Goal: Task Accomplishment & Management: Complete application form

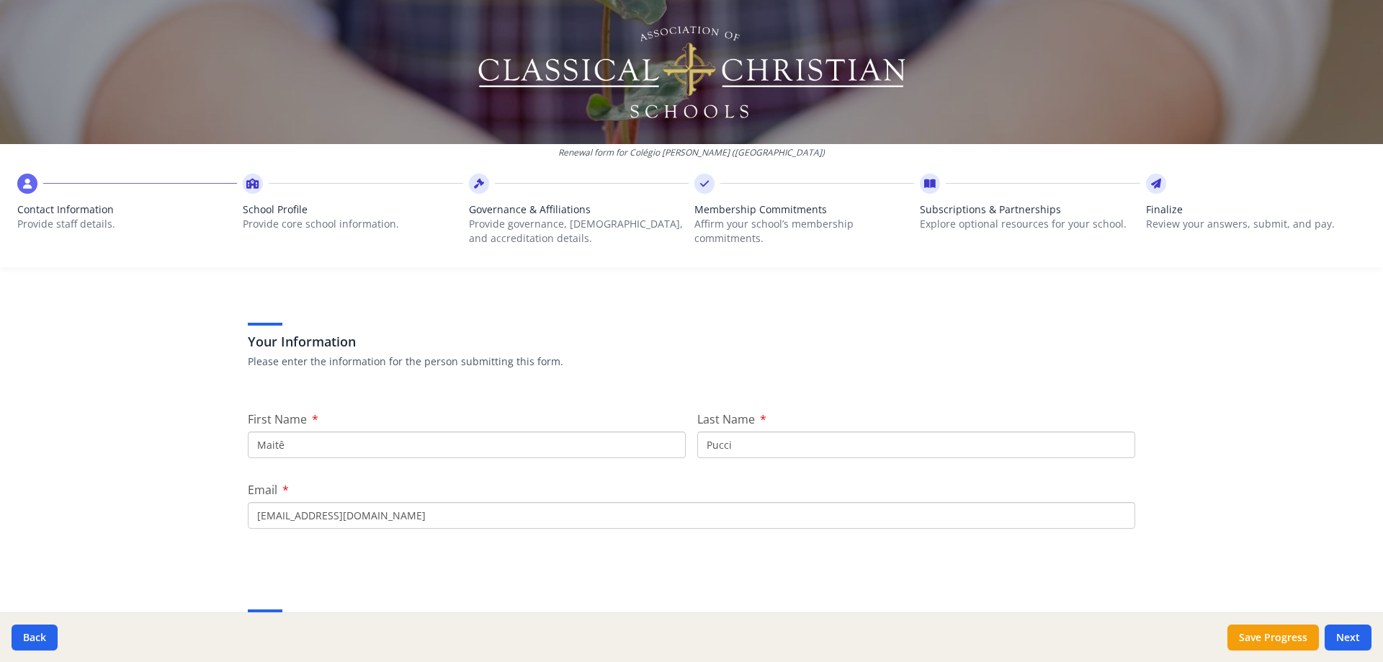
scroll to position [45, 0]
drag, startPoint x: 344, startPoint y: 450, endPoint x: 1363, endPoint y: 391, distance: 1020.4
click at [189, 451] on div "Renewal form for [GEOGRAPHIC_DATA][PERSON_NAME] ([GEOGRAPHIC_DATA]) Contact Inf…" at bounding box center [691, 331] width 1383 height 662
click at [304, 452] on input "Maitê" at bounding box center [467, 447] width 438 height 27
click at [293, 447] on input "Maitê" at bounding box center [467, 447] width 438 height 27
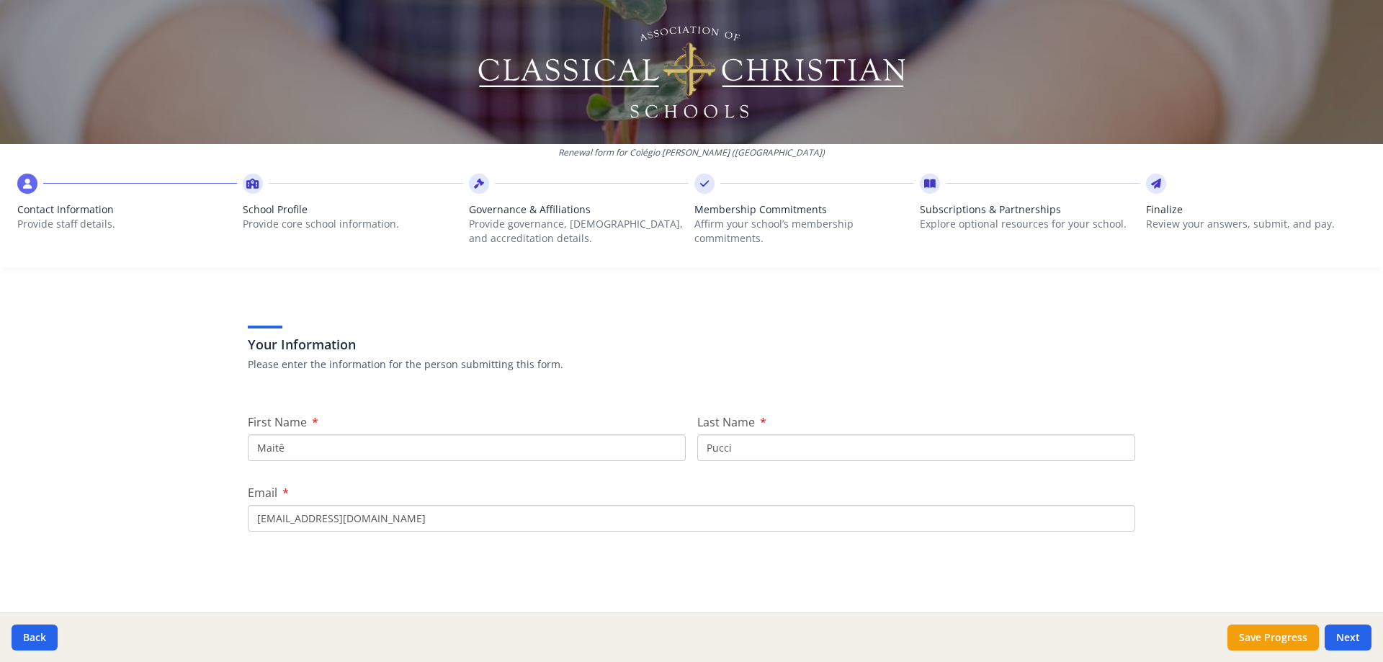
click at [1370, 378] on div "Renewal form for [GEOGRAPHIC_DATA][PERSON_NAME] ([GEOGRAPHIC_DATA]) Contact Inf…" at bounding box center [691, 331] width 1383 height 662
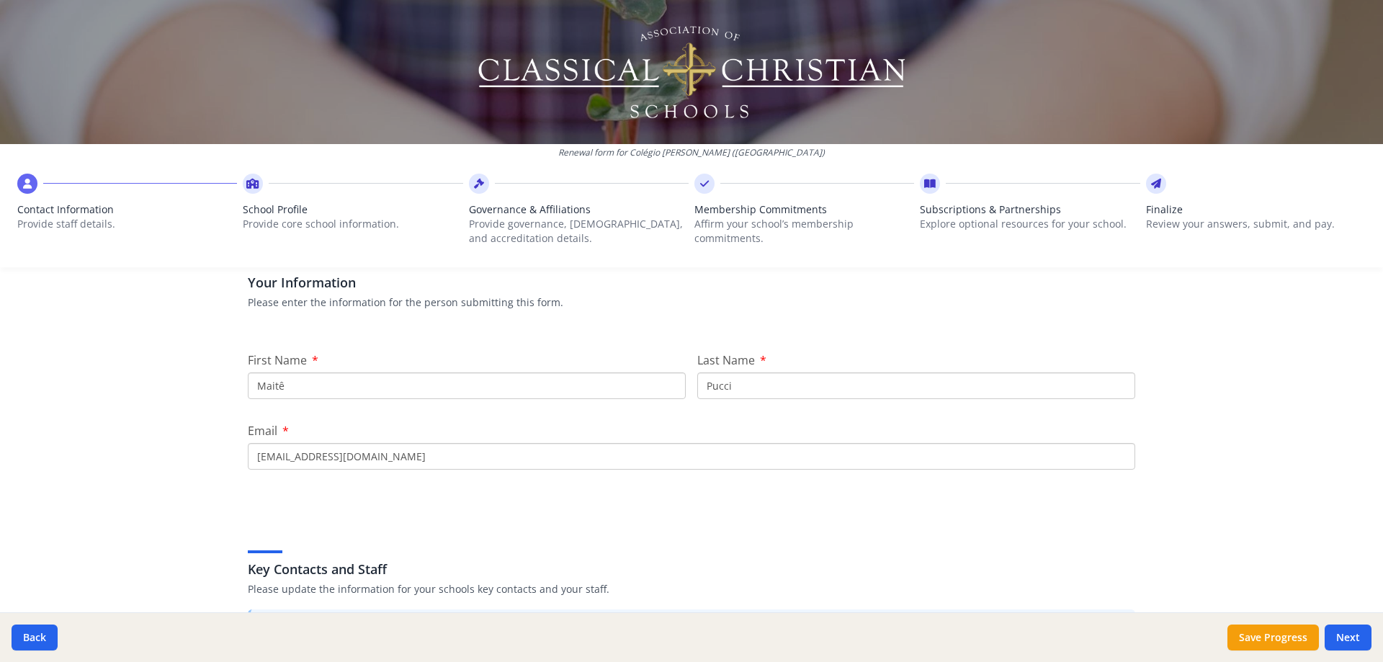
click at [318, 390] on input "Maitê" at bounding box center [467, 385] width 438 height 27
type input "M"
type input "[PERSON_NAME]"
click at [733, 389] on input "Pucci" at bounding box center [916, 385] width 438 height 27
type input "P"
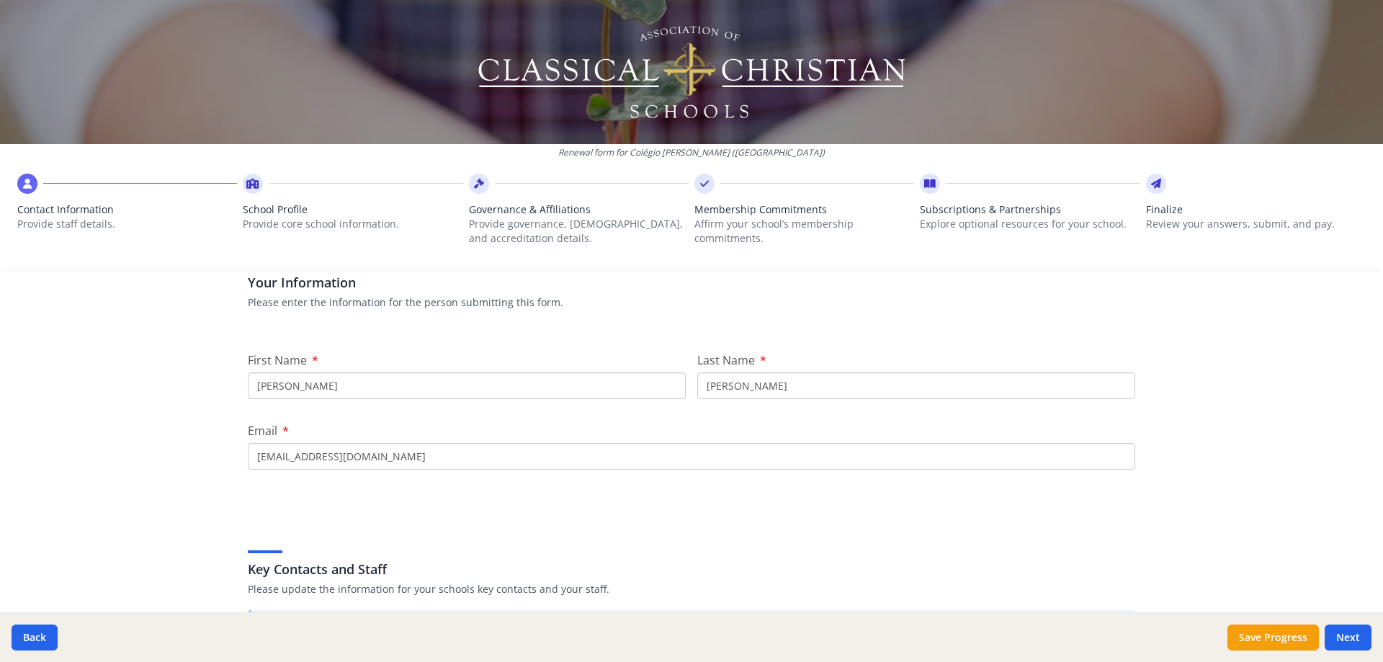
type input "[PERSON_NAME]"
drag, startPoint x: 300, startPoint y: 454, endPoint x: 313, endPoint y: 449, distance: 13.9
click at [299, 454] on input "[EMAIL_ADDRESS][DOMAIN_NAME]" at bounding box center [692, 456] width 888 height 27
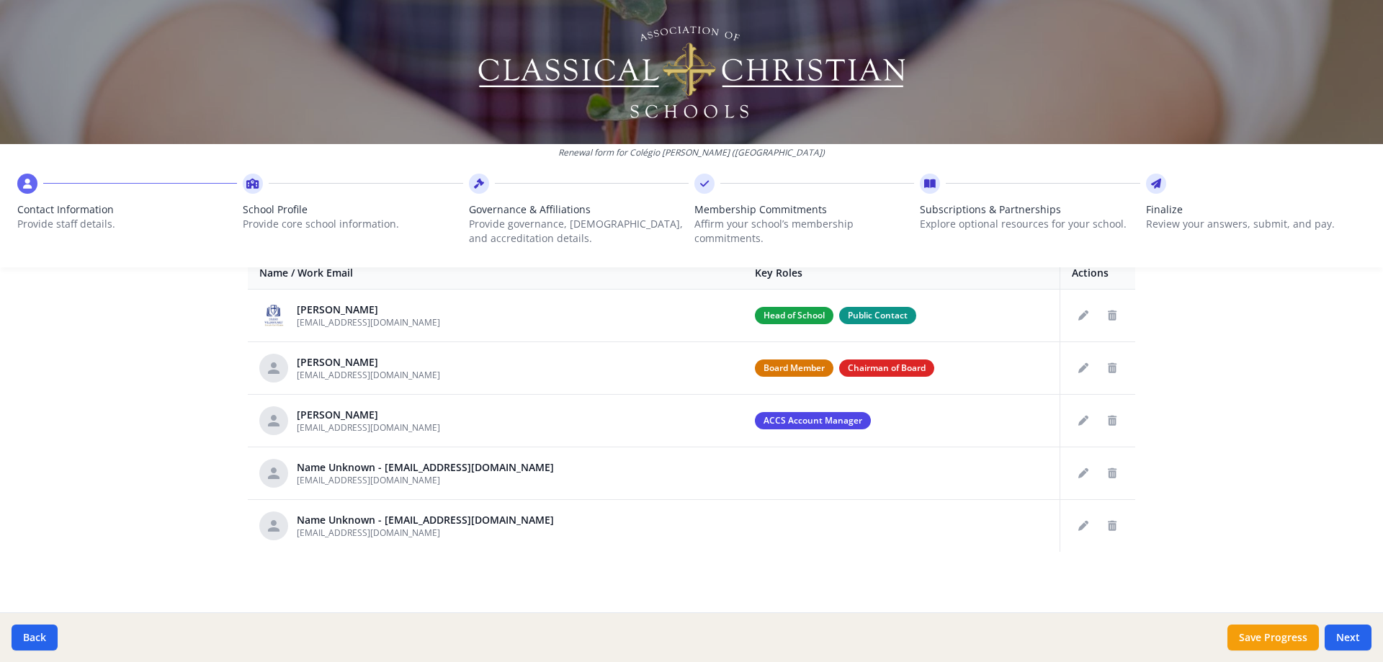
scroll to position [526, 0]
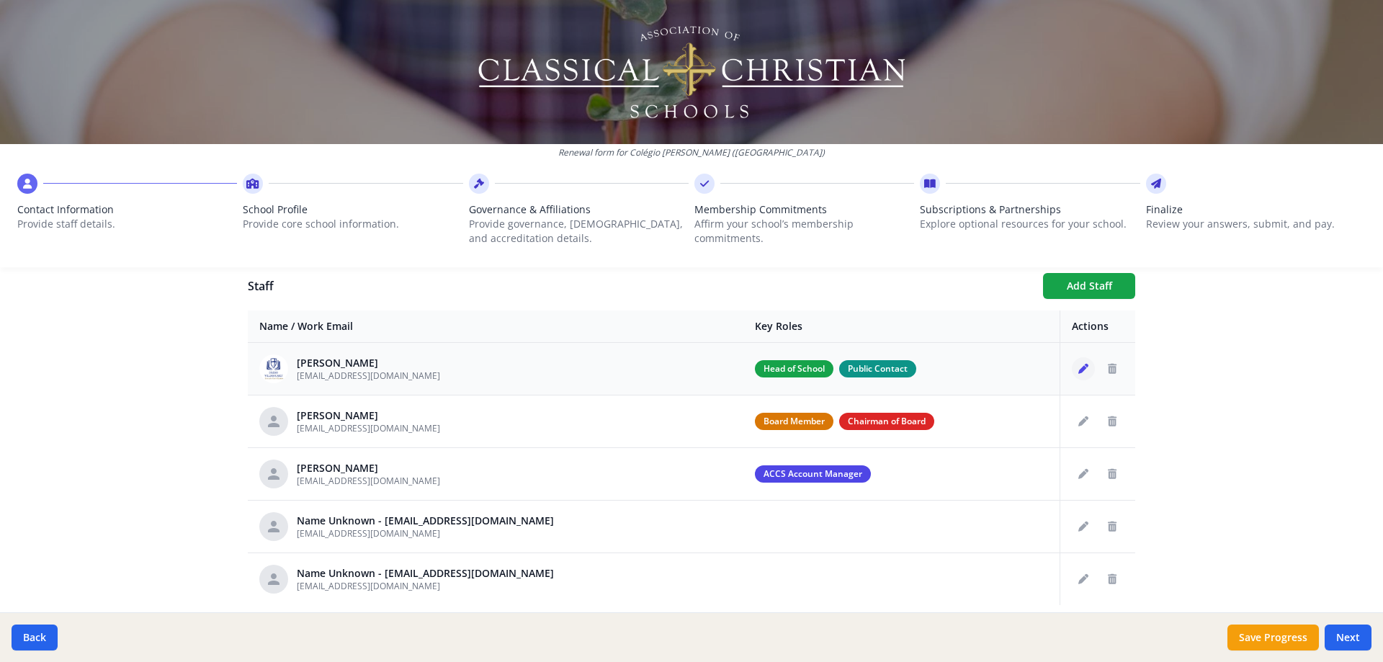
type input "[EMAIL_ADDRESS][DOMAIN_NAME]"
click at [1079, 365] on icon "Edit staff" at bounding box center [1084, 369] width 10 height 10
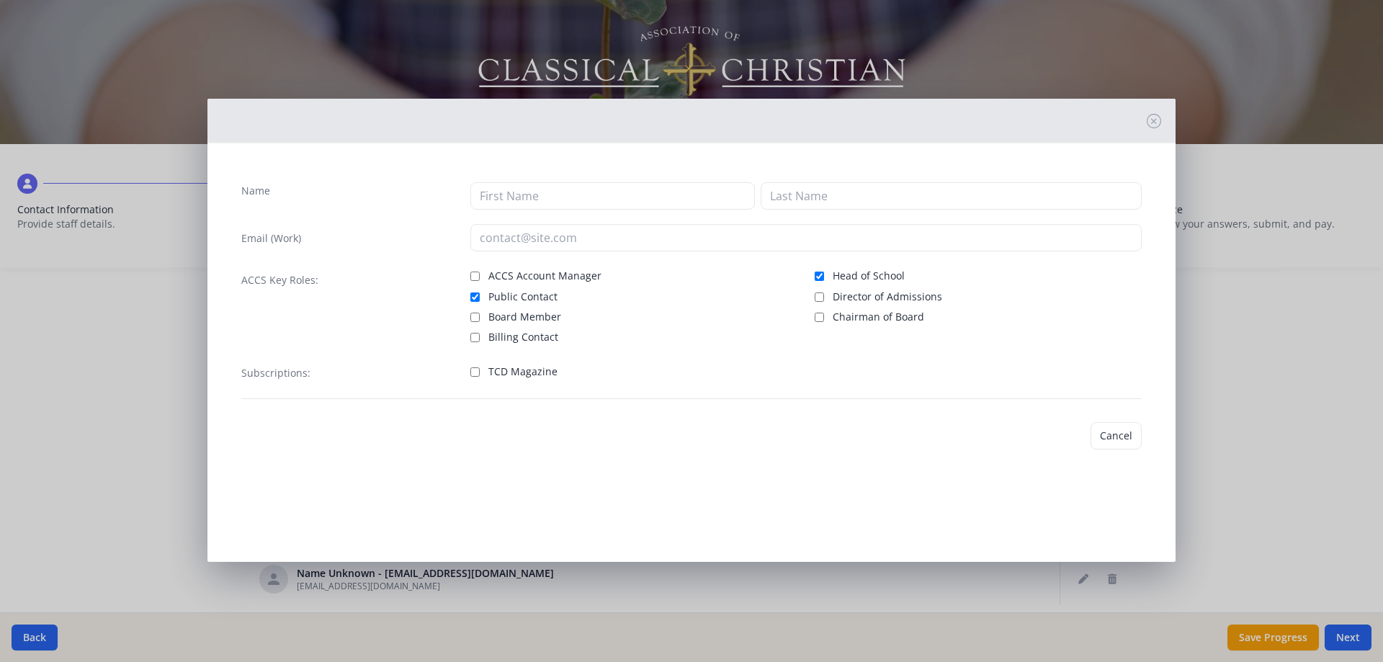
type input "Caio"
type input "[PERSON_NAME]"
type input "[EMAIL_ADDRESS][DOMAIN_NAME]"
checkbox input "true"
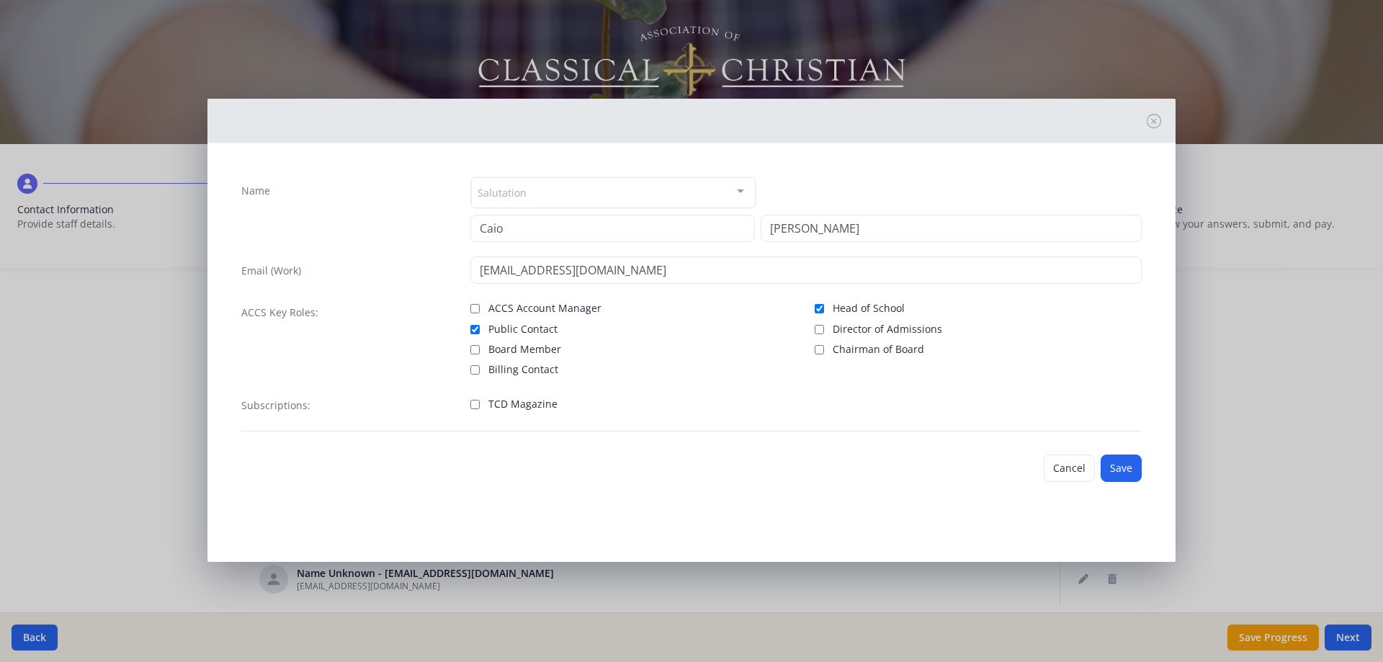
click at [468, 309] on div "ACCS Key Roles: ACCS Account Manager Public Contact Board Member Billing Contac…" at bounding box center [691, 337] width 901 height 79
click at [478, 311] on input "ACCS Account Manager" at bounding box center [474, 308] width 9 height 9
checkbox input "true"
click at [1112, 469] on button "Save" at bounding box center [1121, 468] width 41 height 27
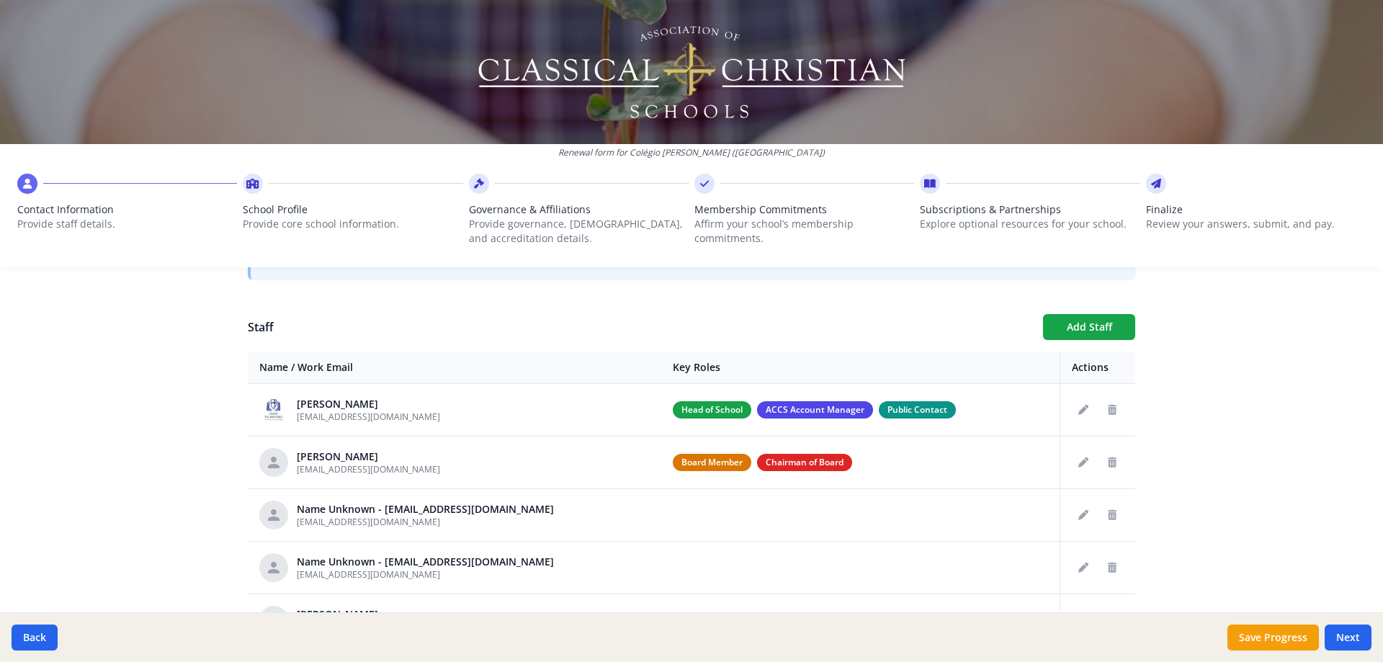
scroll to position [579, 0]
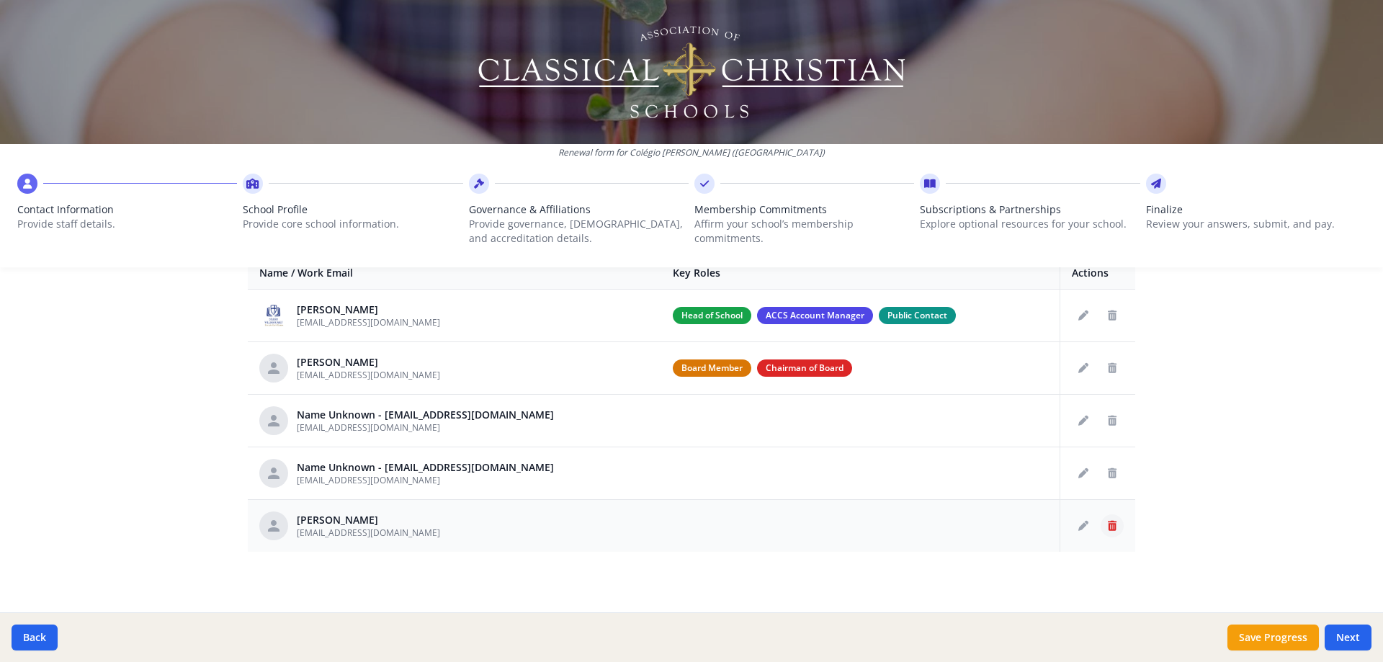
click at [1105, 532] on button "Delete staff" at bounding box center [1112, 525] width 23 height 23
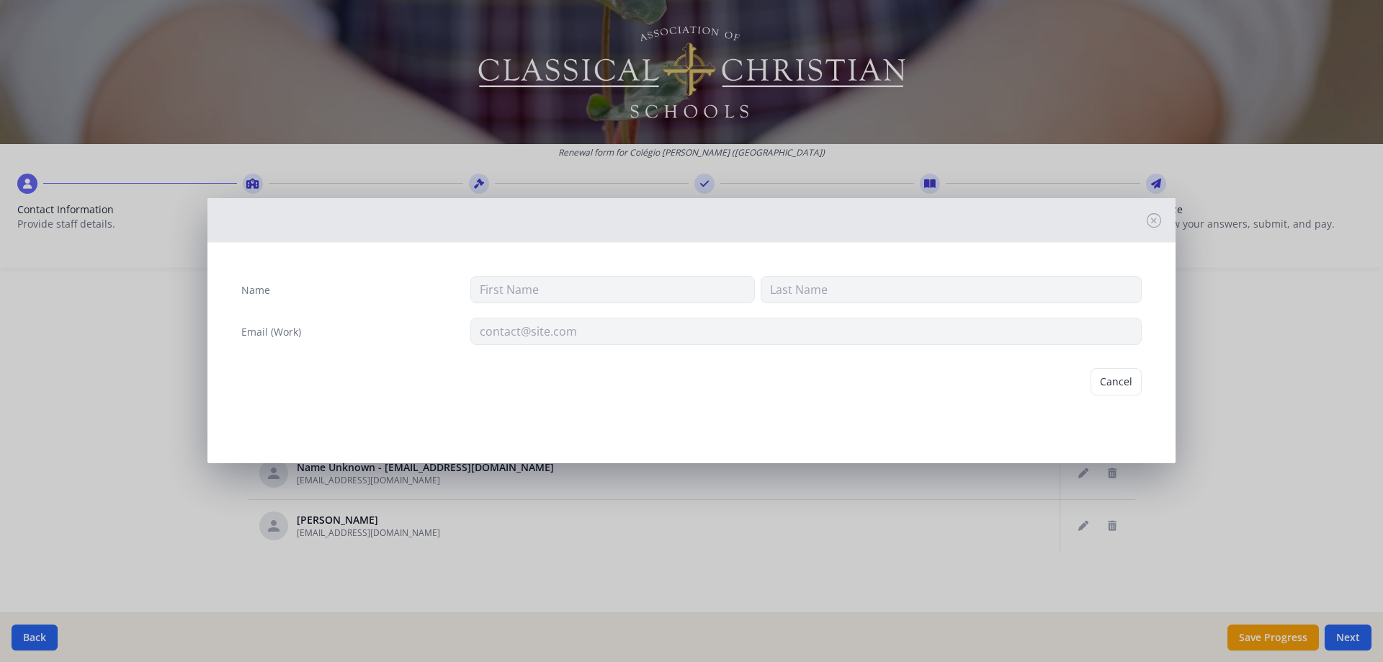
type input "Maitê"
type input "Pucci"
type input "[EMAIL_ADDRESS][DOMAIN_NAME]"
click at [1112, 385] on button "Delete" at bounding box center [1117, 381] width 50 height 27
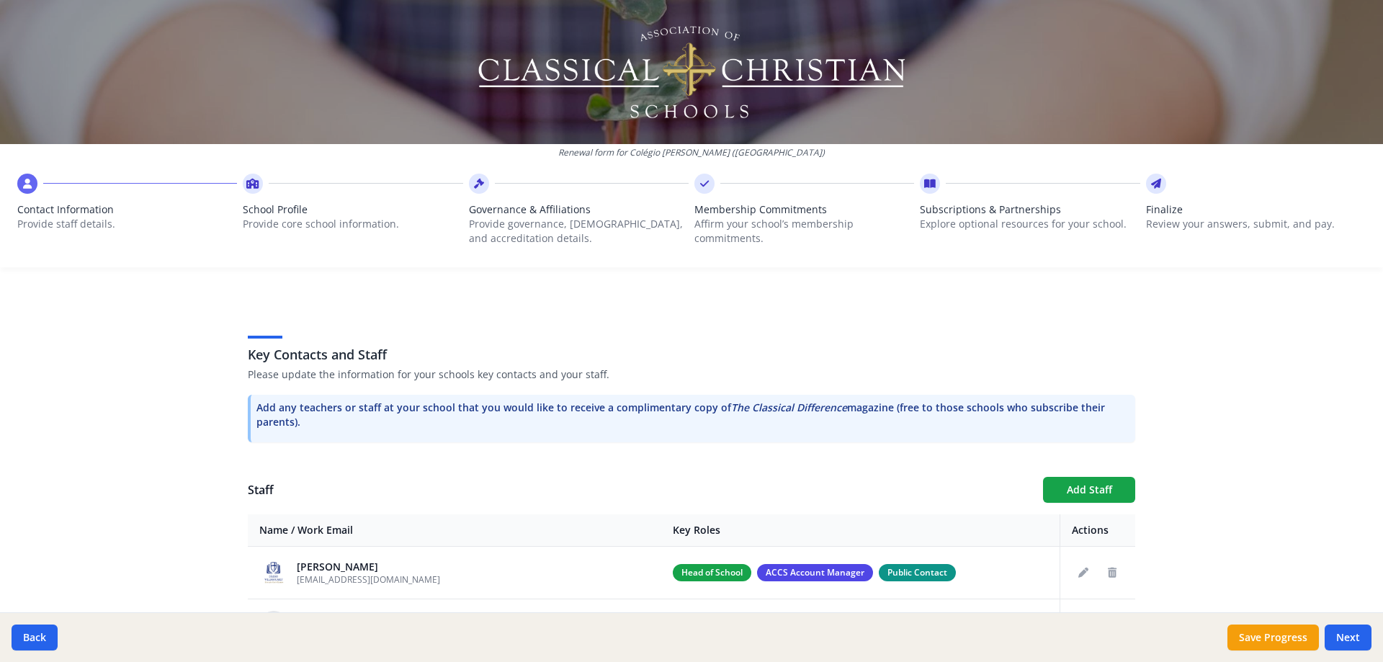
scroll to position [527, 0]
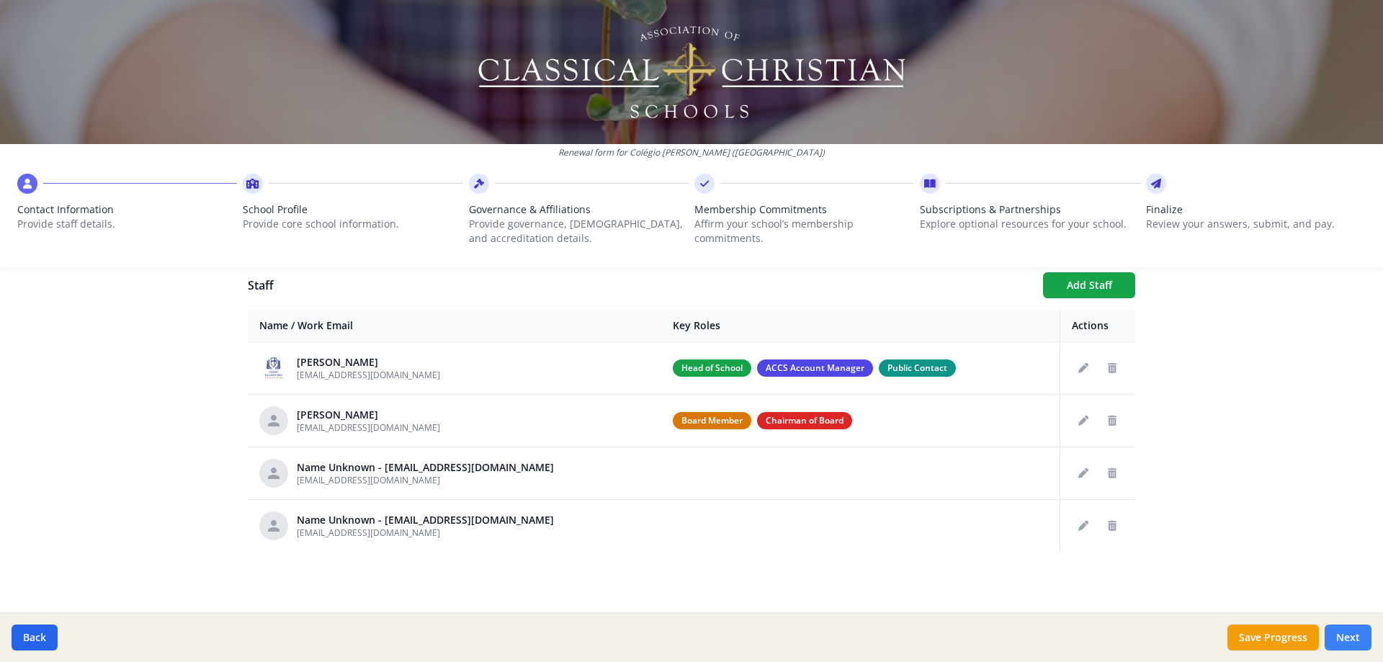
click at [1342, 644] on button "Next" at bounding box center [1348, 638] width 47 height 26
type input "[PHONE_NUMBER]"
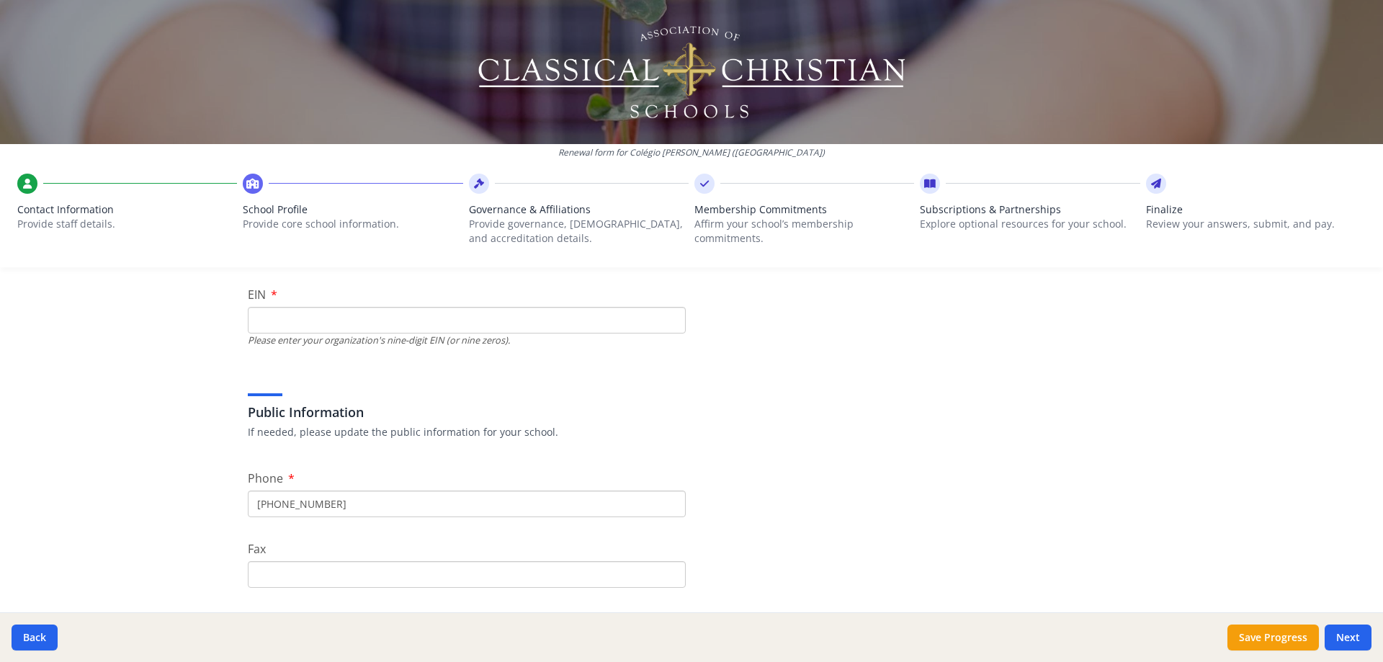
scroll to position [168, 0]
click at [583, 311] on input "EIN" at bounding box center [467, 313] width 438 height 27
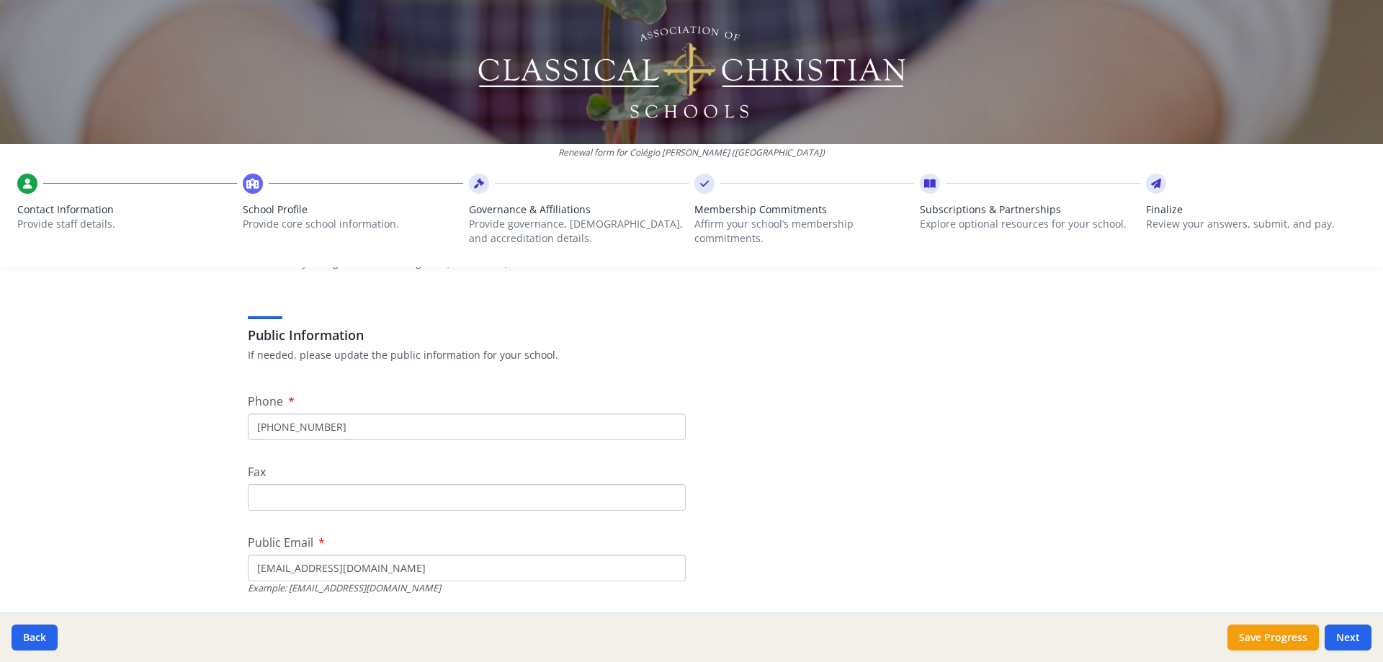
scroll to position [240, 0]
click at [281, 421] on input "[PHONE_NUMBER]" at bounding box center [467, 425] width 438 height 27
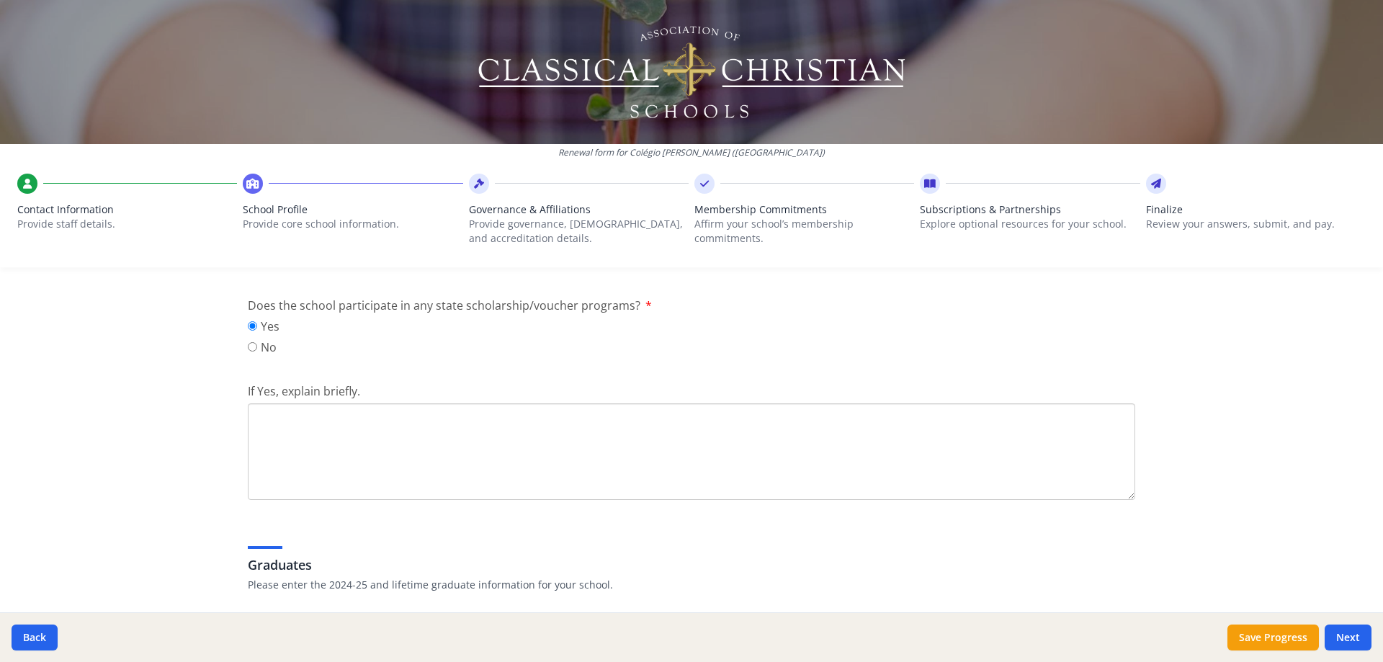
scroll to position [2050, 0]
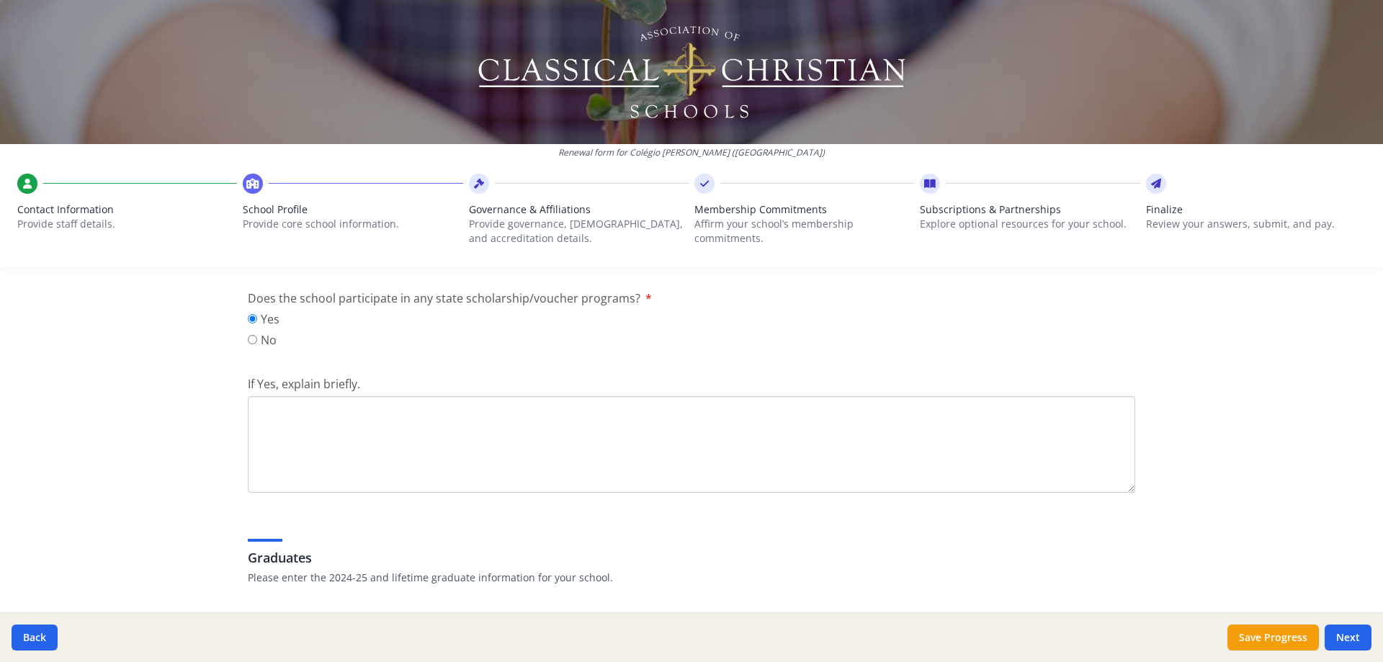
paste textarea "Here in [GEOGRAPHIC_DATA], we support philanthropic schools that offer scholars…"
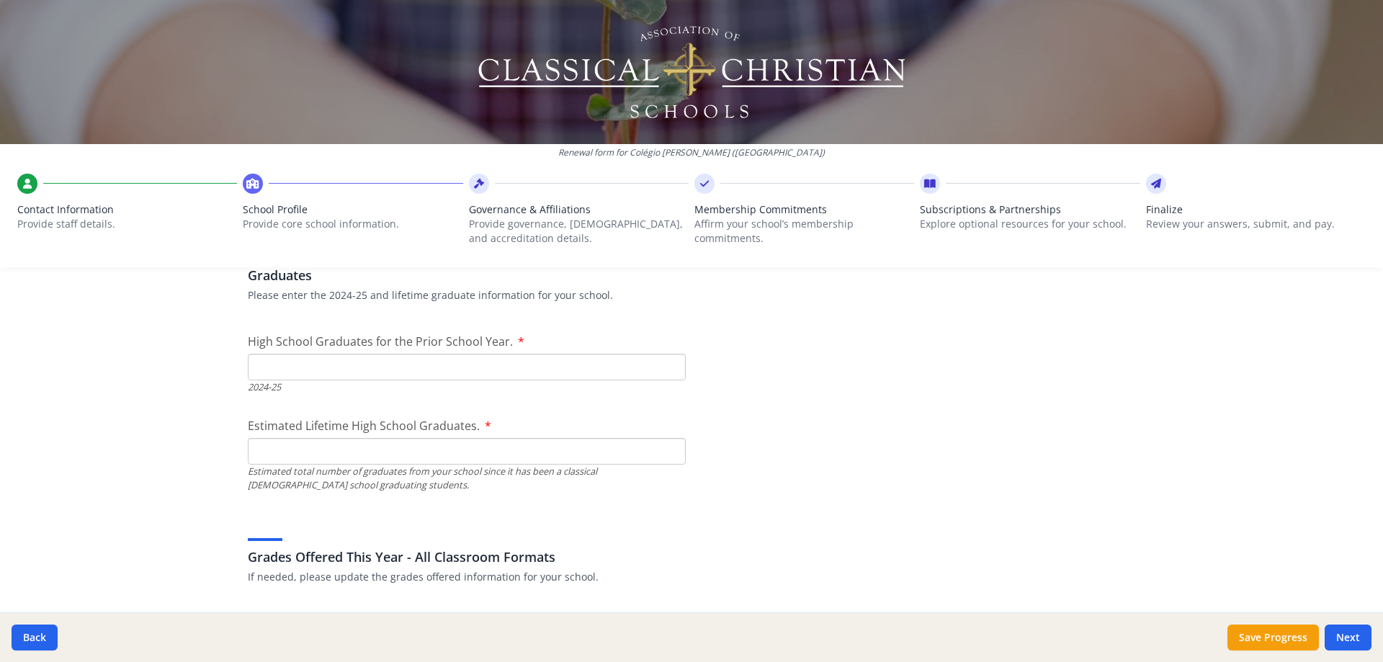
scroll to position [2314, 0]
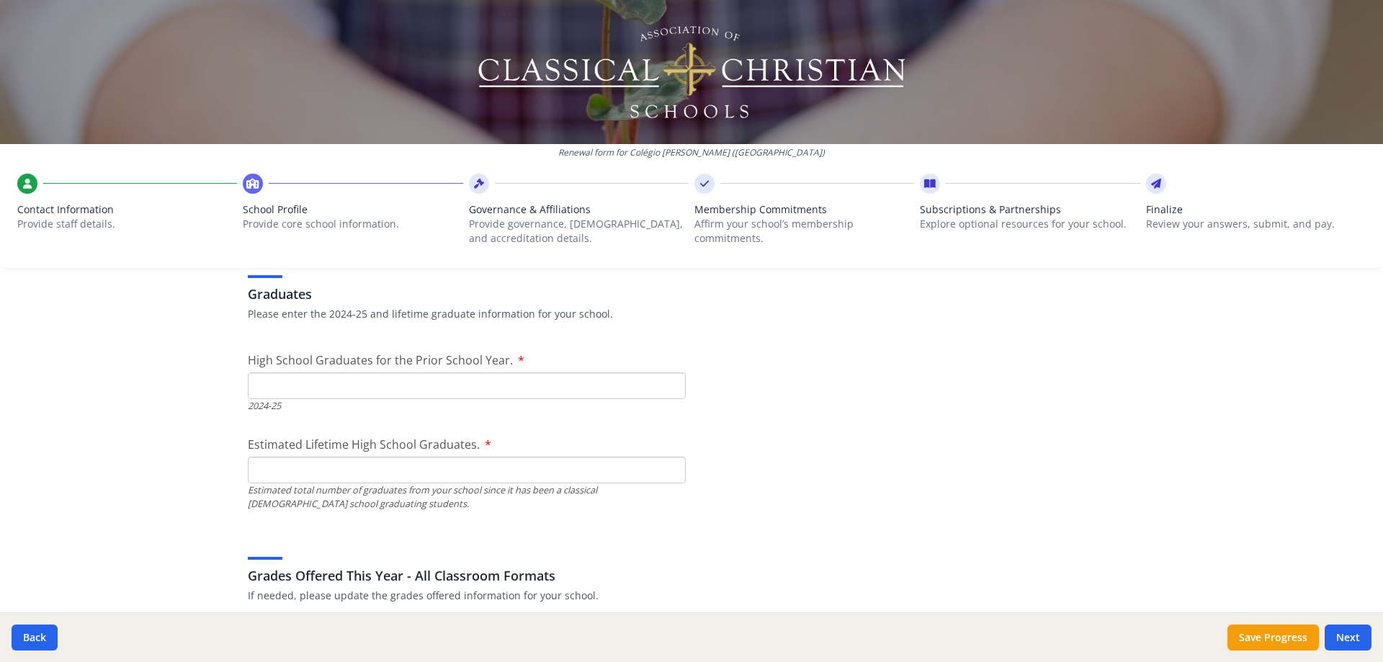
type textarea "Here in [GEOGRAPHIC_DATA], we support philanthropic schools that offer scholars…"
click at [488, 390] on input "High School Graduates for the Prior School Year." at bounding box center [467, 385] width 438 height 27
click at [664, 384] on input "1" at bounding box center [467, 385] width 438 height 27
click at [664, 384] on input "2" at bounding box center [467, 385] width 438 height 27
click at [668, 390] on input "1" at bounding box center [467, 385] width 438 height 27
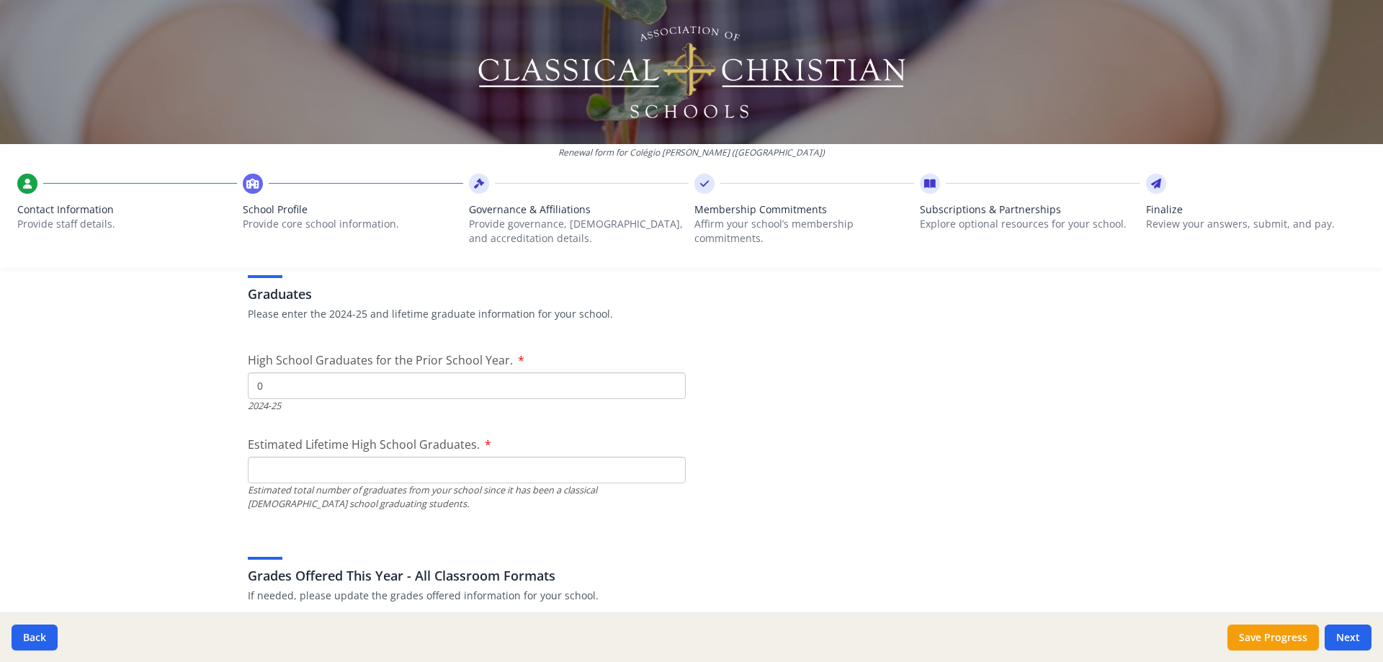
type input "0"
click at [668, 390] on input "0" at bounding box center [467, 385] width 438 height 27
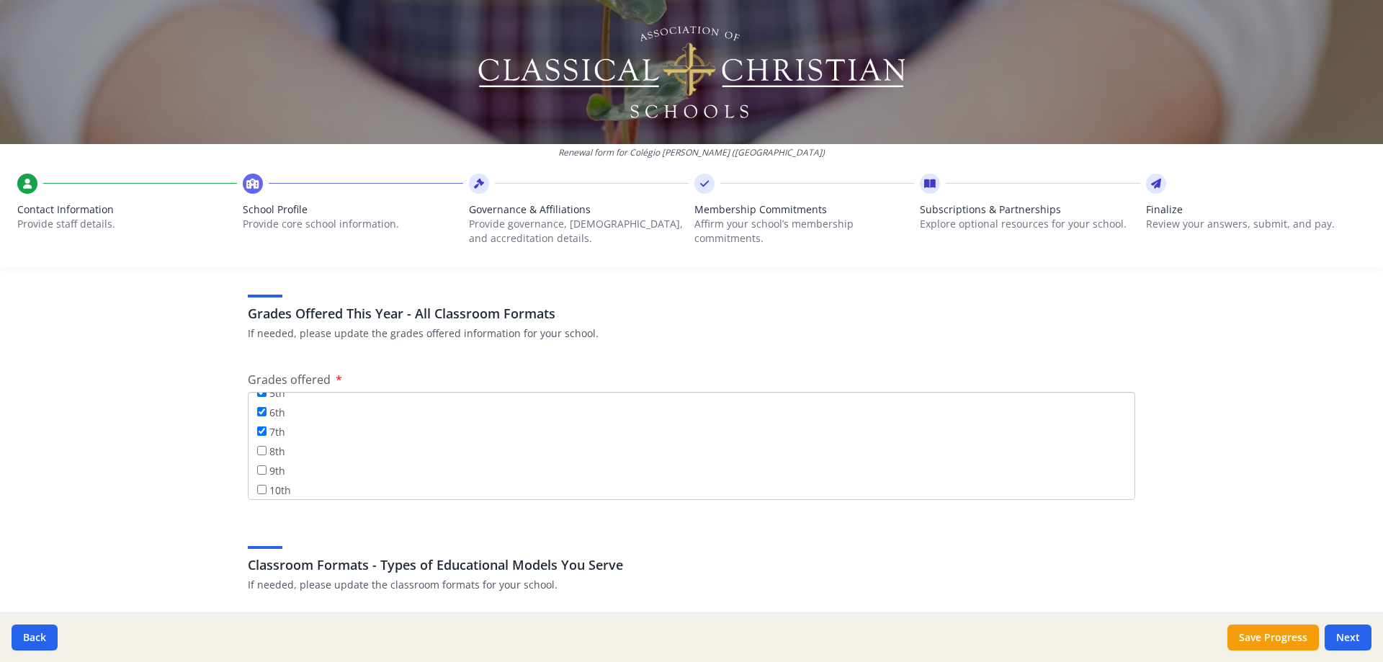
scroll to position [141, 0]
click at [261, 438] on input "8th" at bounding box center [261, 438] width 9 height 9
checkbox input "true"
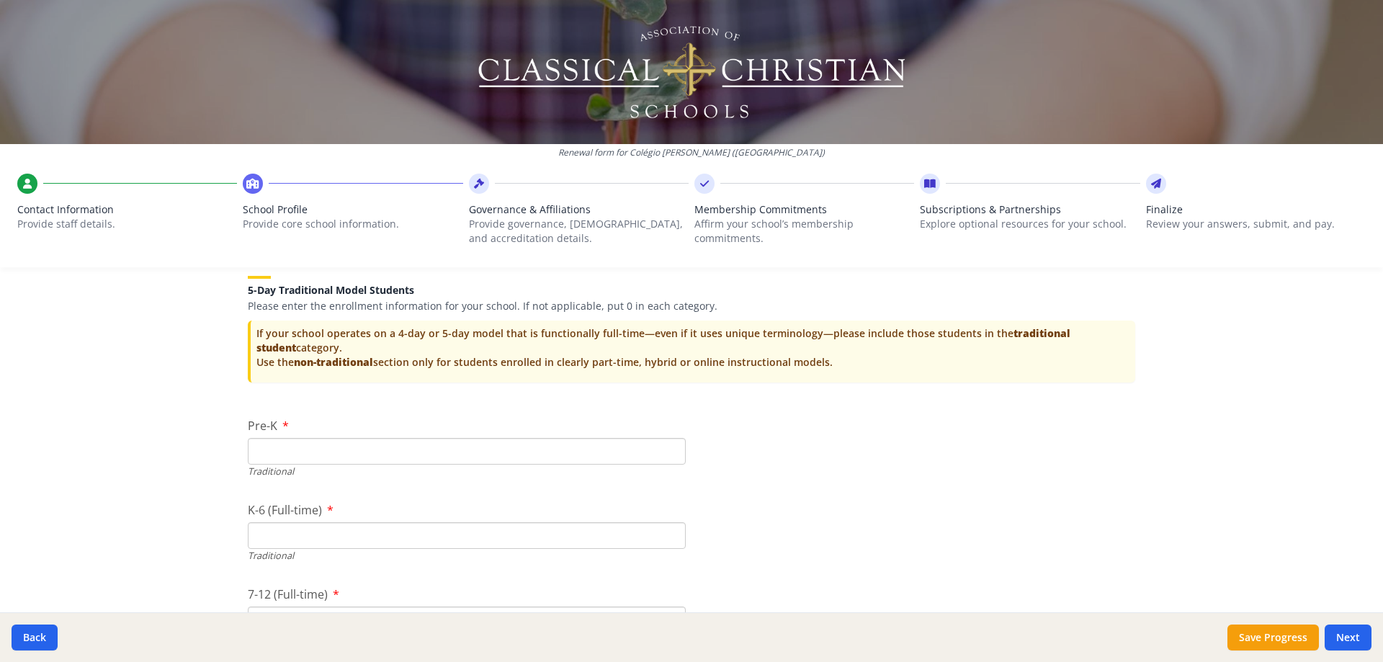
scroll to position [3244, 0]
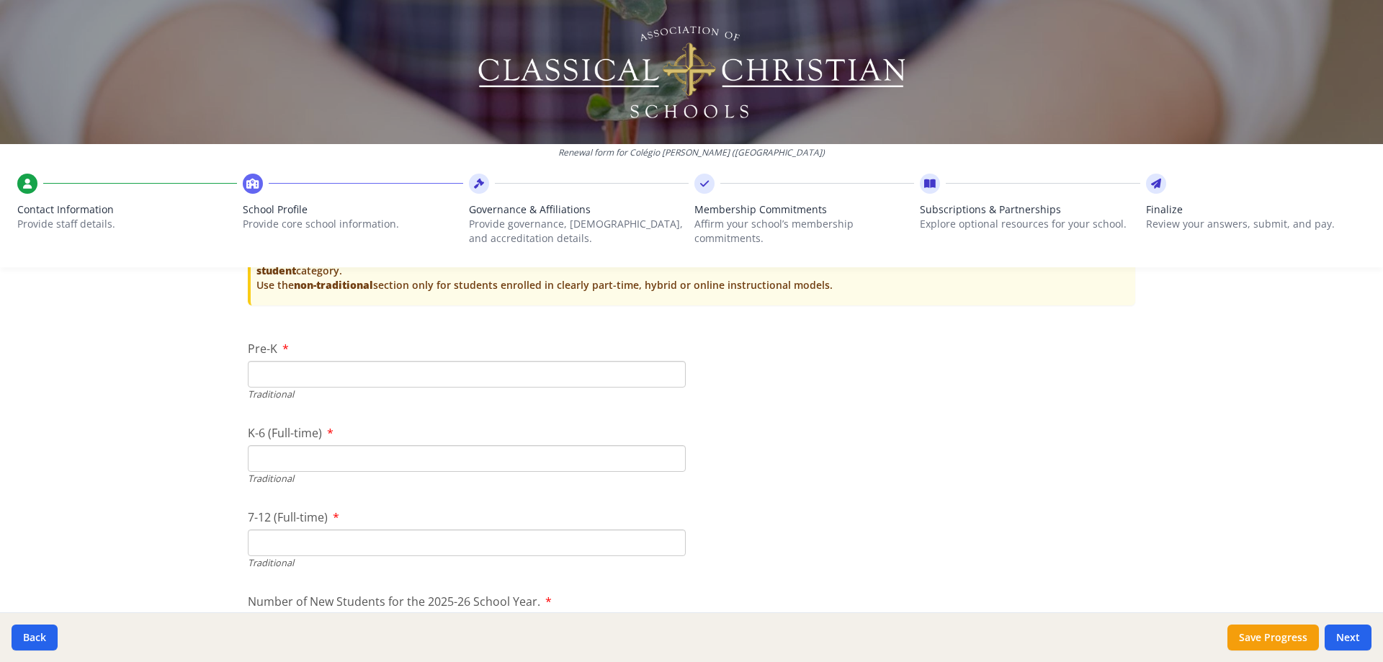
click at [403, 387] on input "Pre-K" at bounding box center [467, 374] width 438 height 27
click at [667, 370] on input "1" at bounding box center [467, 374] width 438 height 27
click at [667, 370] on input "2" at bounding box center [467, 374] width 438 height 27
click at [667, 370] on input "3" at bounding box center [467, 374] width 438 height 27
click at [667, 370] on input "4" at bounding box center [467, 374] width 438 height 27
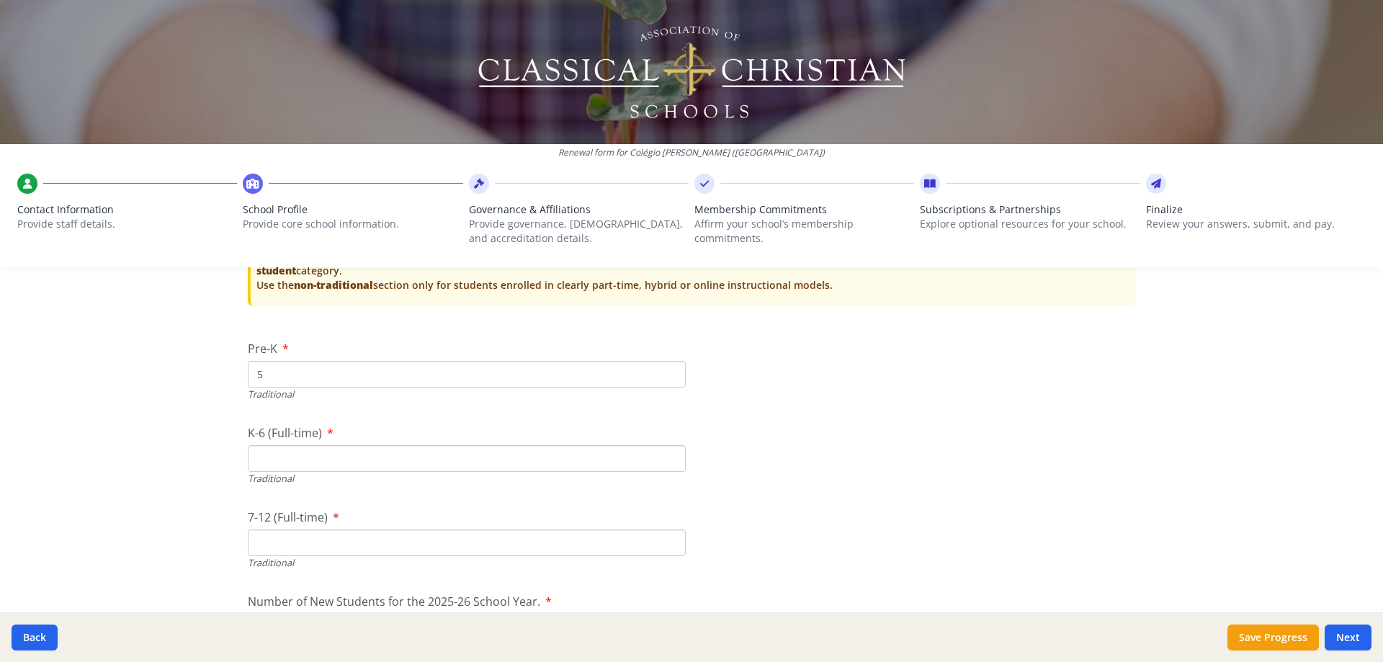
click at [667, 370] on input "5" at bounding box center [467, 374] width 438 height 27
click at [667, 369] on input "6" at bounding box center [467, 374] width 438 height 27
click at [667, 369] on input "7" at bounding box center [467, 374] width 438 height 27
click at [667, 369] on input "8" at bounding box center [467, 374] width 438 height 27
click at [667, 369] on input "9" at bounding box center [467, 374] width 438 height 27
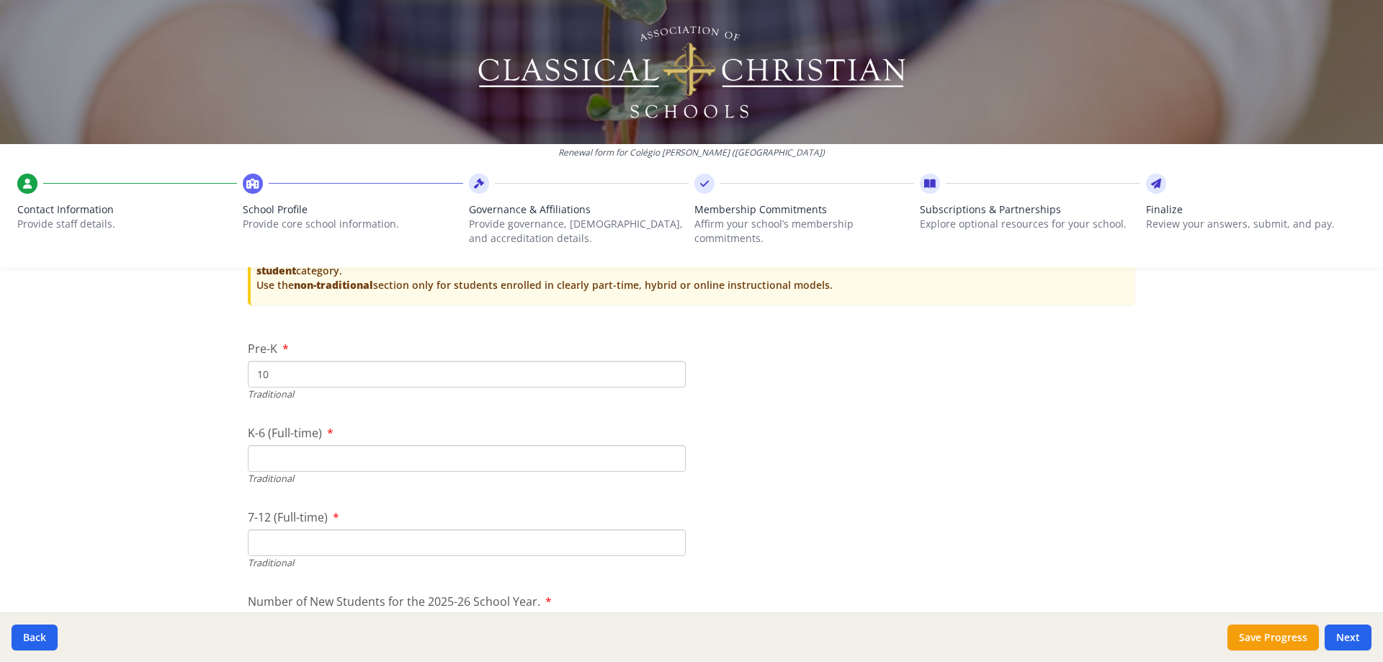
click at [667, 369] on input "10" at bounding box center [467, 374] width 438 height 27
click at [667, 369] on input "11" at bounding box center [467, 374] width 438 height 27
click at [667, 369] on input "12" at bounding box center [467, 374] width 438 height 27
click at [667, 369] on input "13" at bounding box center [467, 374] width 438 height 27
click at [667, 369] on input "14" at bounding box center [467, 374] width 438 height 27
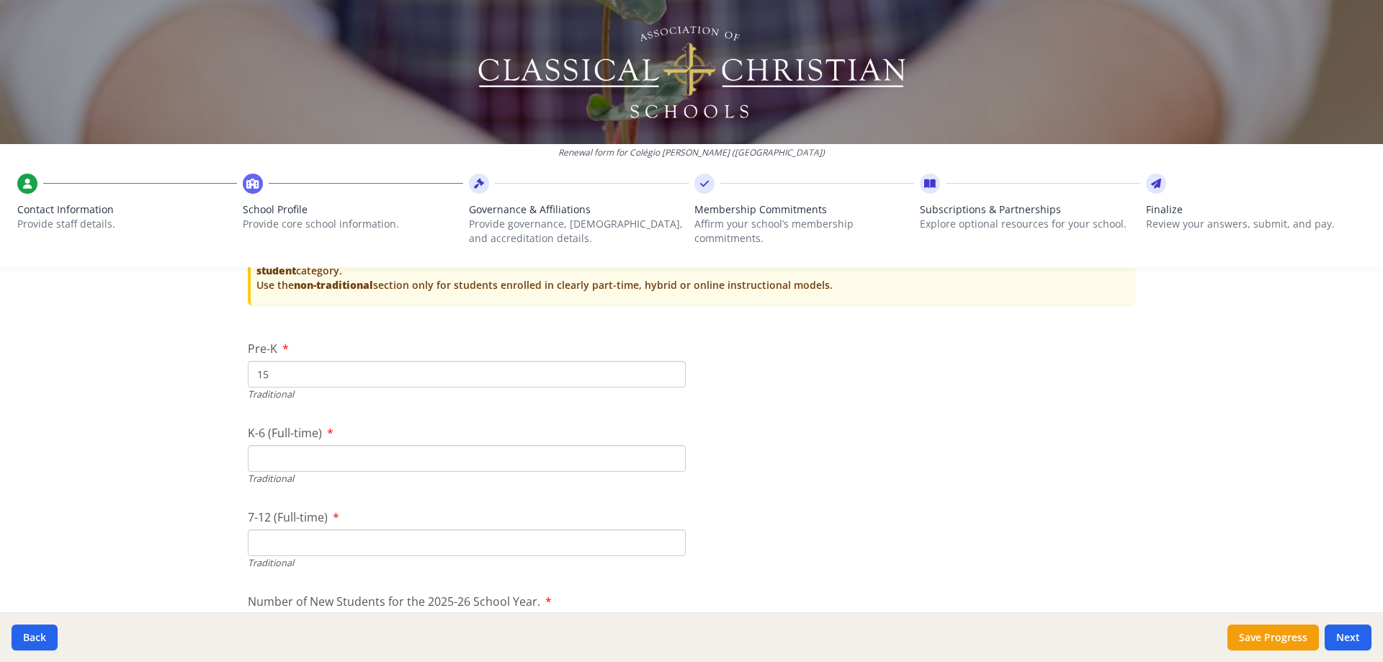
click at [667, 370] on input "15" at bounding box center [467, 374] width 438 height 27
click at [664, 370] on input "16" at bounding box center [467, 374] width 438 height 27
click at [664, 370] on input "17" at bounding box center [467, 374] width 438 height 27
click at [664, 370] on input "18" at bounding box center [467, 374] width 438 height 27
click at [664, 370] on input "24" at bounding box center [467, 374] width 438 height 27
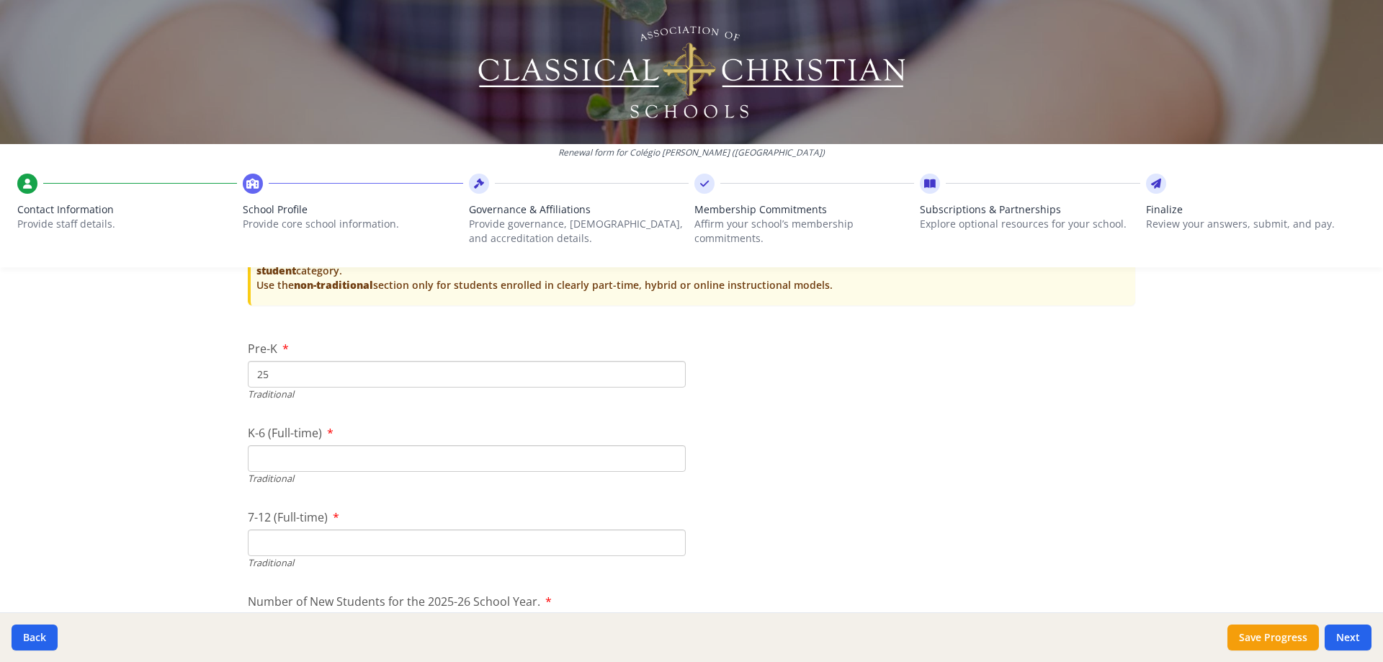
click at [664, 370] on input "25" at bounding box center [467, 374] width 438 height 27
click at [664, 370] on input "26" at bounding box center [467, 374] width 438 height 27
click at [664, 370] on input "27" at bounding box center [467, 374] width 438 height 27
click at [664, 370] on input "28" at bounding box center [467, 374] width 438 height 27
click at [664, 370] on input "29" at bounding box center [467, 374] width 438 height 27
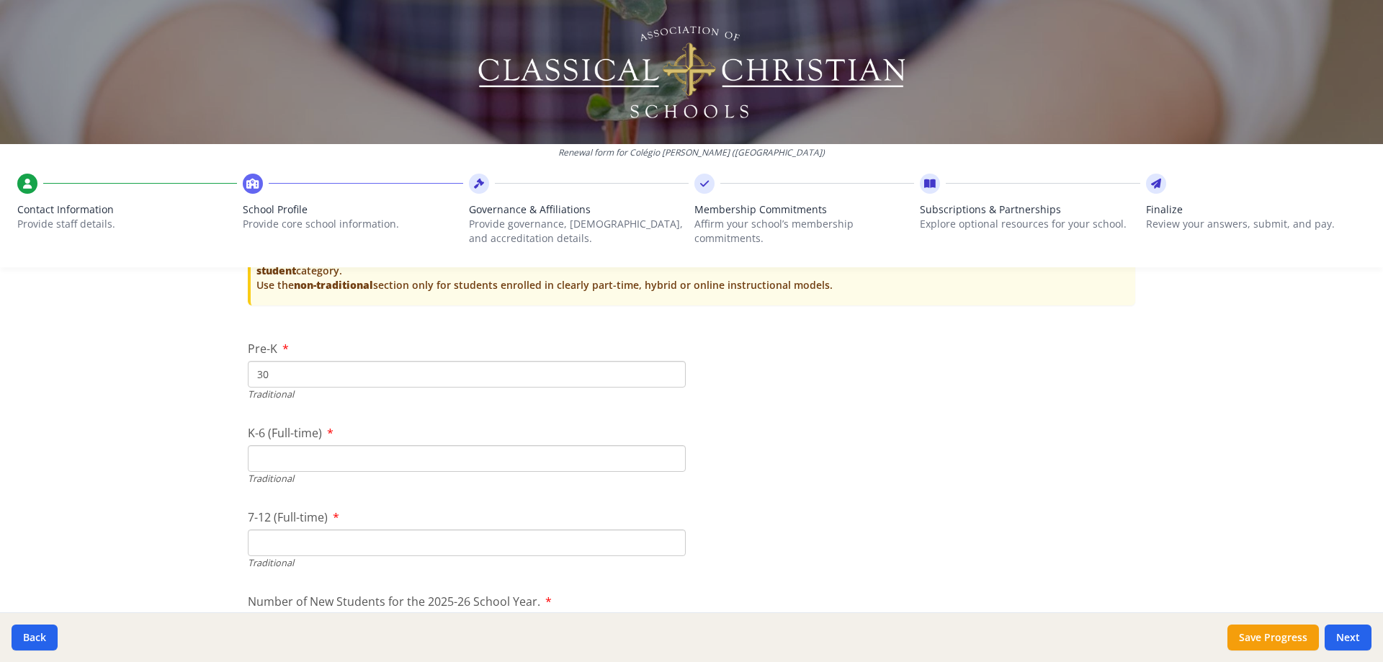
click at [664, 370] on input "30" at bounding box center [467, 374] width 438 height 27
click at [293, 370] on input "30" at bounding box center [467, 374] width 438 height 27
type input "3"
type input "25"
click at [312, 463] on input "K-6 (Full-time)" at bounding box center [467, 458] width 438 height 27
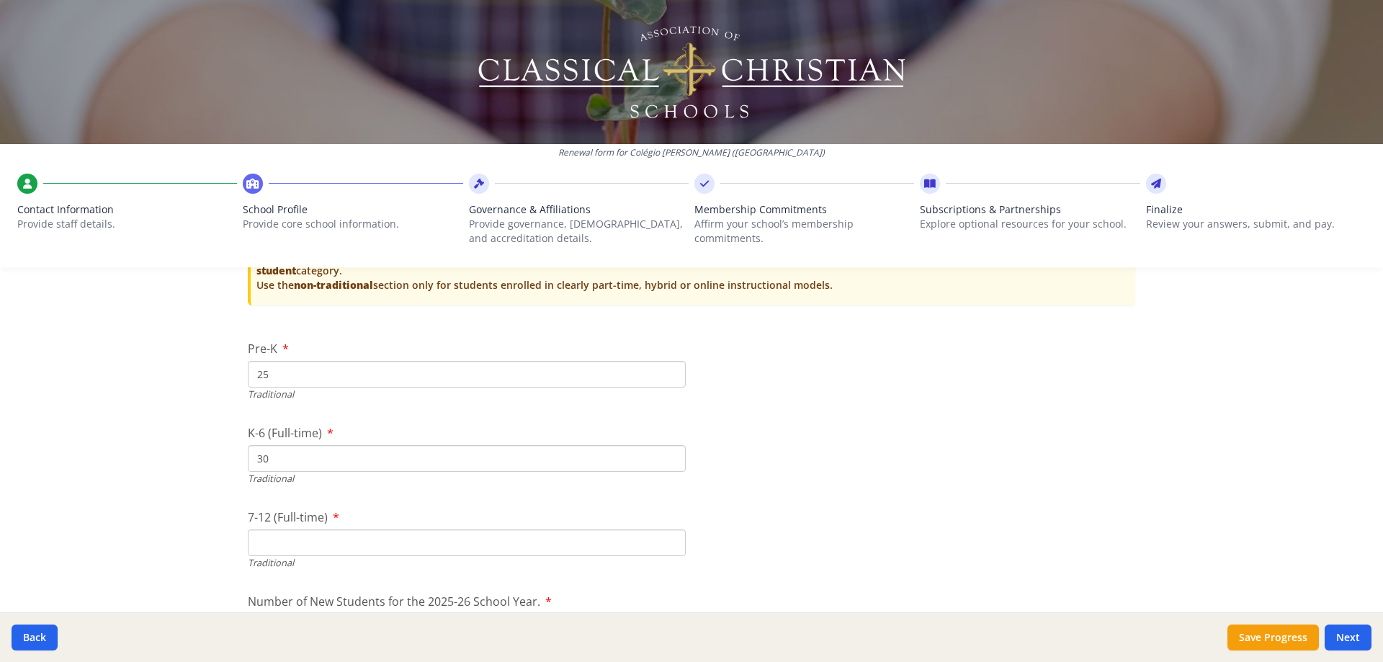
type input "3"
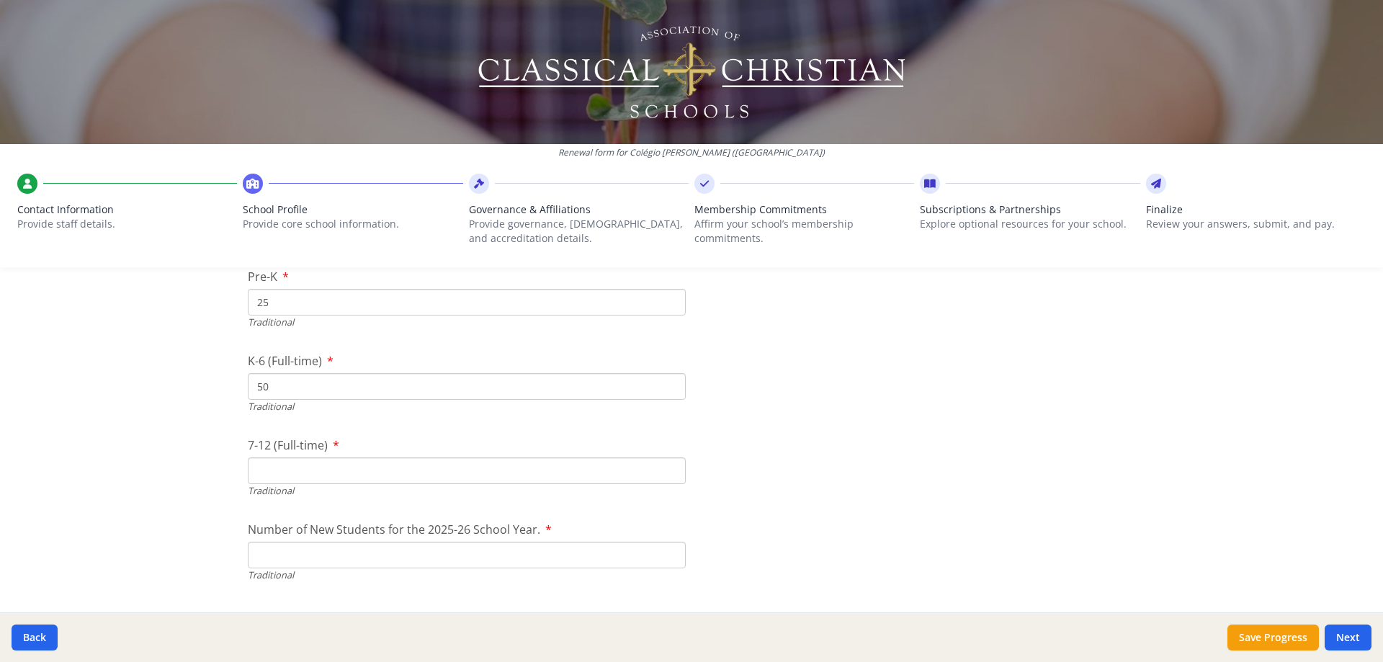
type input "50"
click at [386, 479] on input "7-12 (Full-time)" at bounding box center [467, 471] width 438 height 27
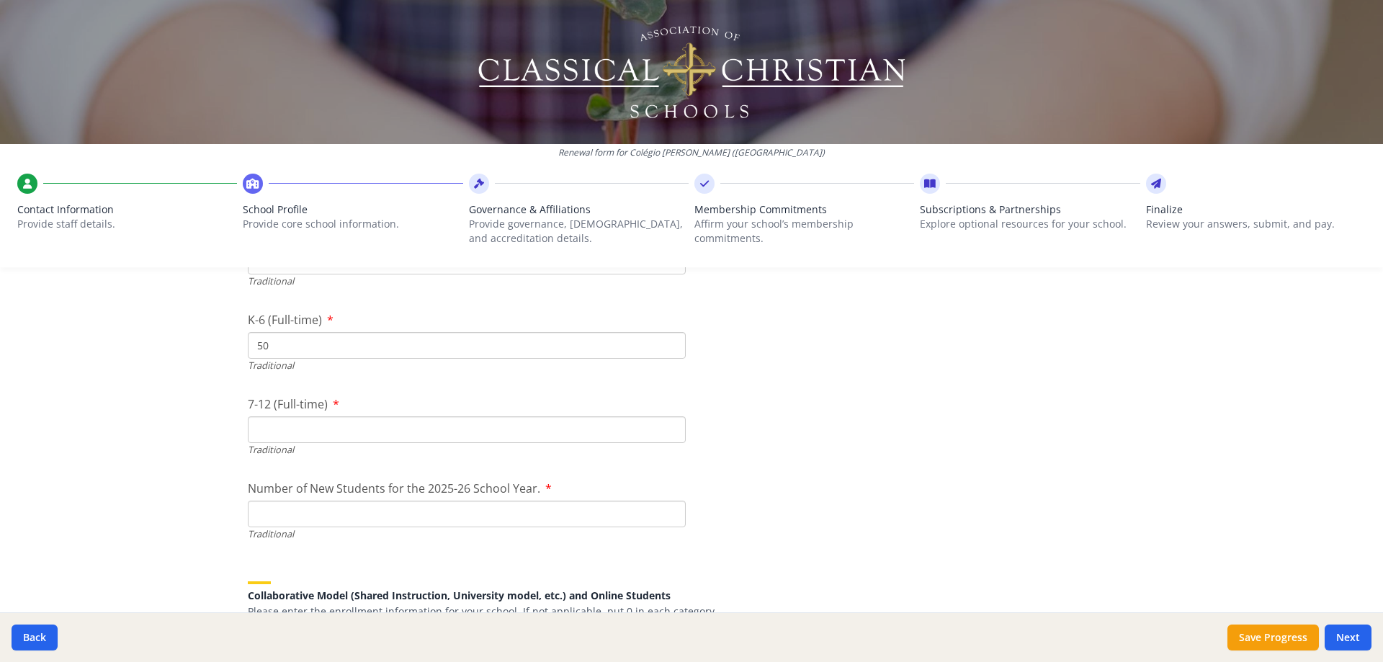
scroll to position [3388, 0]
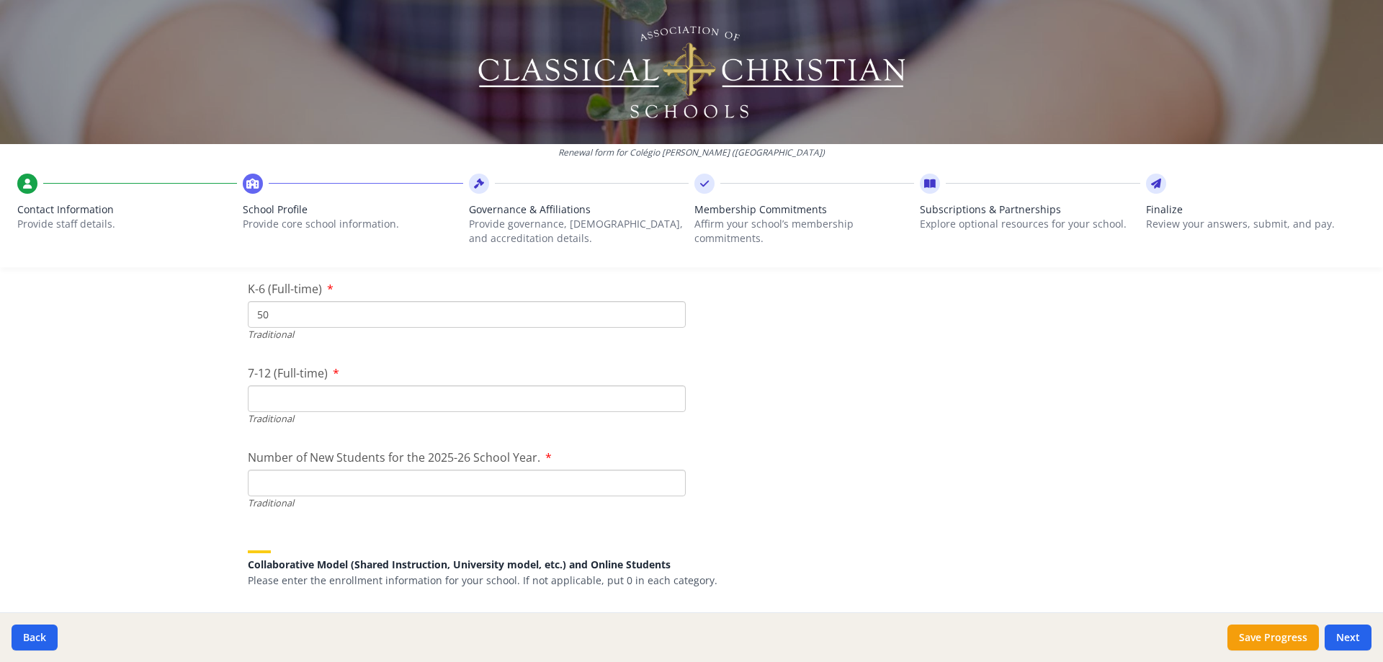
click at [323, 398] on input "7-12 (Full-time)" at bounding box center [467, 398] width 438 height 27
type input "149"
click at [495, 476] on input "Number of New Students for the 2025-26 School Year." at bounding box center [467, 483] width 438 height 27
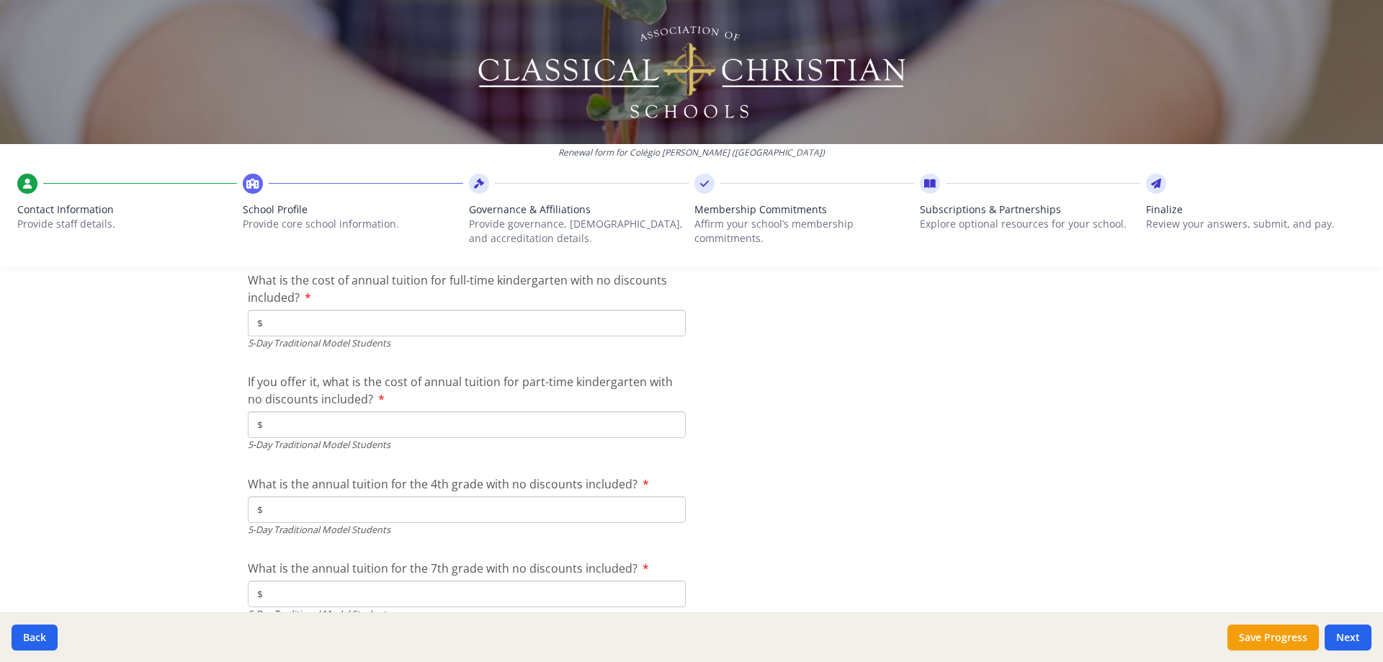
scroll to position [4061, 0]
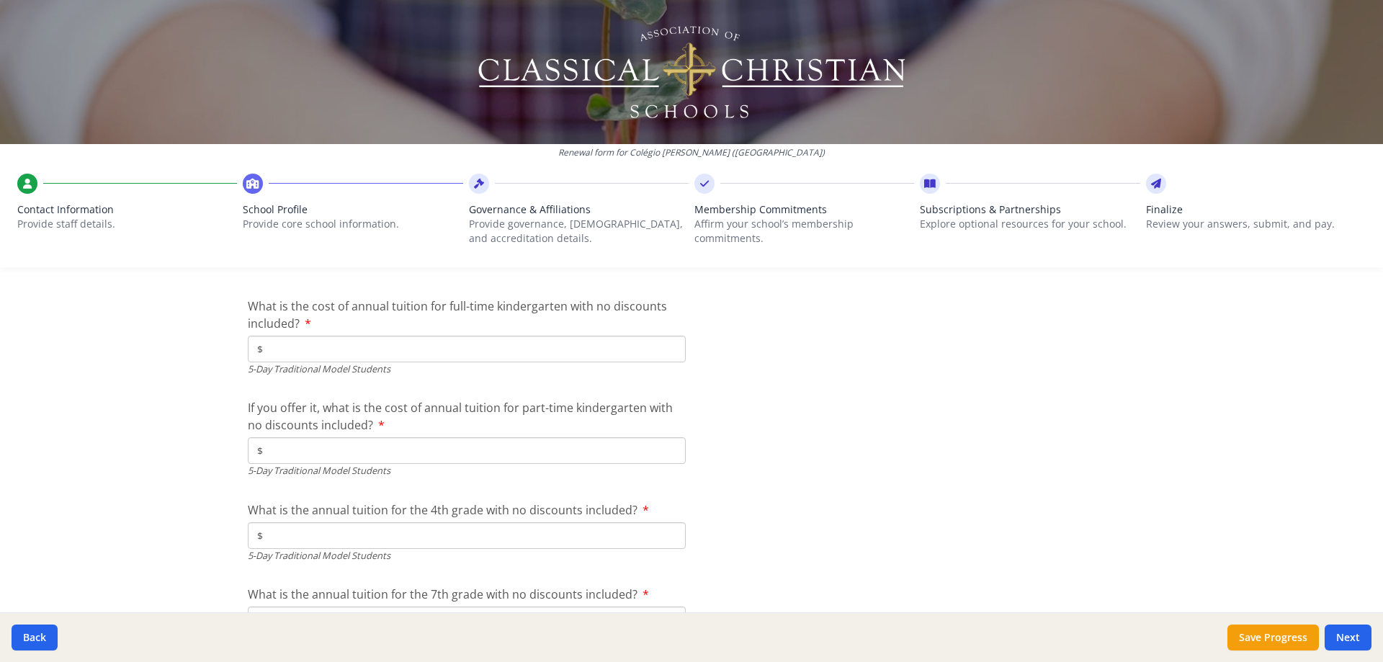
type input "224"
click at [430, 338] on input "$" at bounding box center [467, 349] width 438 height 27
click at [275, 351] on input "$188 195" at bounding box center [467, 349] width 438 height 27
click at [383, 348] on input "$188 195" at bounding box center [467, 349] width 438 height 27
click at [285, 347] on input "$188 195" at bounding box center [467, 349] width 438 height 27
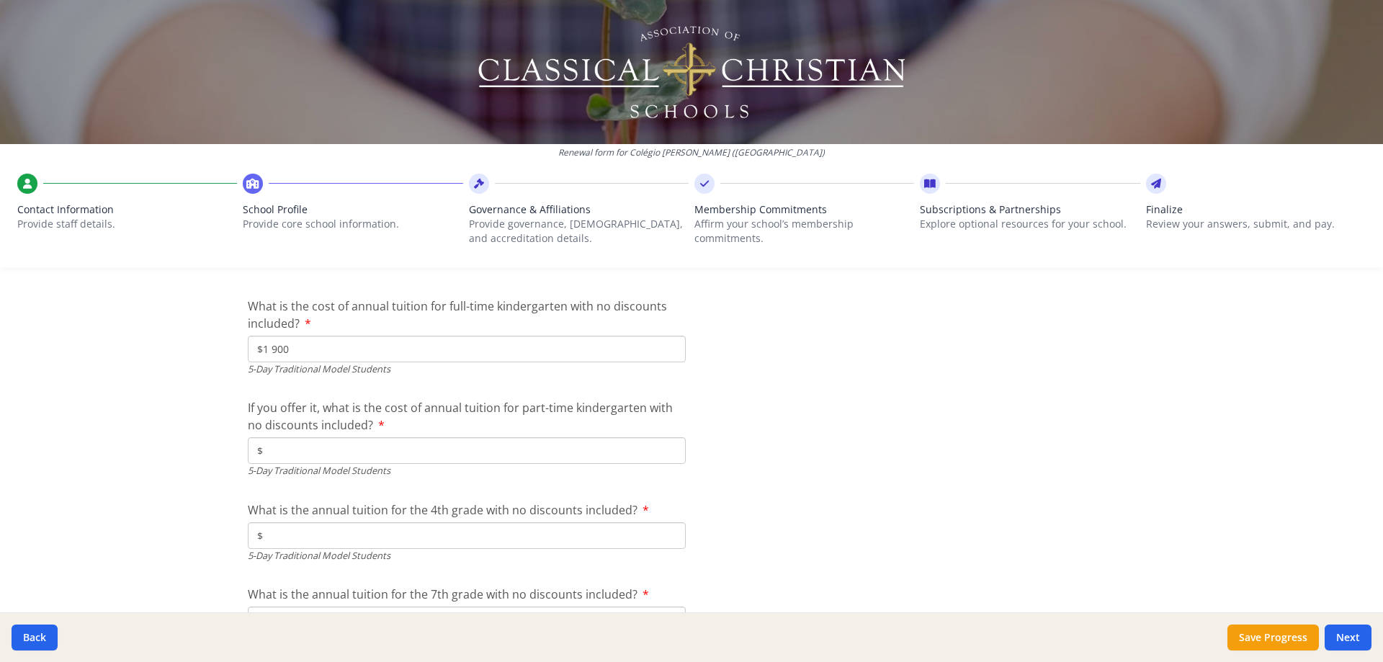
type input "$1 900"
click at [316, 462] on input "$" at bounding box center [467, 450] width 438 height 27
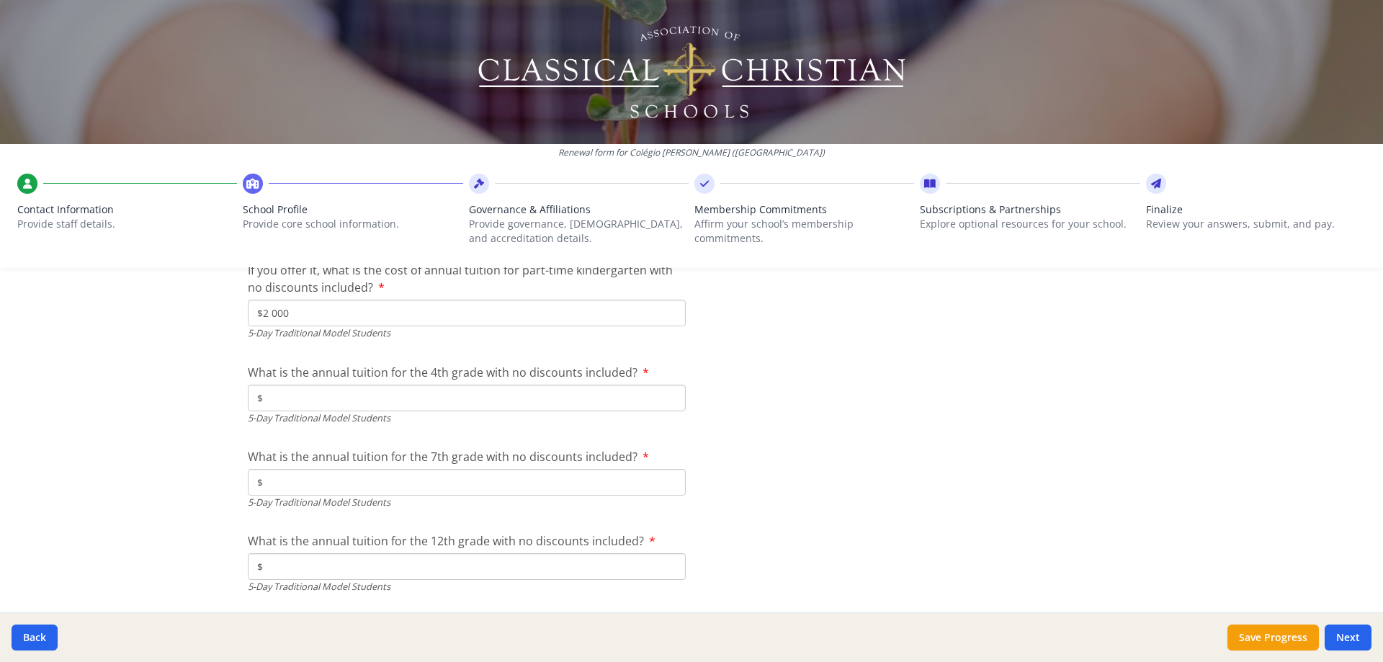
scroll to position [4268, 0]
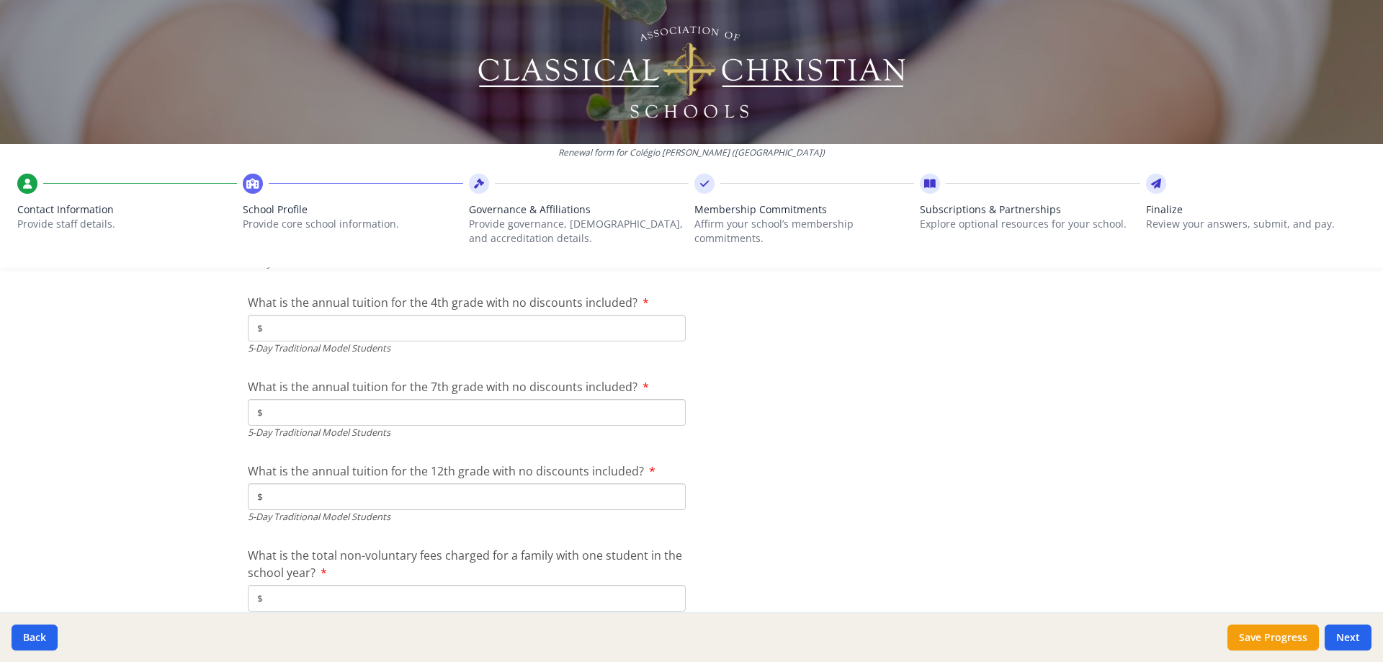
type input "$2 000"
click at [410, 339] on input "$" at bounding box center [467, 328] width 438 height 27
type input "$2 100"
click at [448, 405] on input "$" at bounding box center [467, 412] width 438 height 27
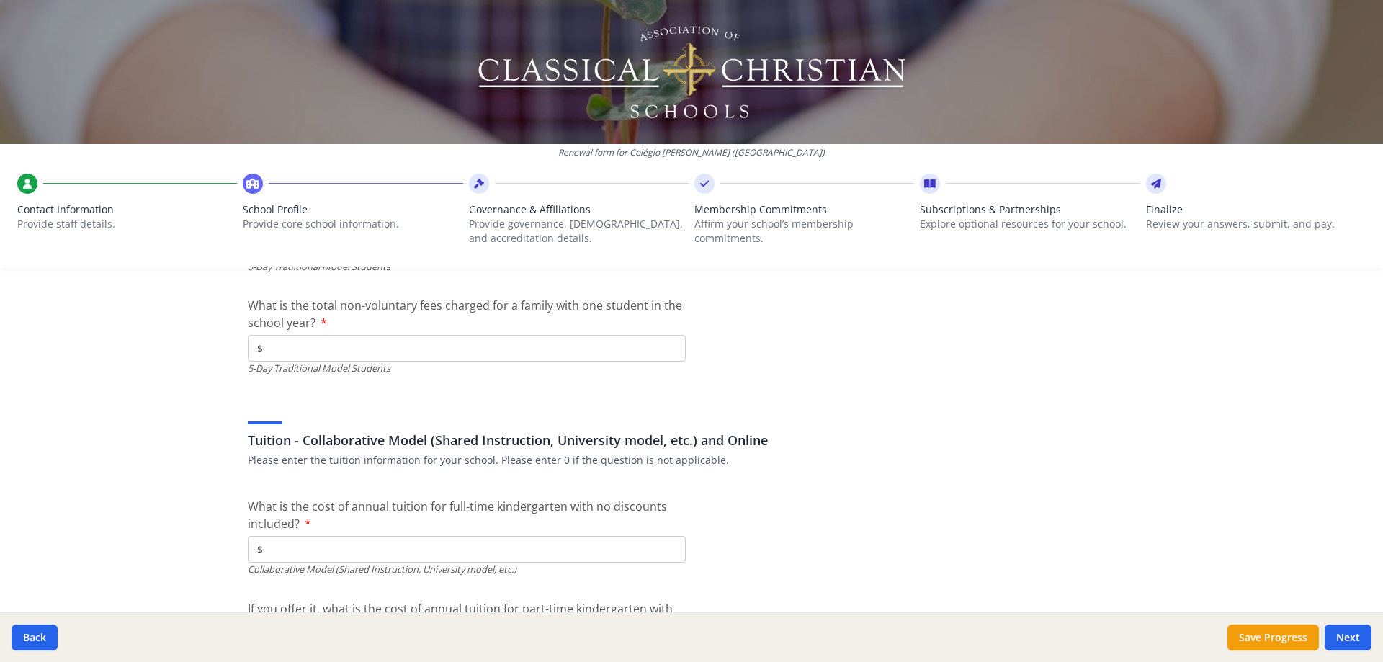
scroll to position [4595, 0]
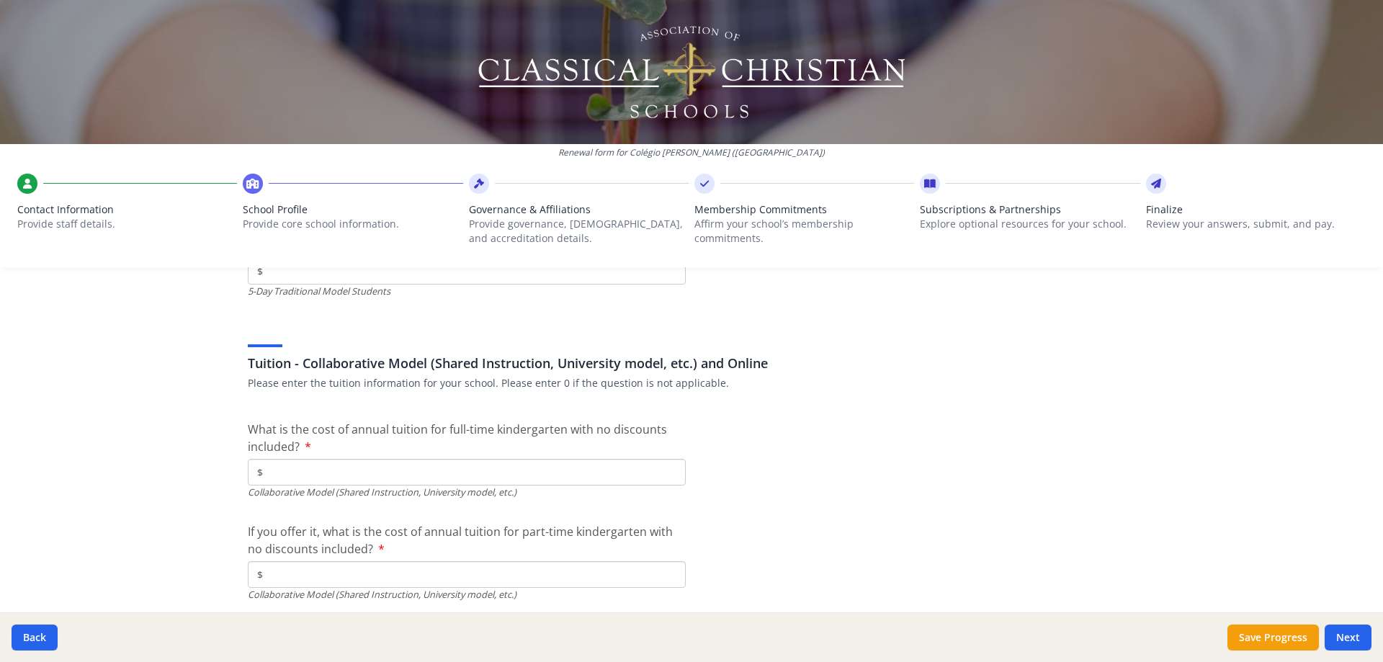
type input "$2 200"
click at [386, 471] on input "$" at bounding box center [467, 472] width 438 height 27
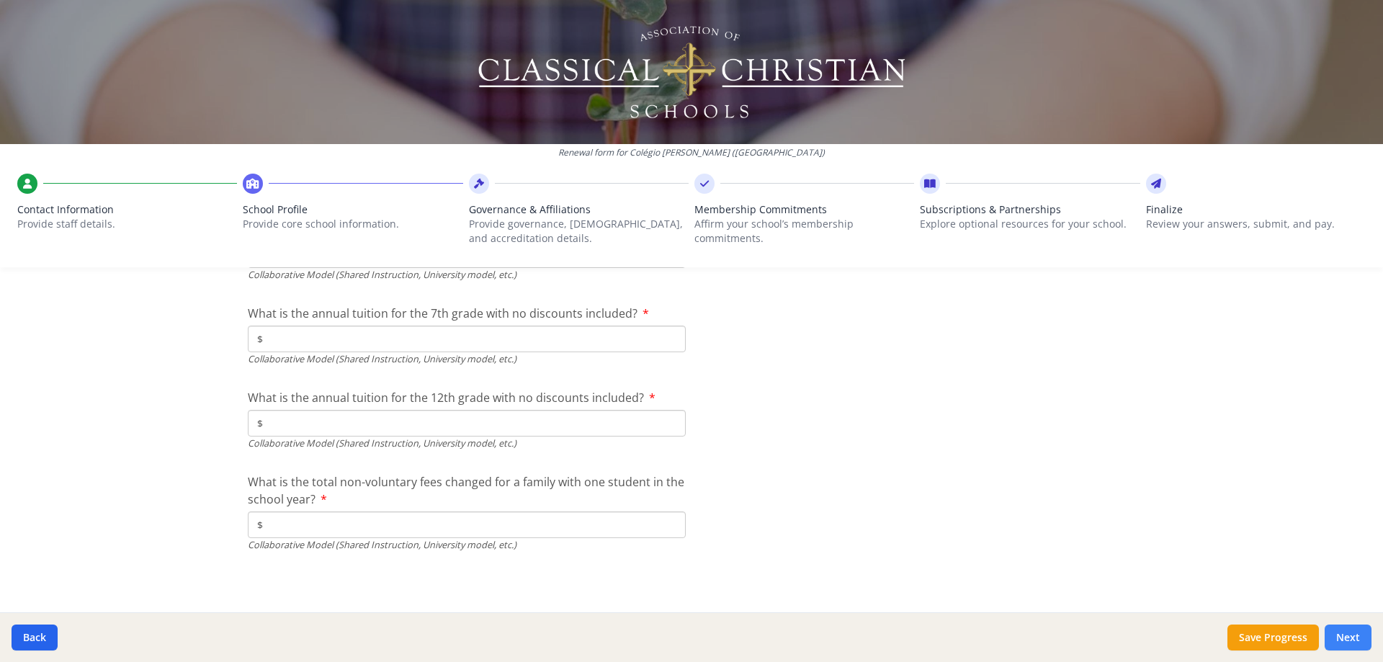
click at [1349, 638] on button "Next" at bounding box center [1348, 638] width 47 height 26
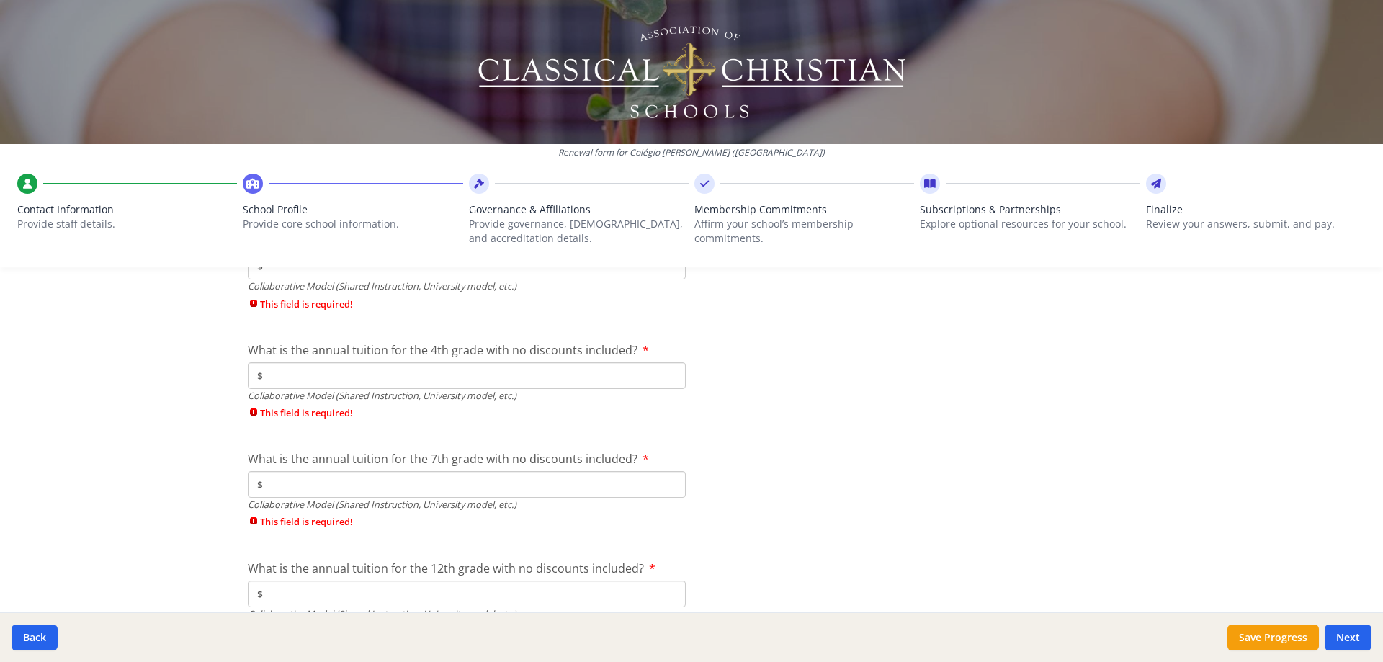
scroll to position [5077, 0]
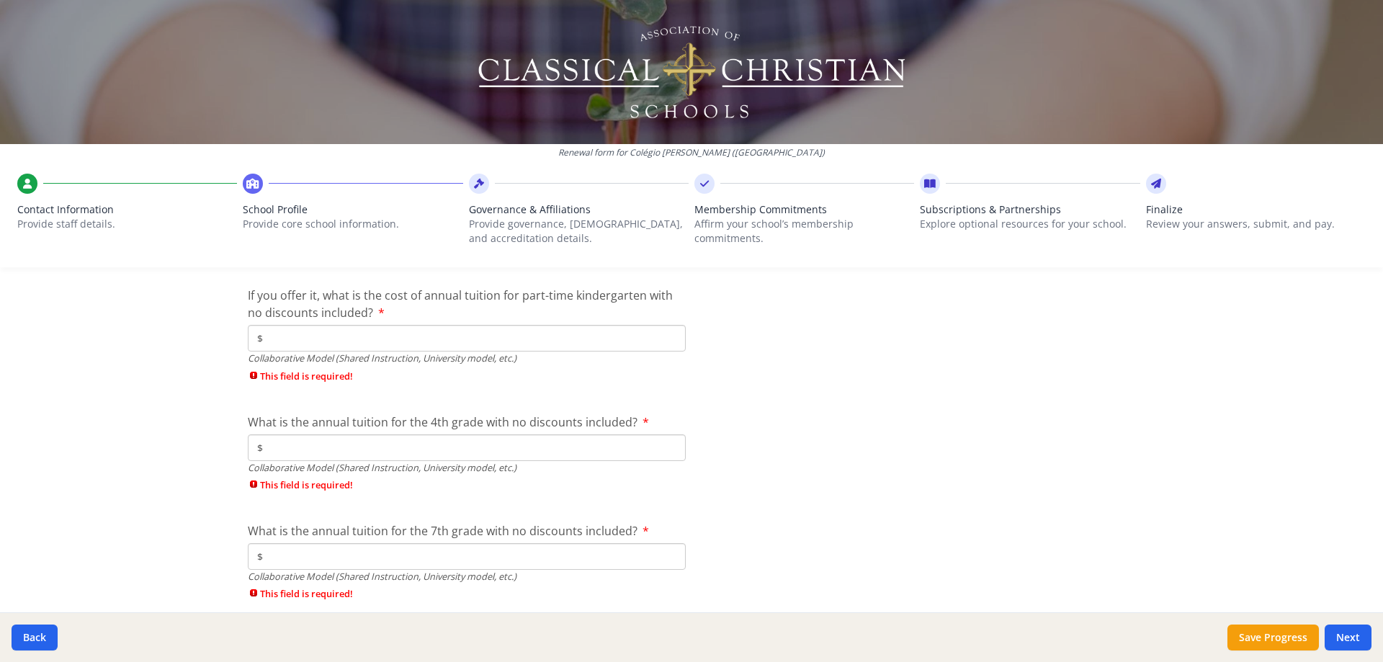
click at [367, 336] on input "$" at bounding box center [467, 338] width 438 height 27
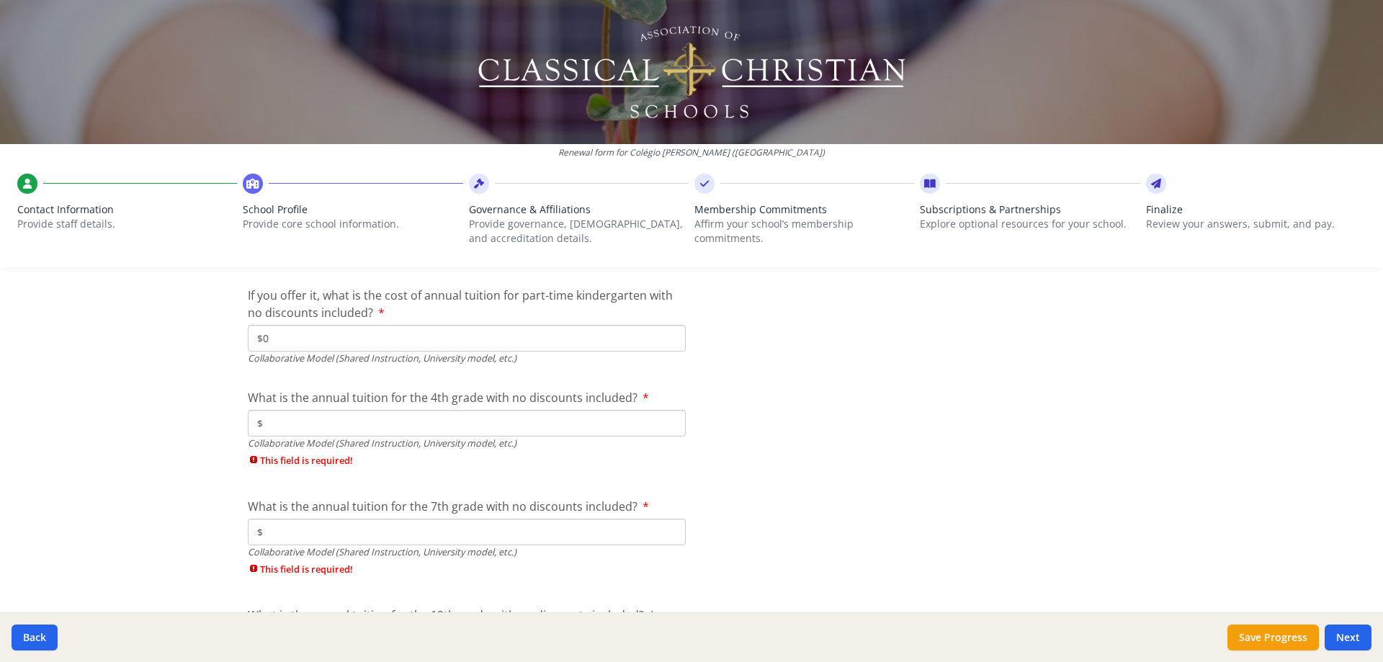
type input "$0"
click at [298, 428] on input "$" at bounding box center [467, 423] width 438 height 27
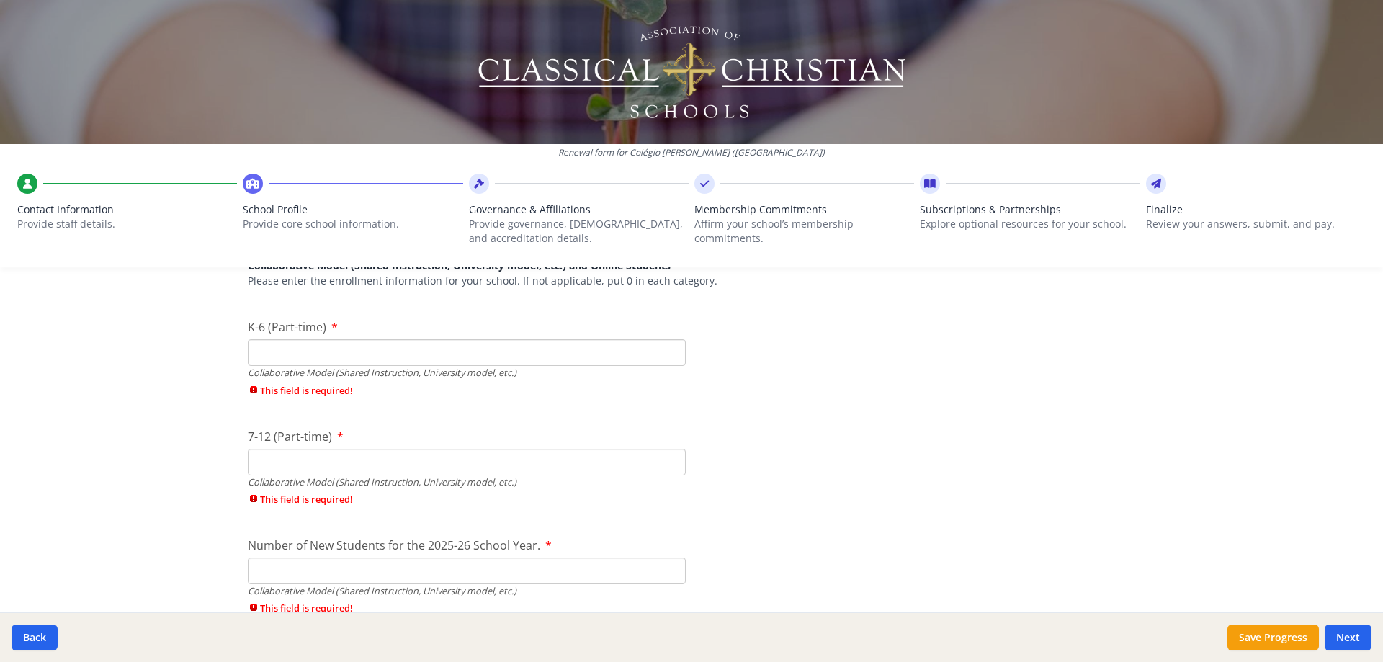
scroll to position [3765, 0]
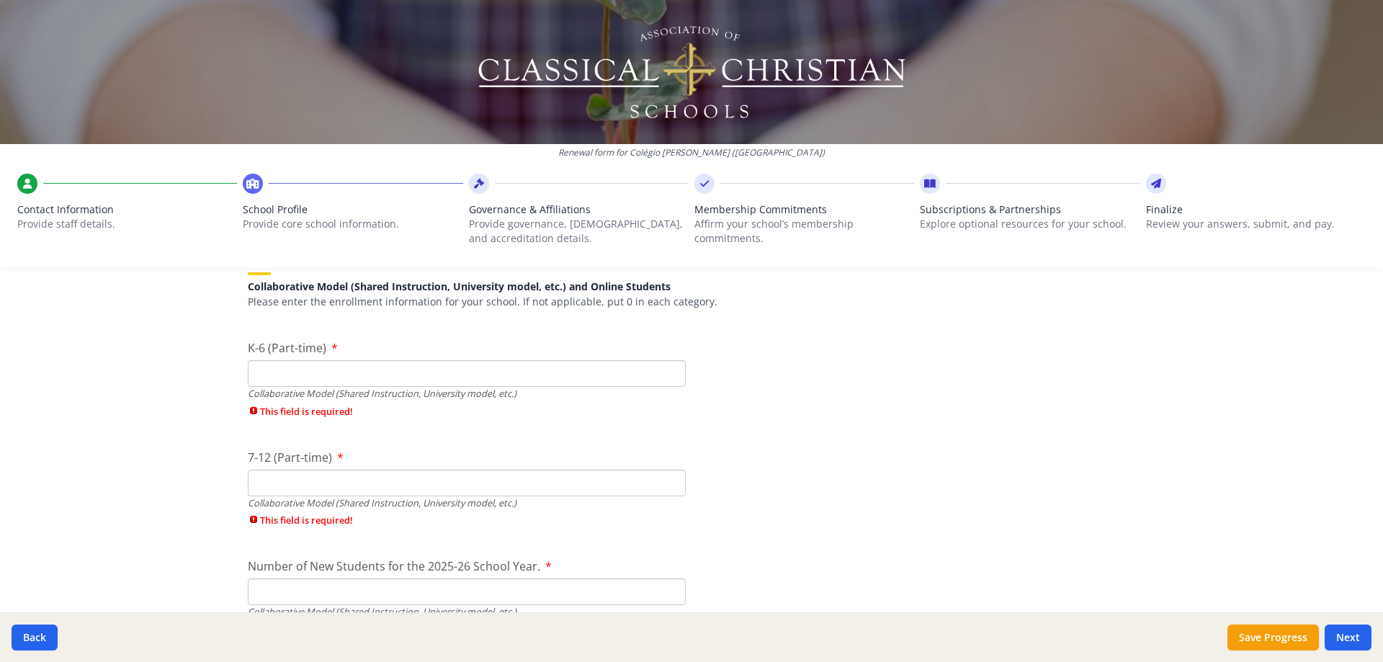
type input "$0"
click at [383, 365] on input "K-6 (Part-time)" at bounding box center [467, 373] width 438 height 27
type input "0"
click at [341, 475] on div "7-12 (Part-time) Collaborative Model (Shared Instruction, University model, etc…" at bounding box center [467, 492] width 438 height 86
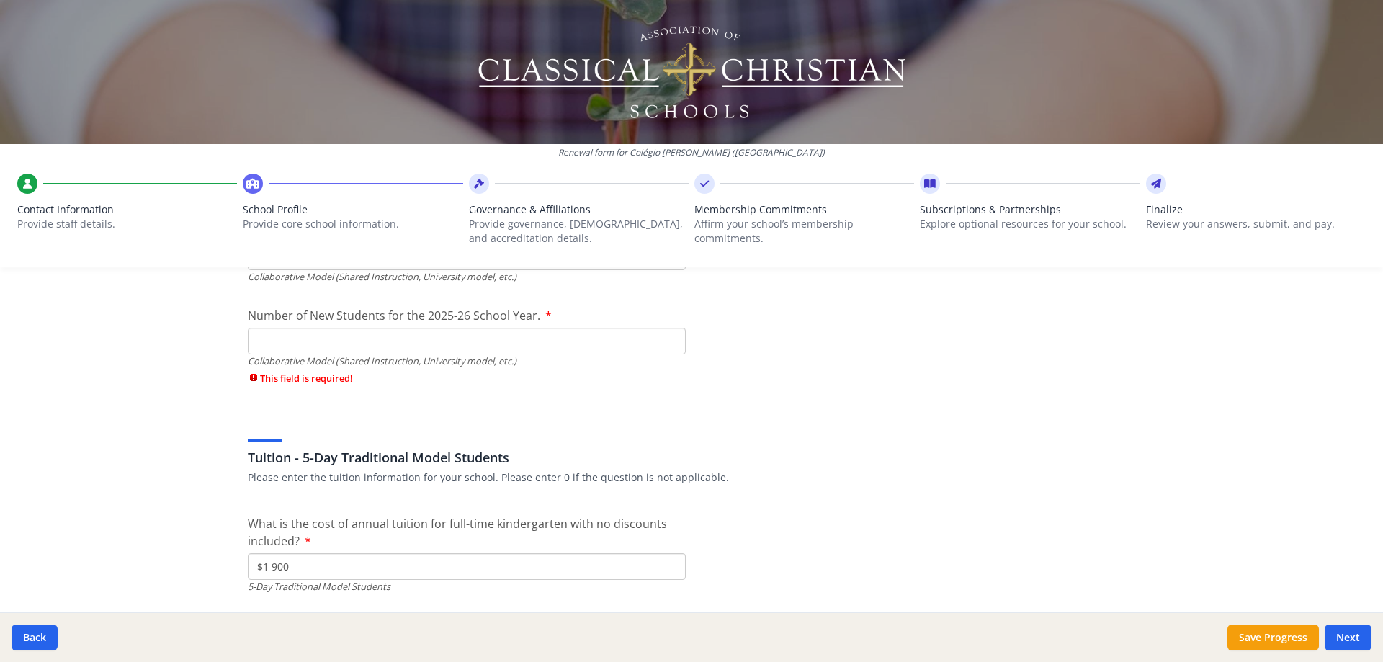
scroll to position [3980, 0]
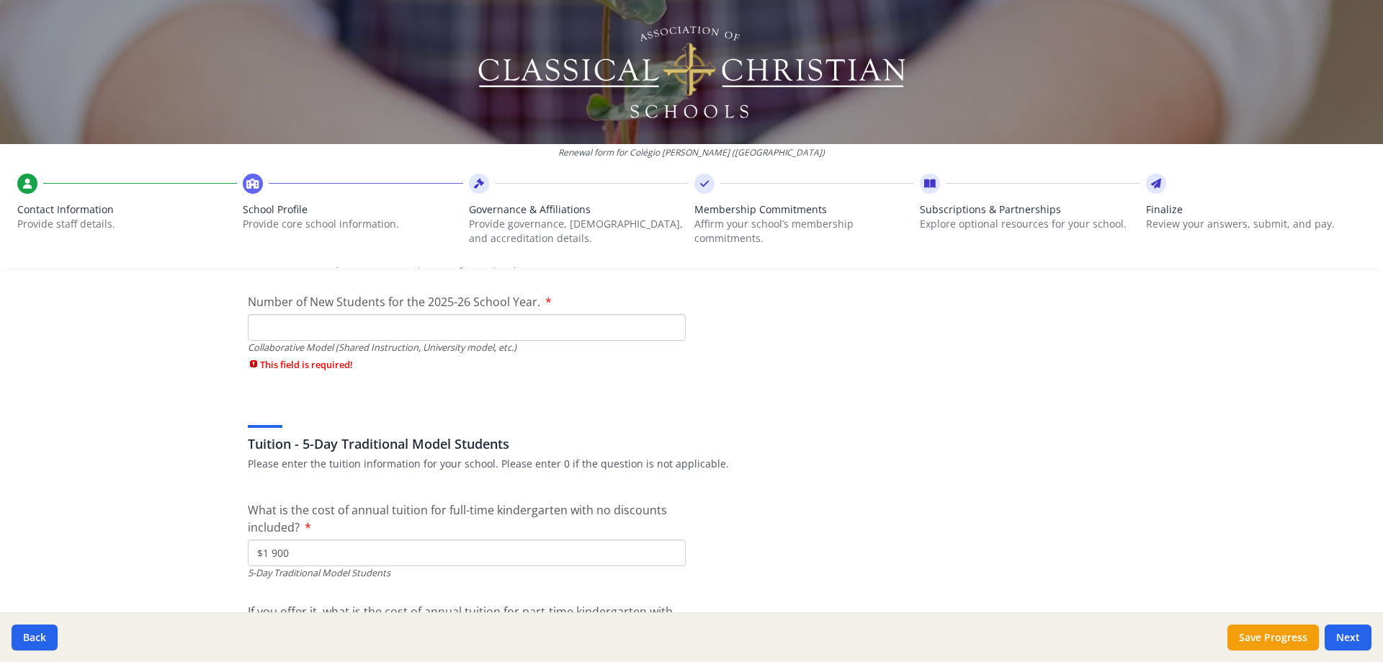
type input "0"
click at [335, 319] on input "Number of New Students for the 2025-26 School Year." at bounding box center [467, 327] width 438 height 27
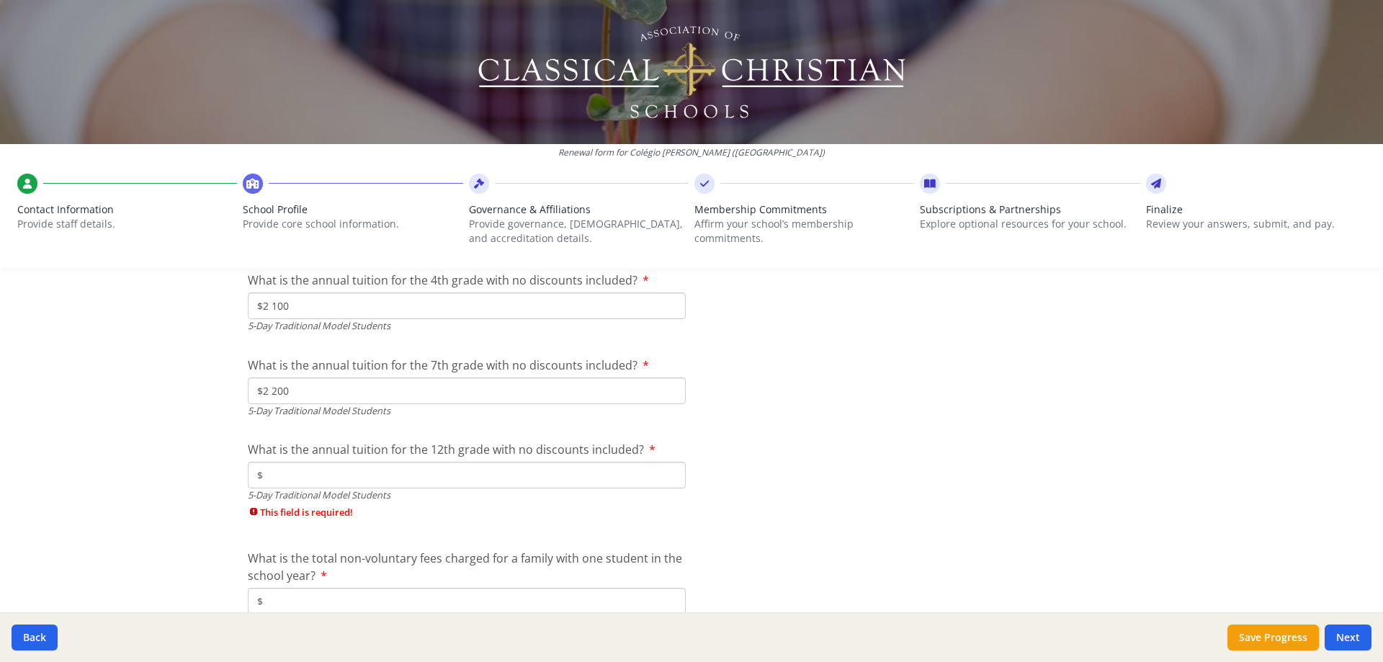
scroll to position [4375, 0]
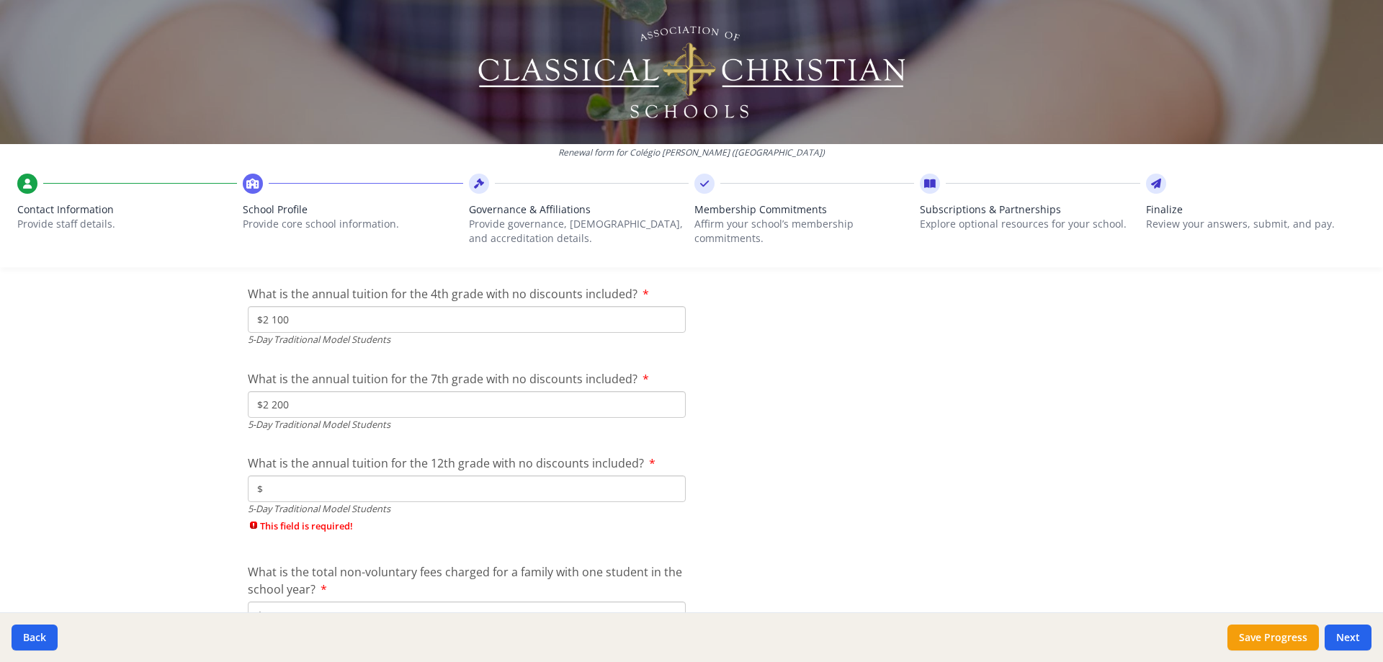
type input "0"
click at [384, 490] on input "$" at bounding box center [467, 489] width 438 height 27
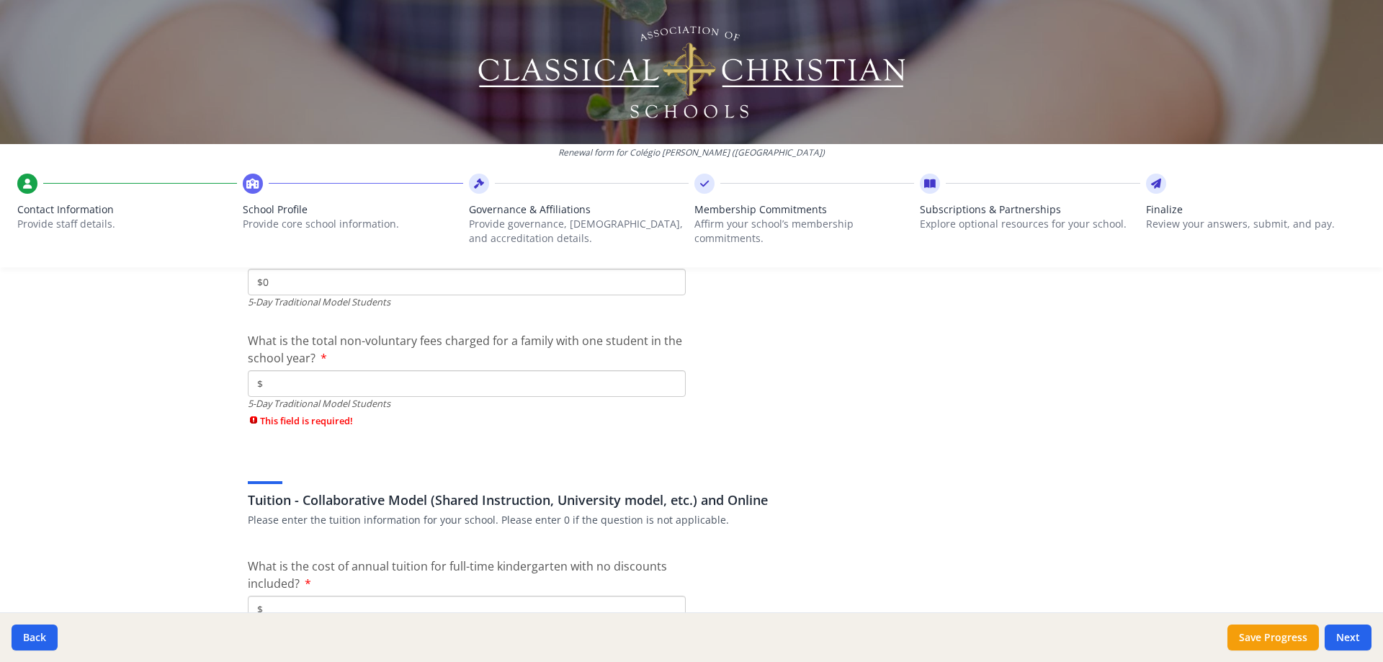
scroll to position [4648, 0]
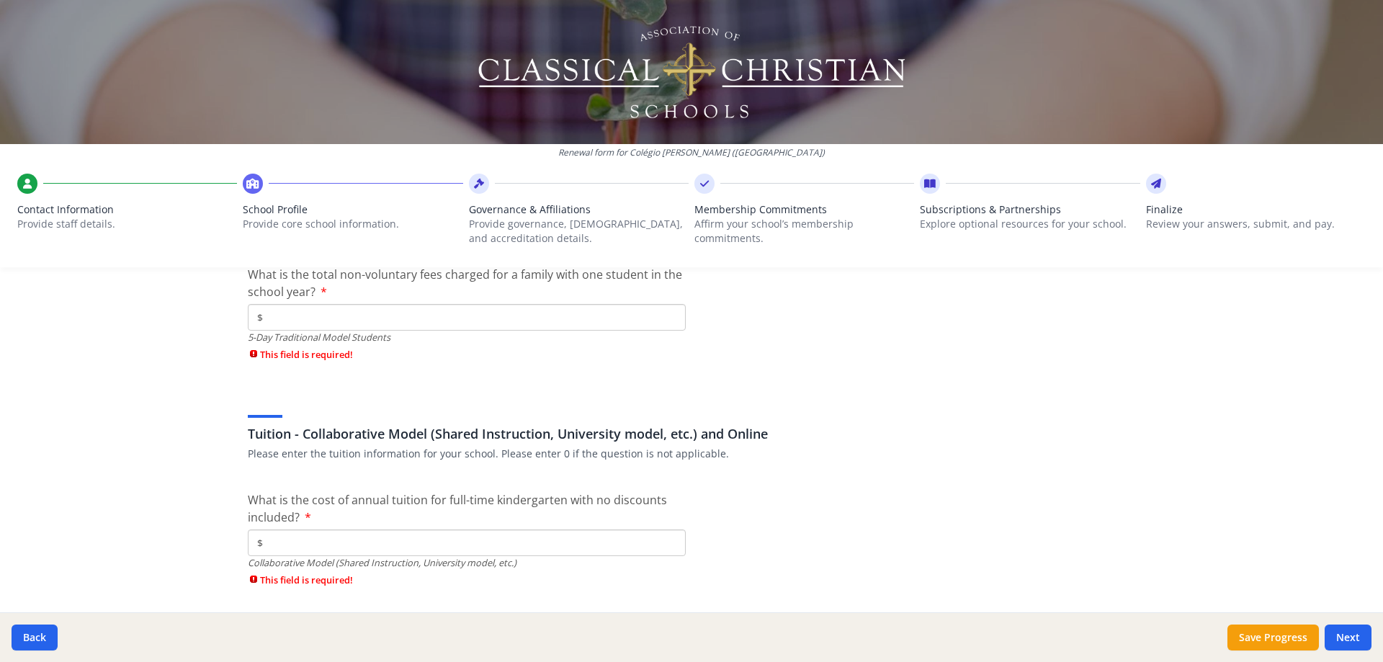
type input "$0"
click at [368, 305] on input "$" at bounding box center [467, 317] width 438 height 27
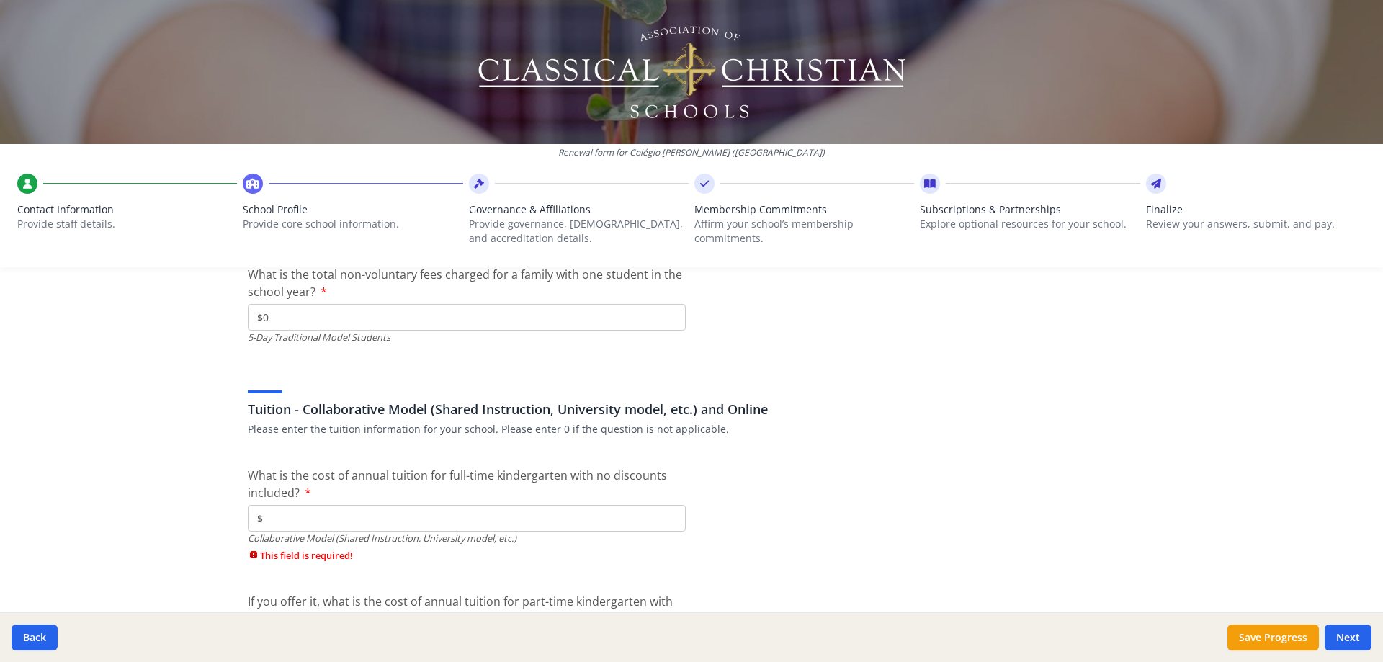
type input "$0"
click at [326, 512] on input "$" at bounding box center [467, 518] width 438 height 27
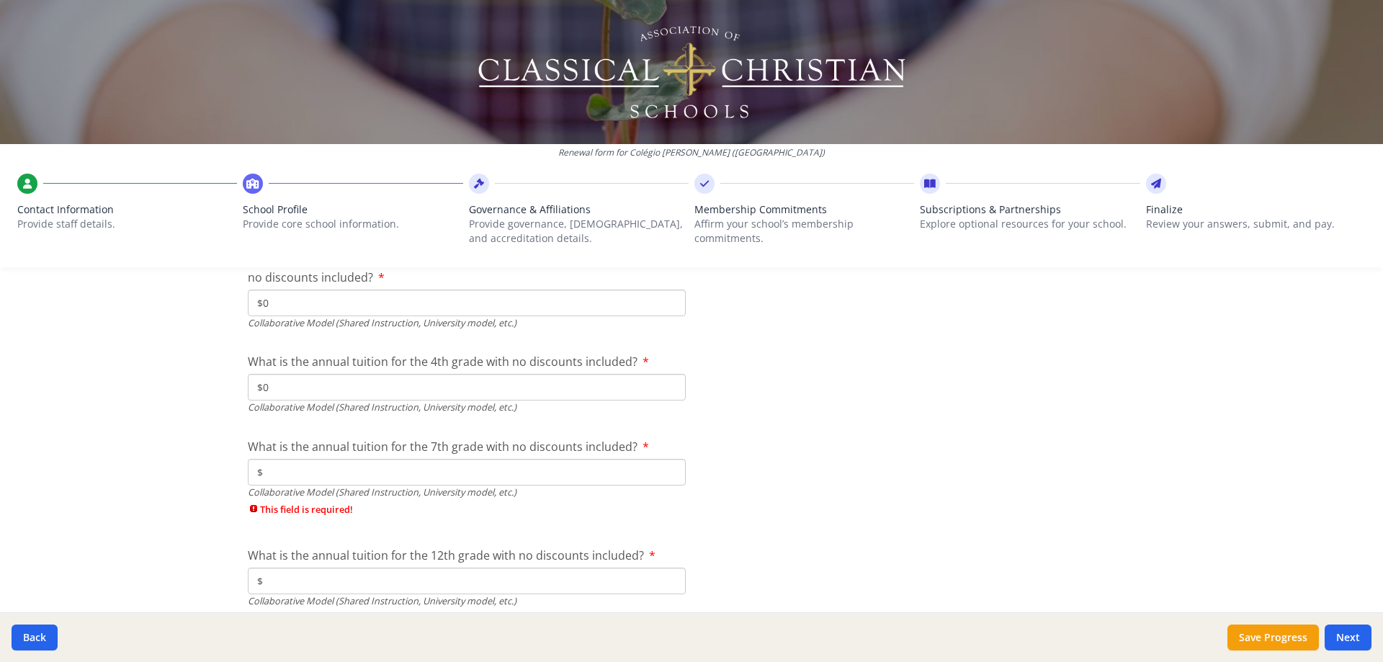
scroll to position [4971, 0]
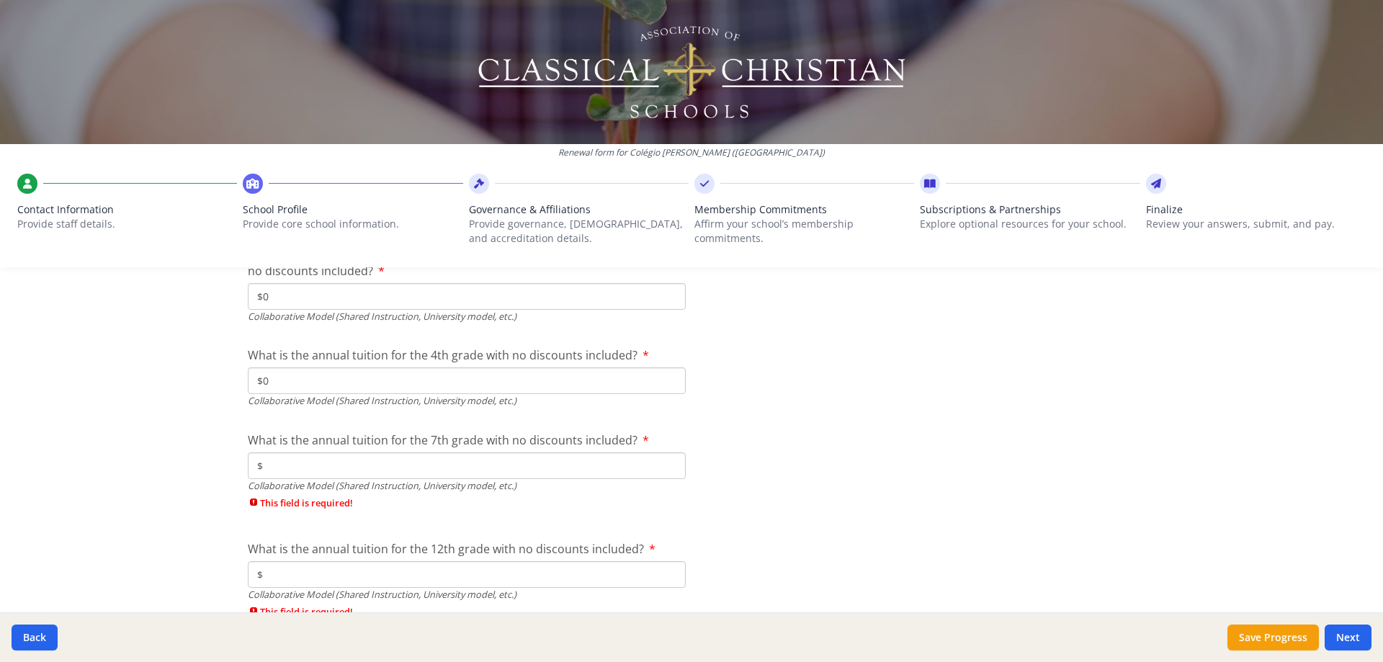
type input "$0"
click at [484, 459] on input "$" at bounding box center [467, 465] width 438 height 27
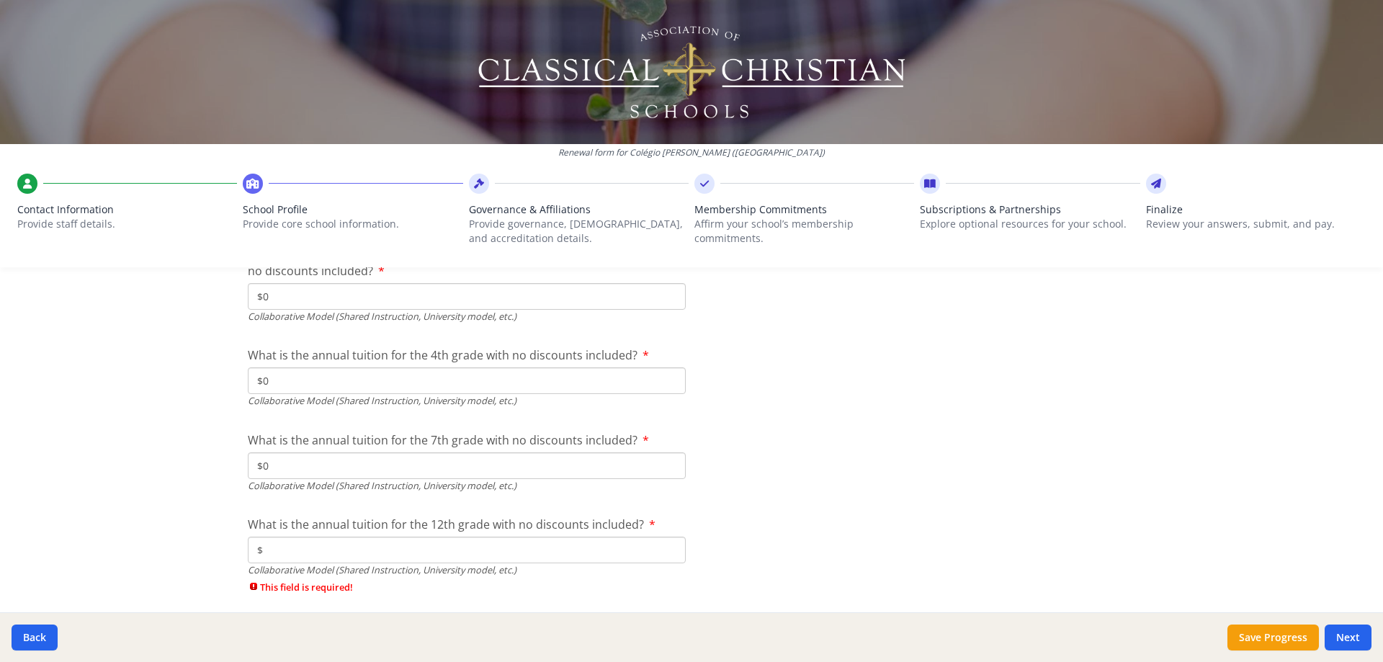
scroll to position [5148, 0]
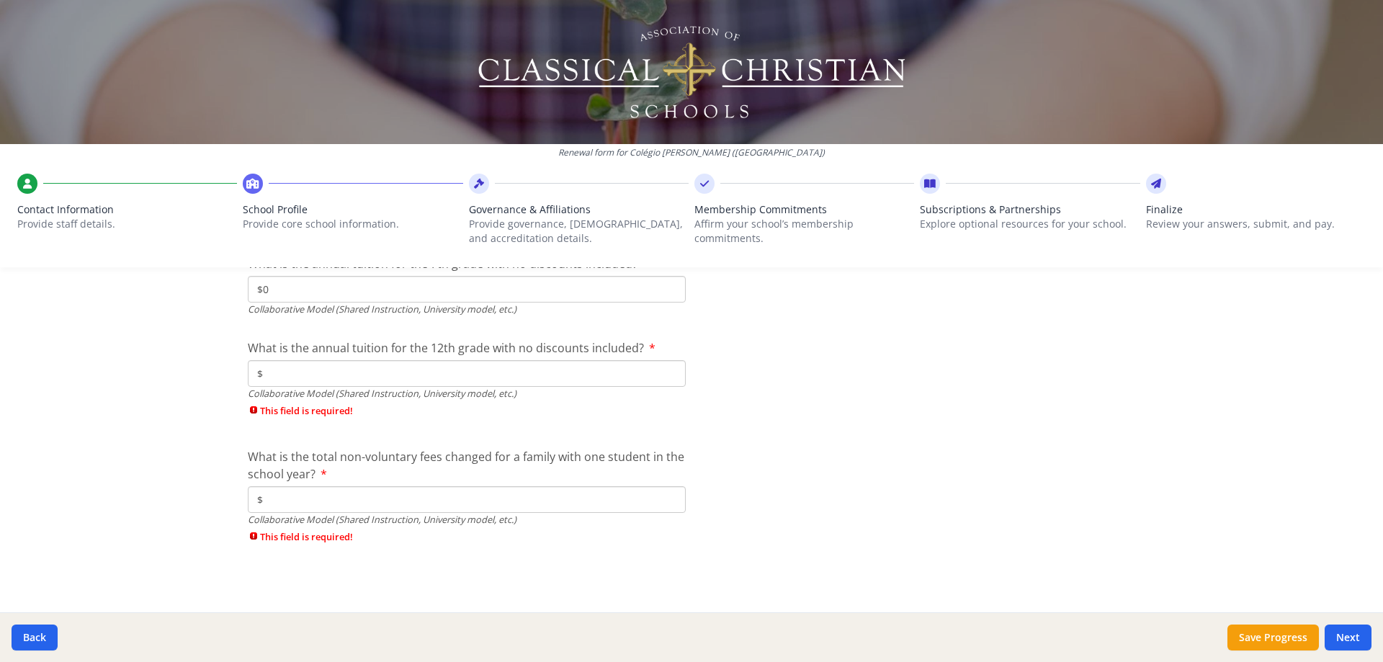
type input "$0"
click at [494, 383] on input "$" at bounding box center [467, 373] width 438 height 27
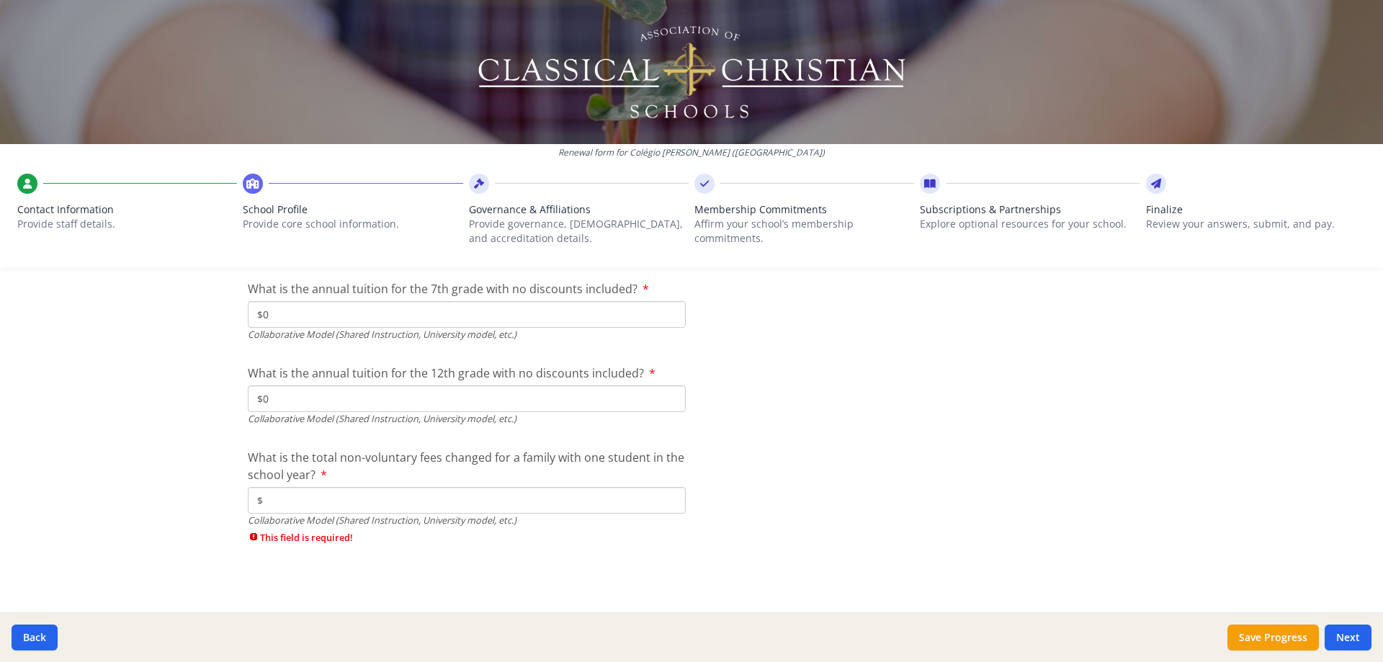
type input "$0"
click at [370, 499] on input "$" at bounding box center [467, 500] width 438 height 27
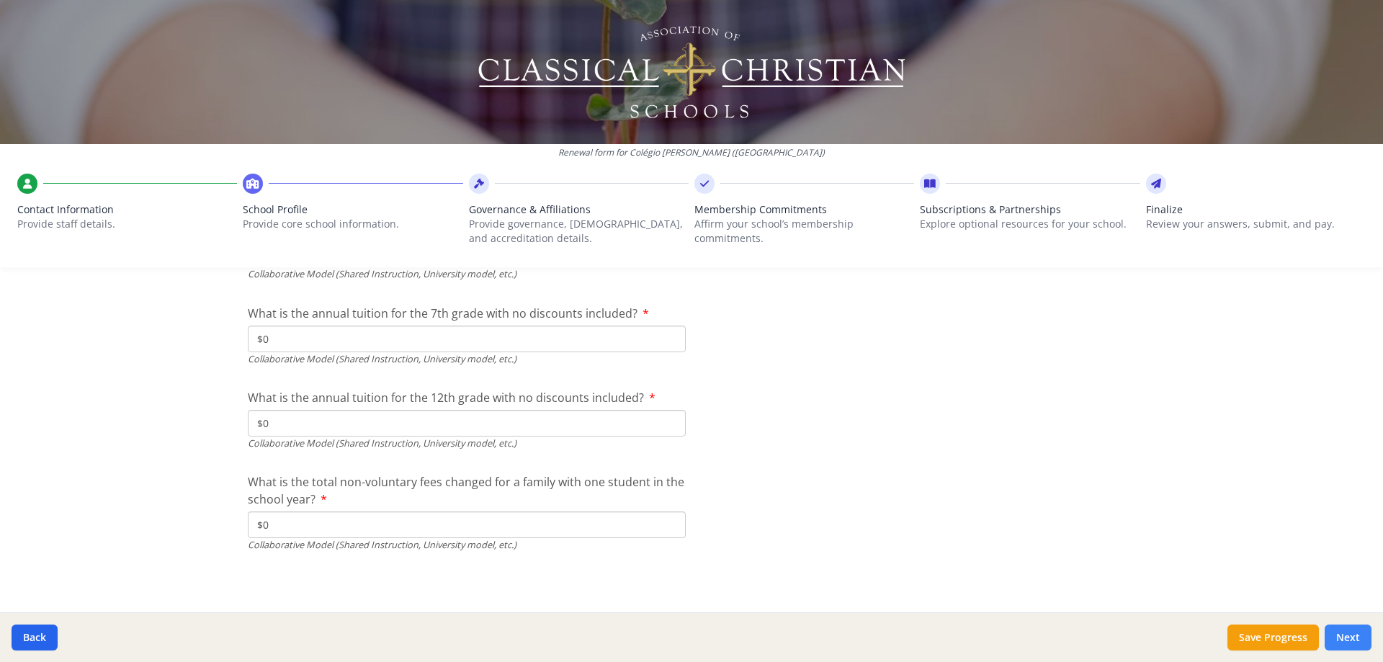
type input "$0"
click at [1343, 643] on button "Next" at bounding box center [1348, 638] width 47 height 26
click at [1344, 638] on button "Next" at bounding box center [1348, 638] width 47 height 26
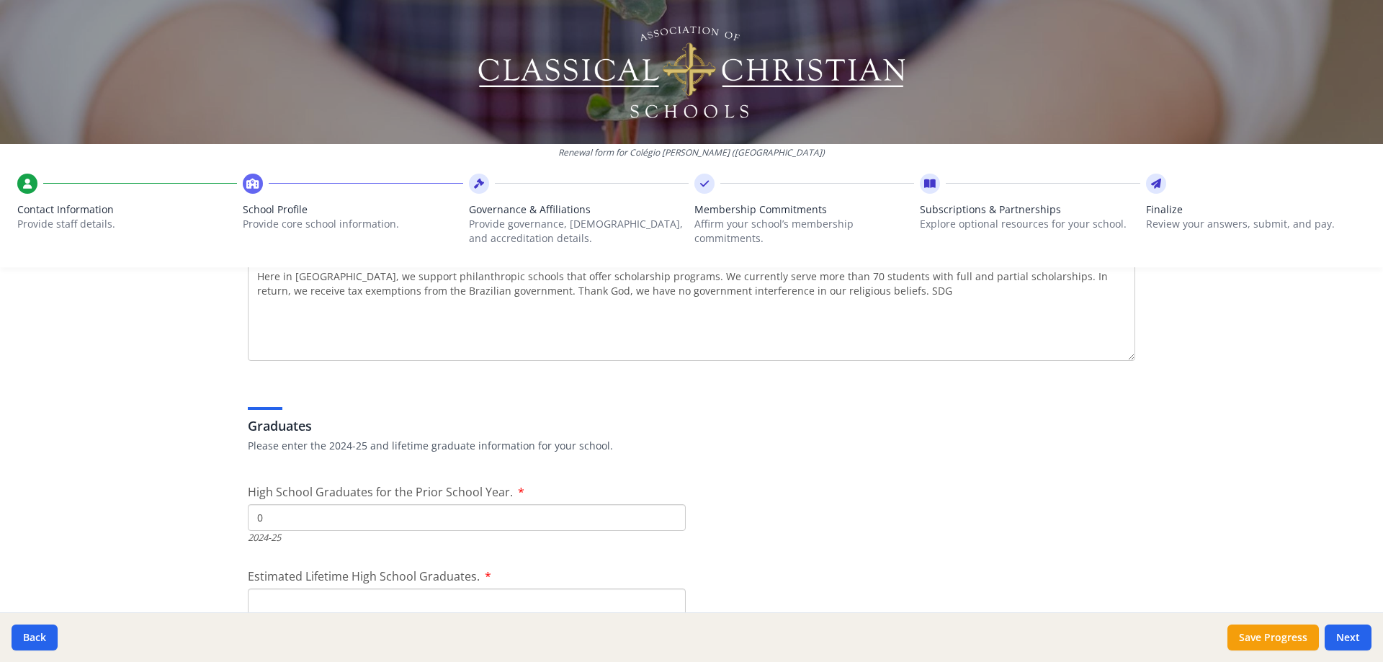
scroll to position [2393, 0]
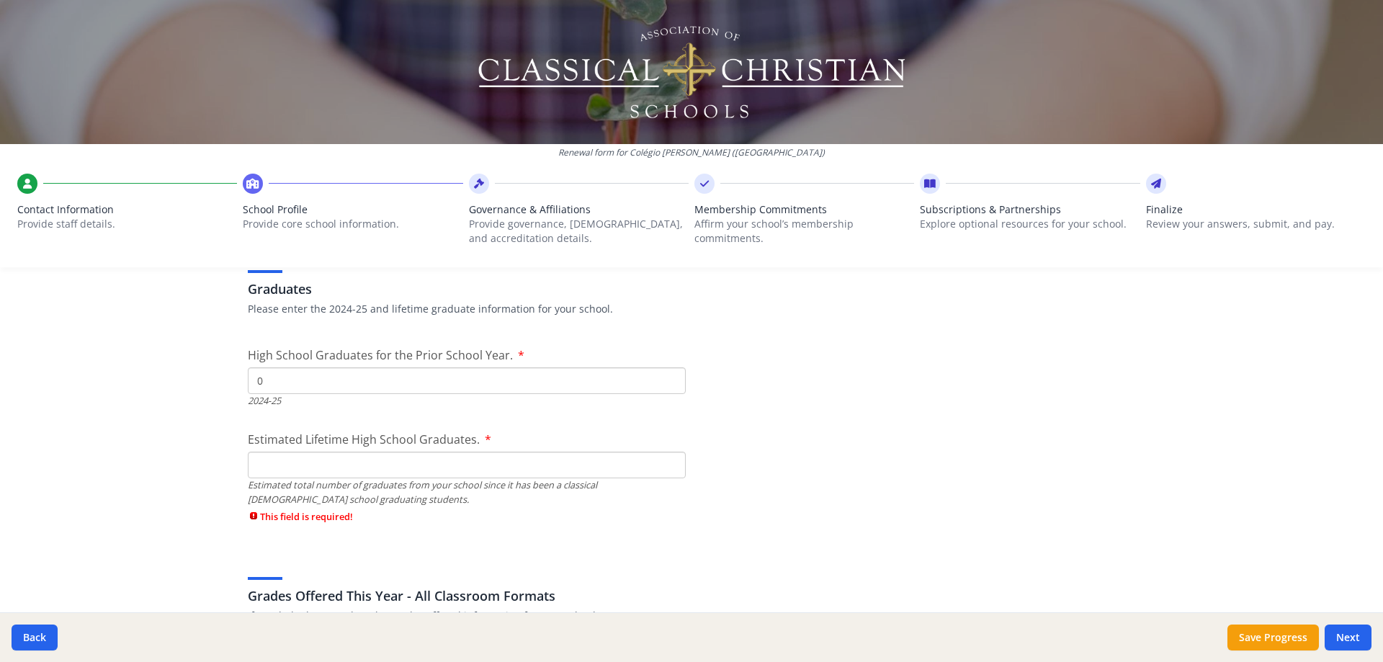
click at [319, 470] on input "Estimated Lifetime High School Graduates." at bounding box center [467, 465] width 438 height 27
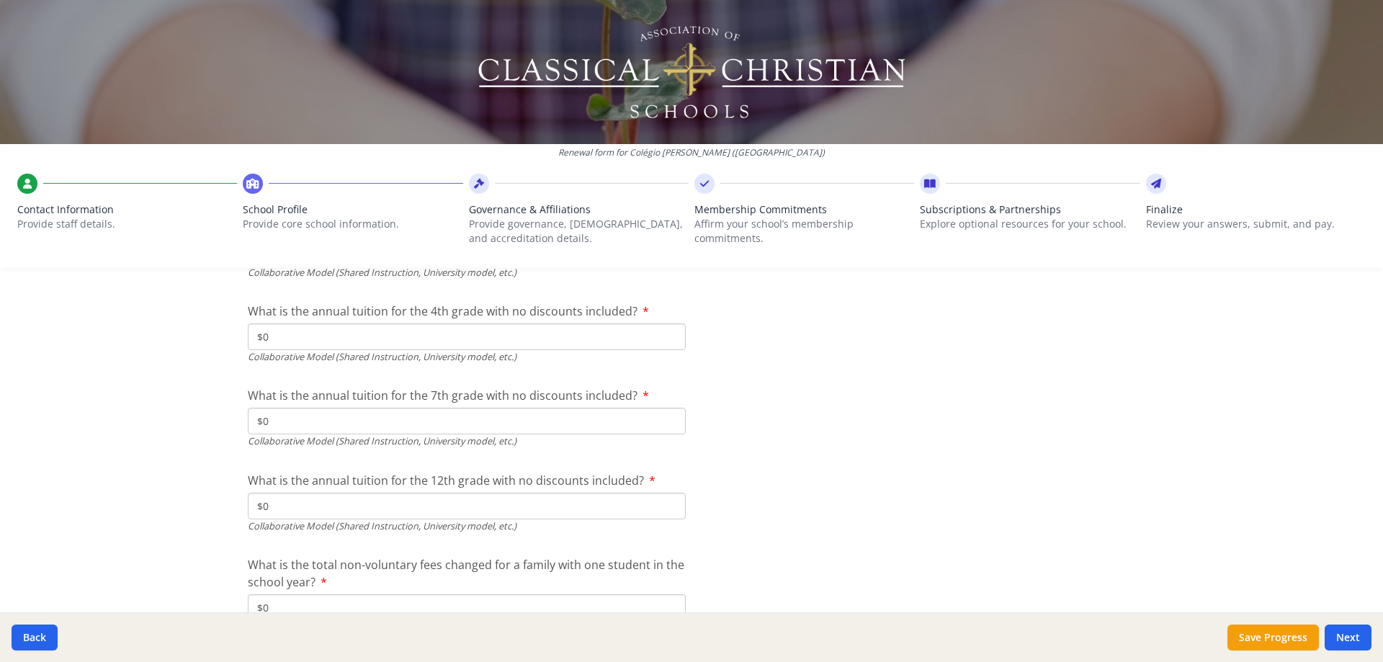
scroll to position [5074, 0]
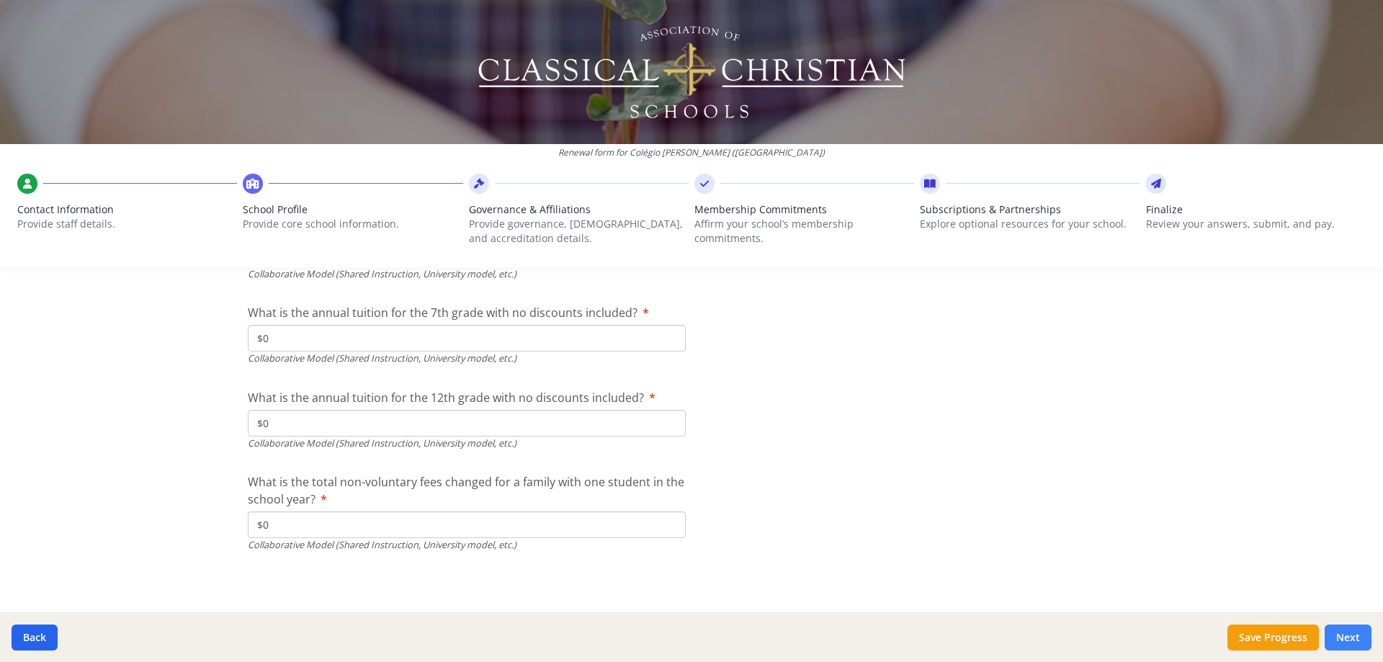
type input "0"
click at [1334, 636] on button "Next" at bounding box center [1348, 638] width 47 height 26
click at [1254, 629] on button "Save Progress" at bounding box center [1274, 638] width 92 height 26
click at [1344, 644] on button "Next" at bounding box center [1348, 638] width 47 height 26
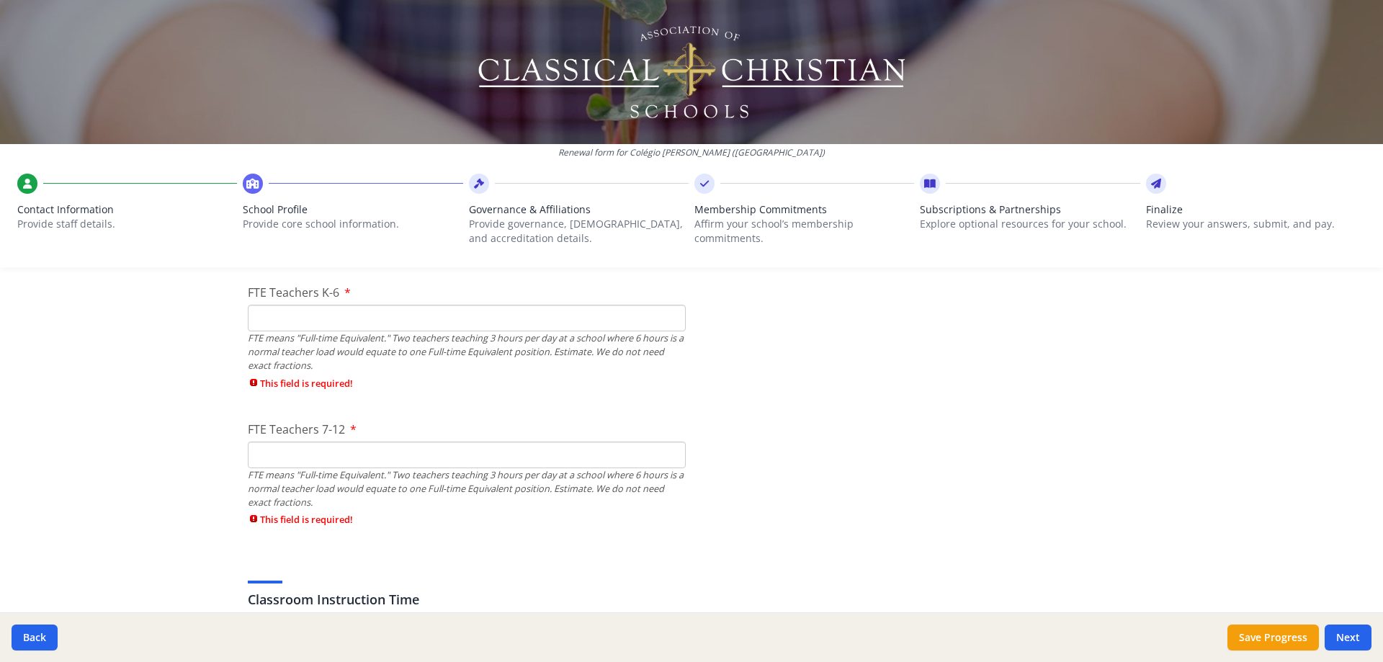
scroll to position [948, 0]
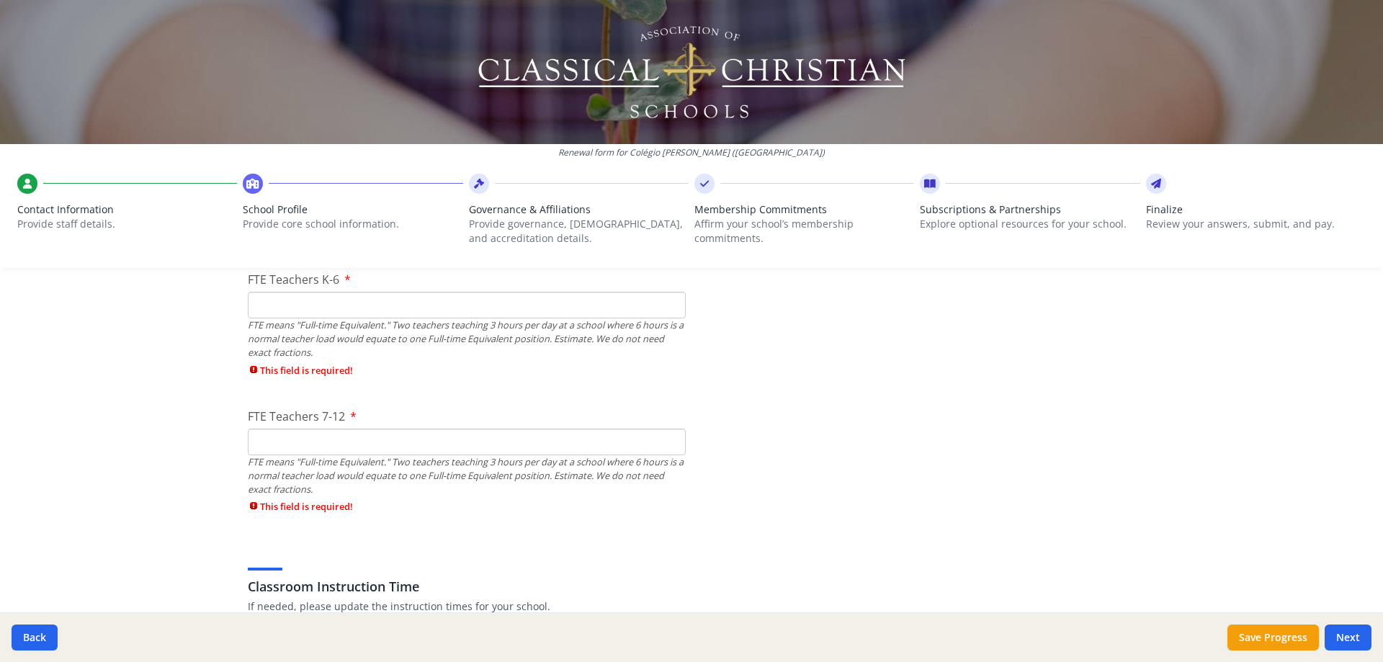
click at [402, 452] on input "FTE Teachers 7-12" at bounding box center [467, 442] width 438 height 27
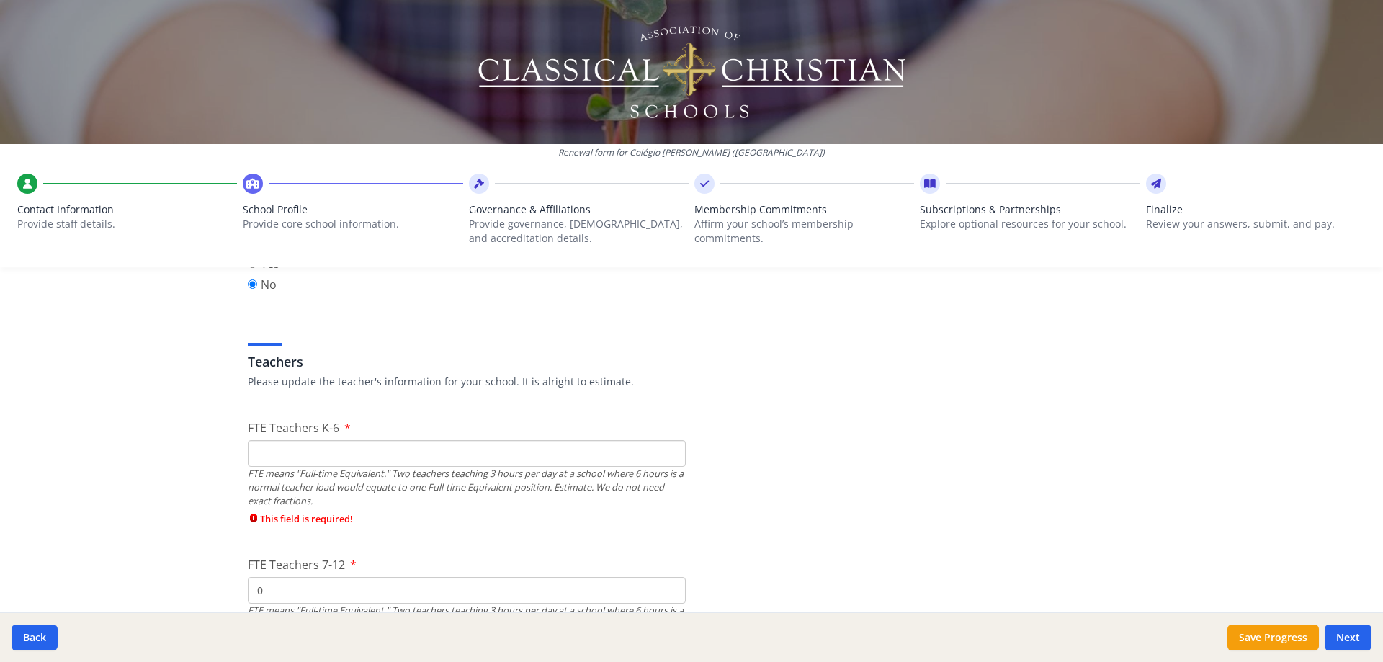
scroll to position [806, 0]
type input "0"
click at [398, 446] on input "FTE Teachers K-6" at bounding box center [467, 447] width 438 height 27
click at [417, 591] on div "FTE Teachers 7-12 0 FTE means "Full-time Equivalent." Two teachers teaching 3 h…" at bounding box center [467, 594] width 438 height 89
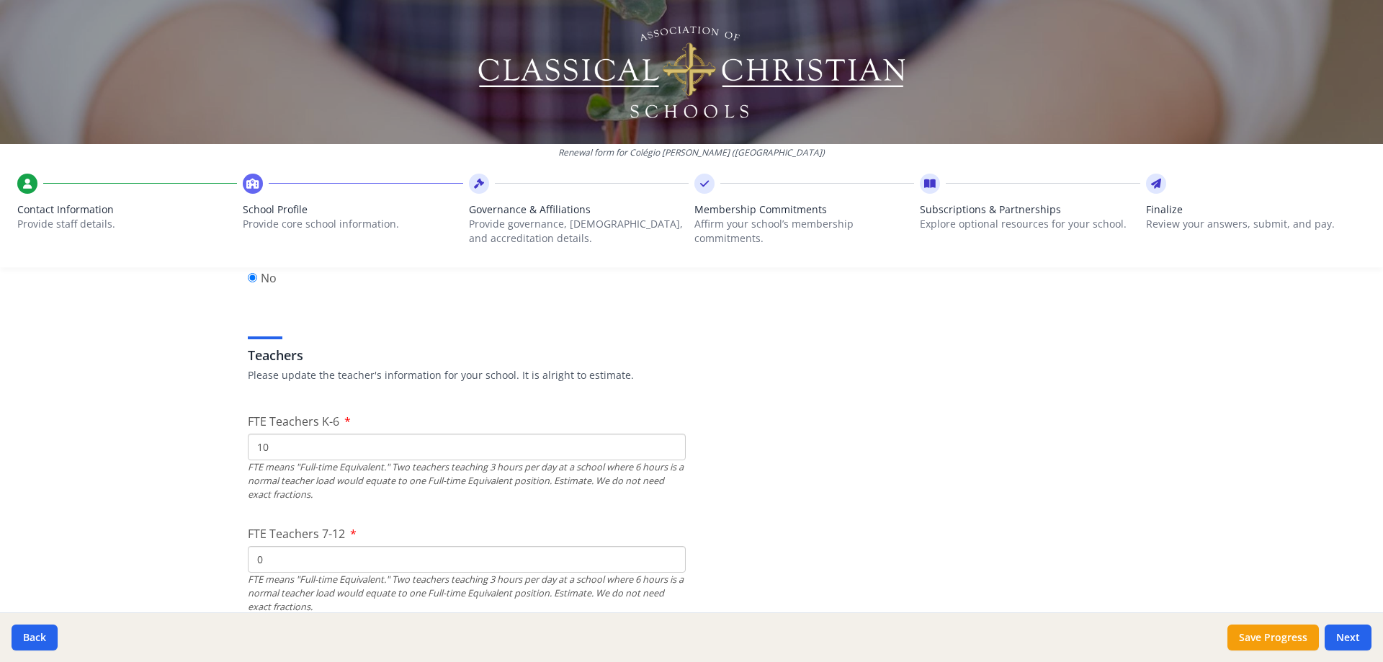
click at [343, 453] on input "10" at bounding box center [467, 447] width 438 height 27
type input "15"
click at [334, 562] on input "0" at bounding box center [467, 559] width 438 height 27
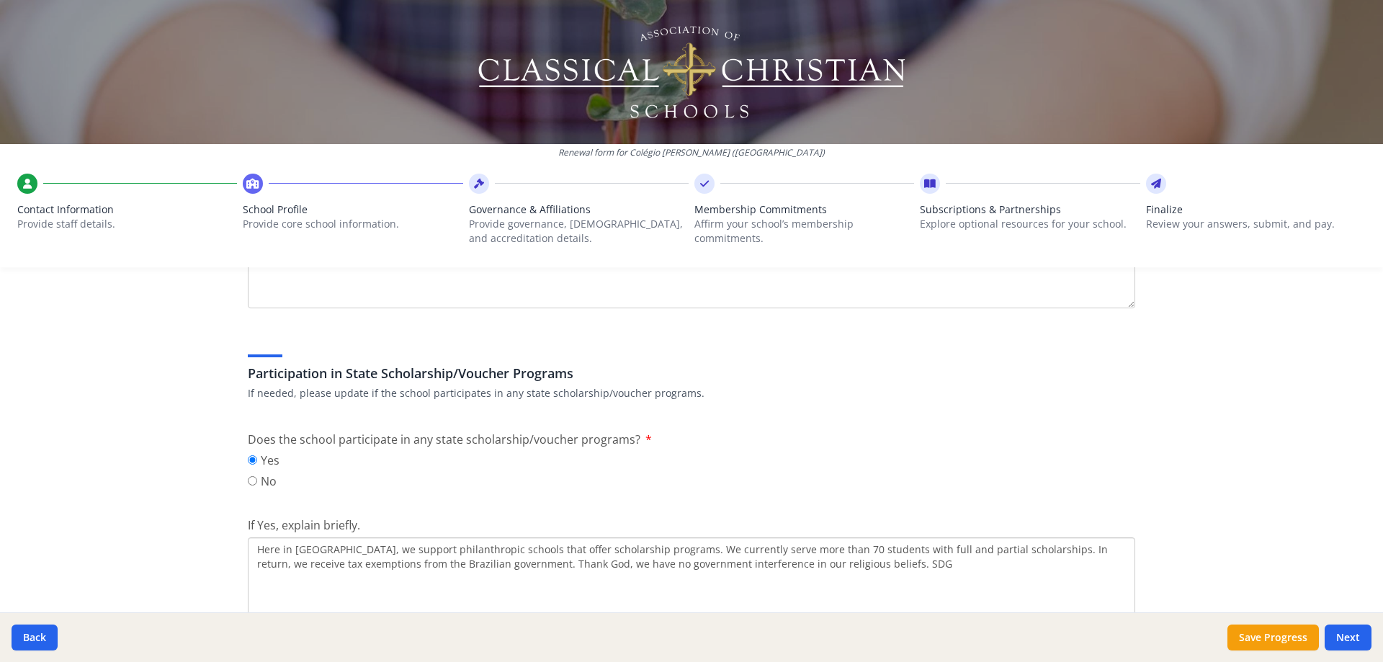
scroll to position [2101, 0]
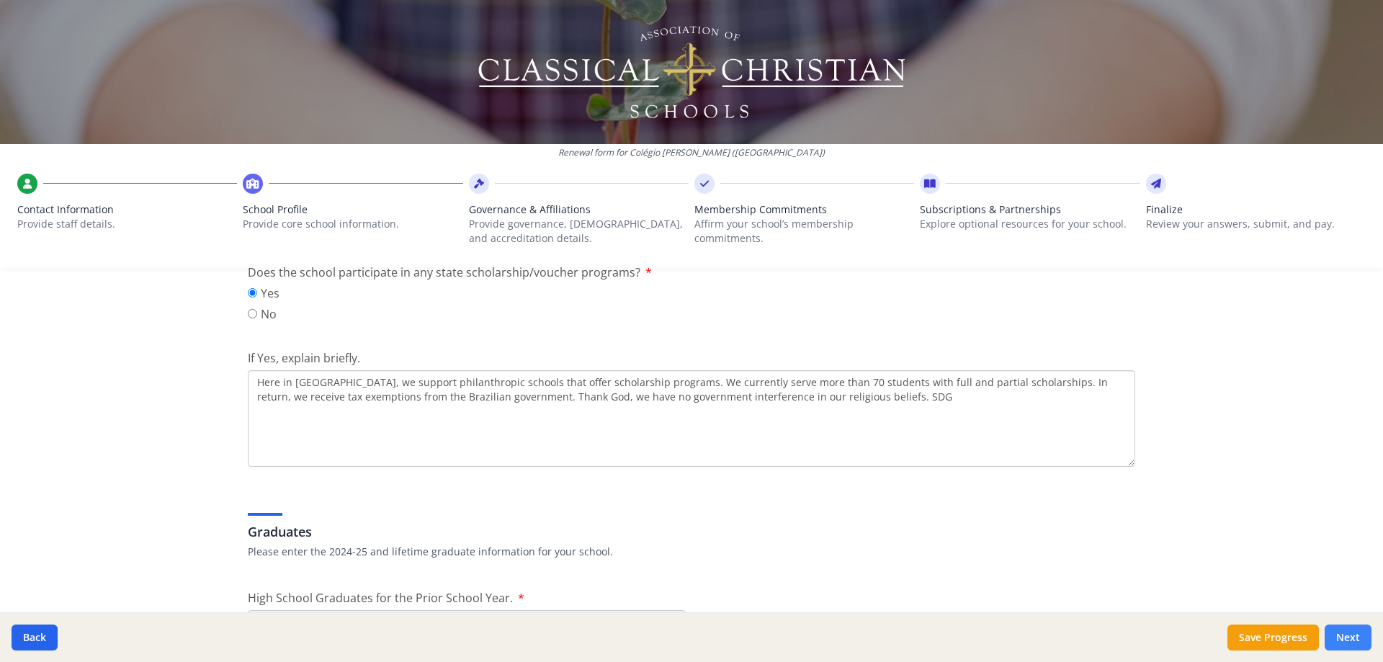
type input "8"
click at [1347, 641] on button "Next" at bounding box center [1348, 638] width 47 height 26
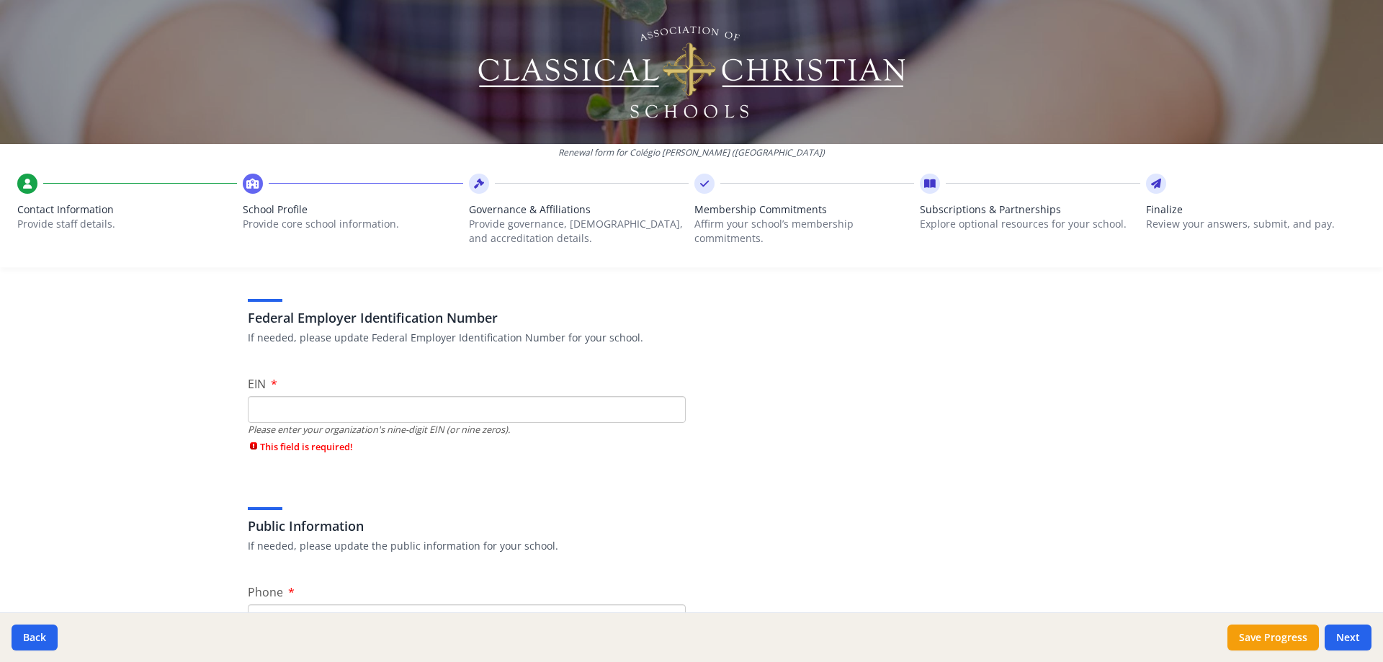
scroll to position [79, 0]
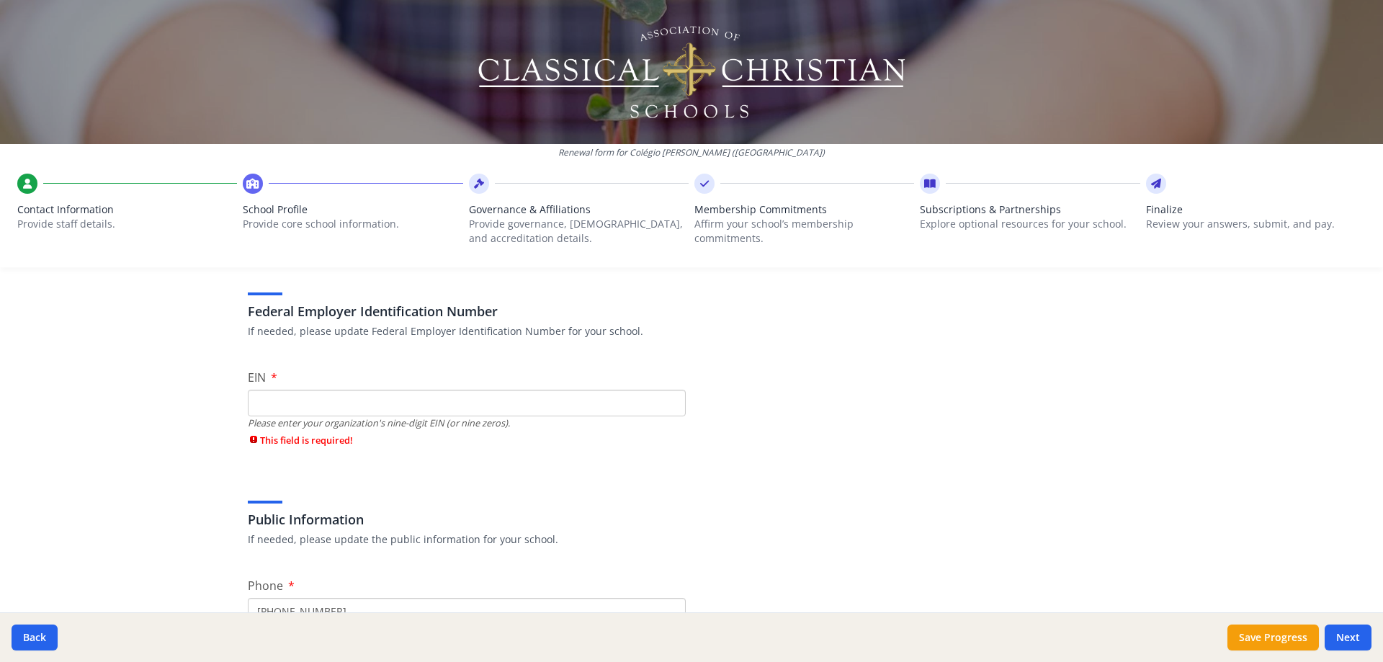
click at [525, 397] on input "EIN" at bounding box center [467, 403] width 438 height 27
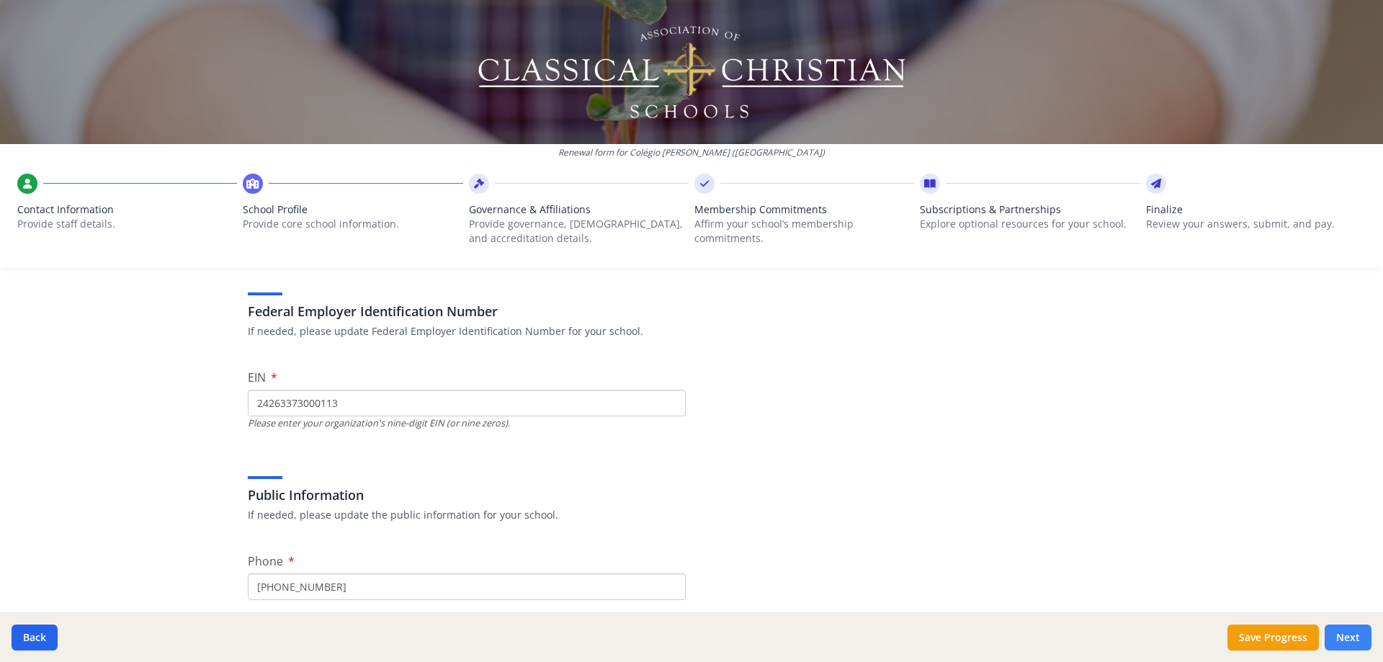
type input "24263373000113"
click at [1347, 638] on button "Next" at bounding box center [1348, 638] width 47 height 26
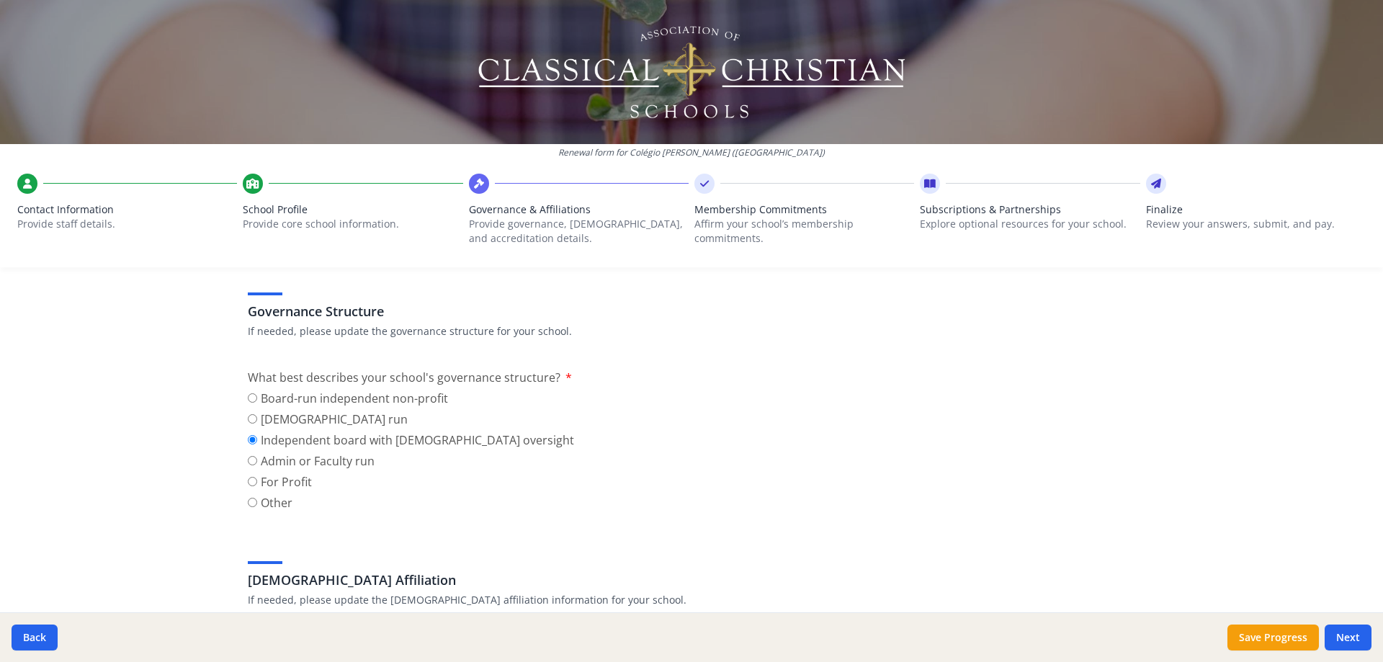
scroll to position [0, 0]
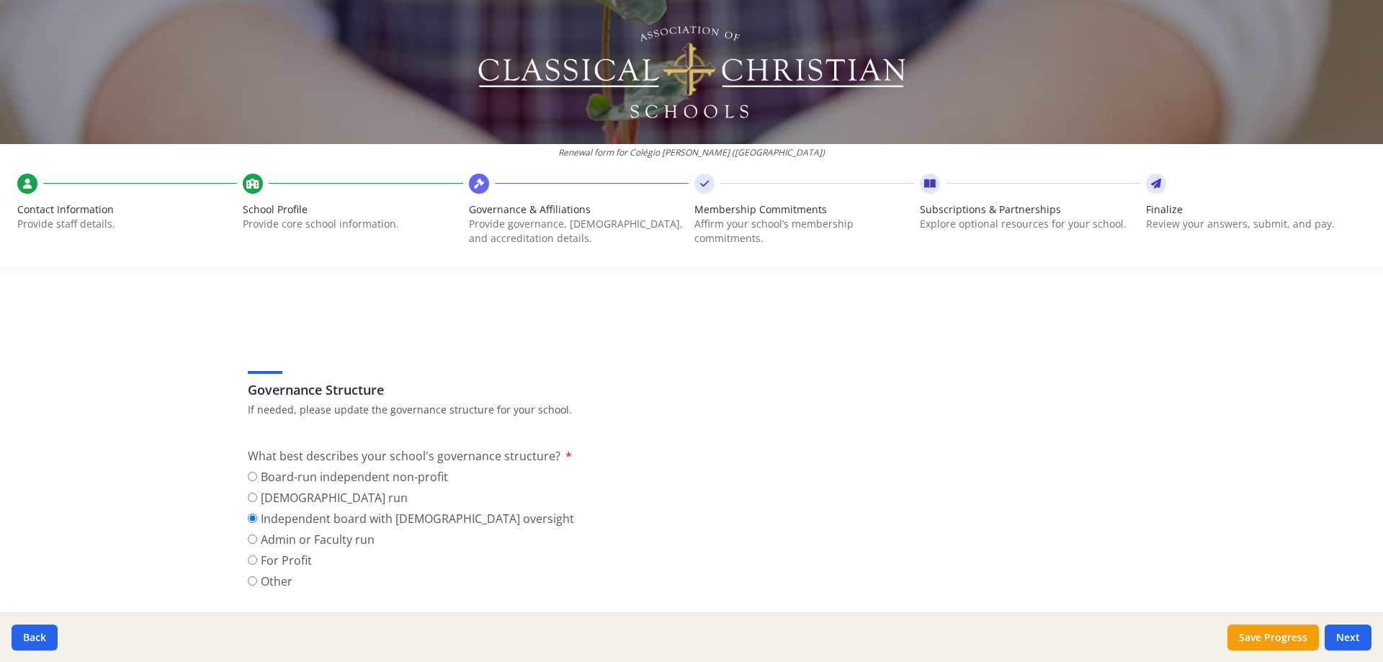
drag, startPoint x: 1372, startPoint y: 236, endPoint x: 1373, endPoint y: 254, distance: 18.0
click at [1373, 254] on div "Renewal form for [GEOGRAPHIC_DATA][PERSON_NAME] ([GEOGRAPHIC_DATA]) Contact Inf…" at bounding box center [691, 331] width 1383 height 662
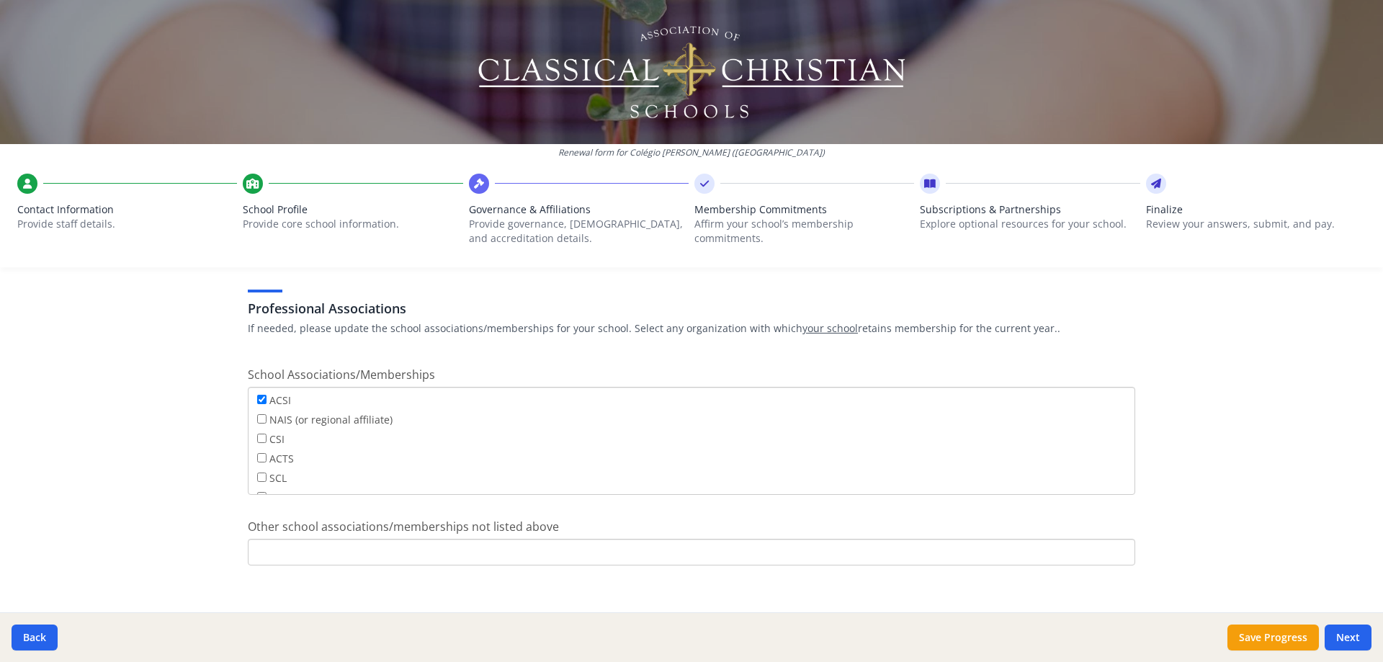
scroll to position [1040, 0]
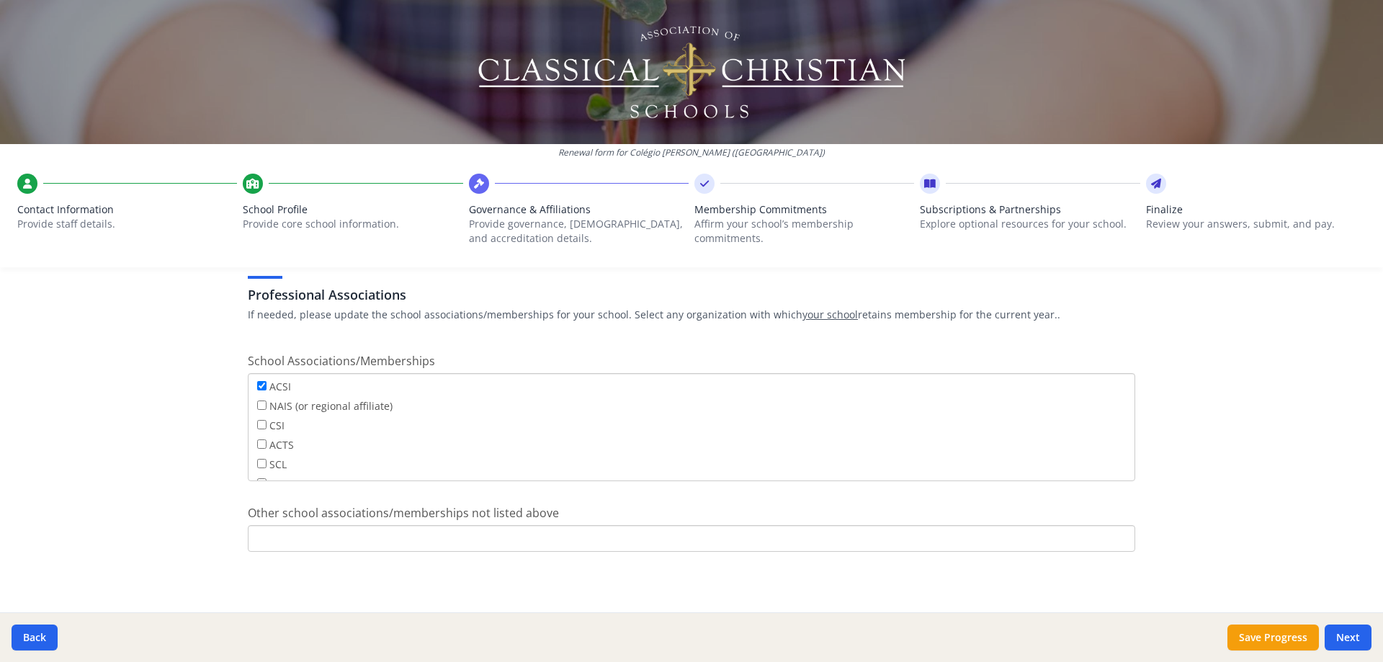
click at [514, 527] on input "Other school associations/memberships not listed above" at bounding box center [692, 538] width 888 height 27
type input "ACCS [GEOGRAPHIC_DATA]"
click at [1360, 638] on button "Next" at bounding box center [1348, 638] width 47 height 26
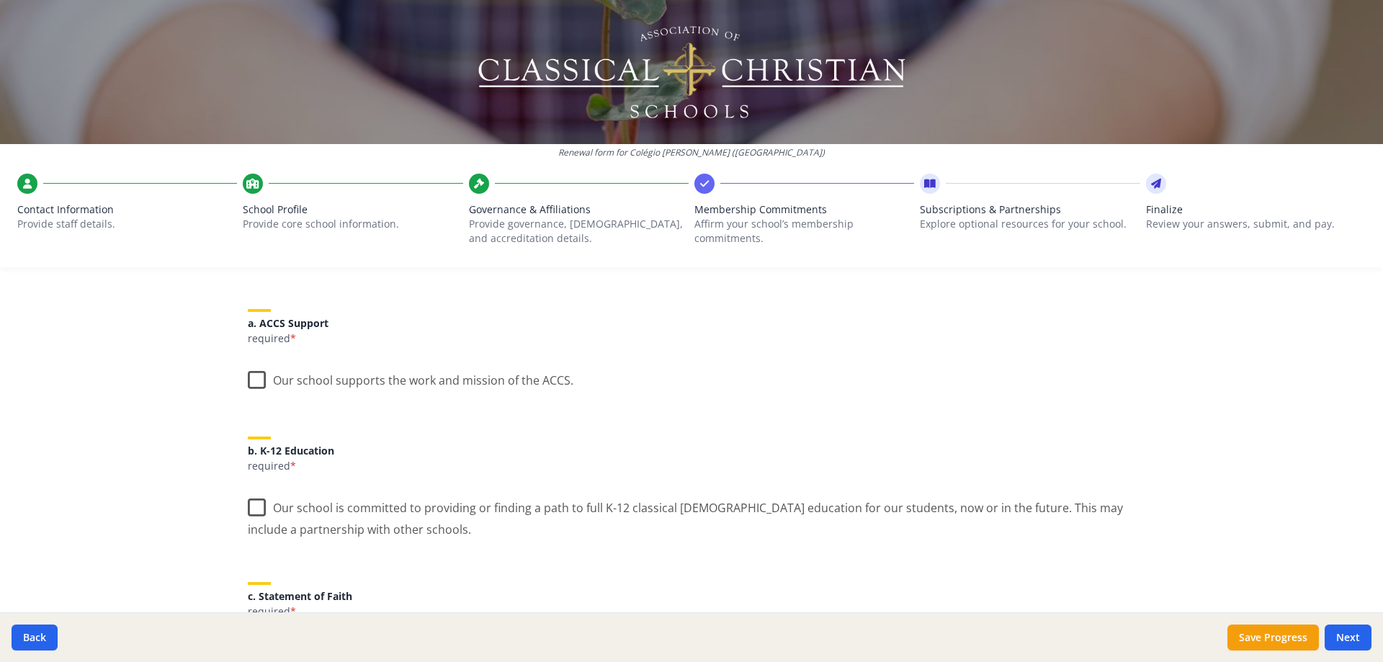
scroll to position [162, 0]
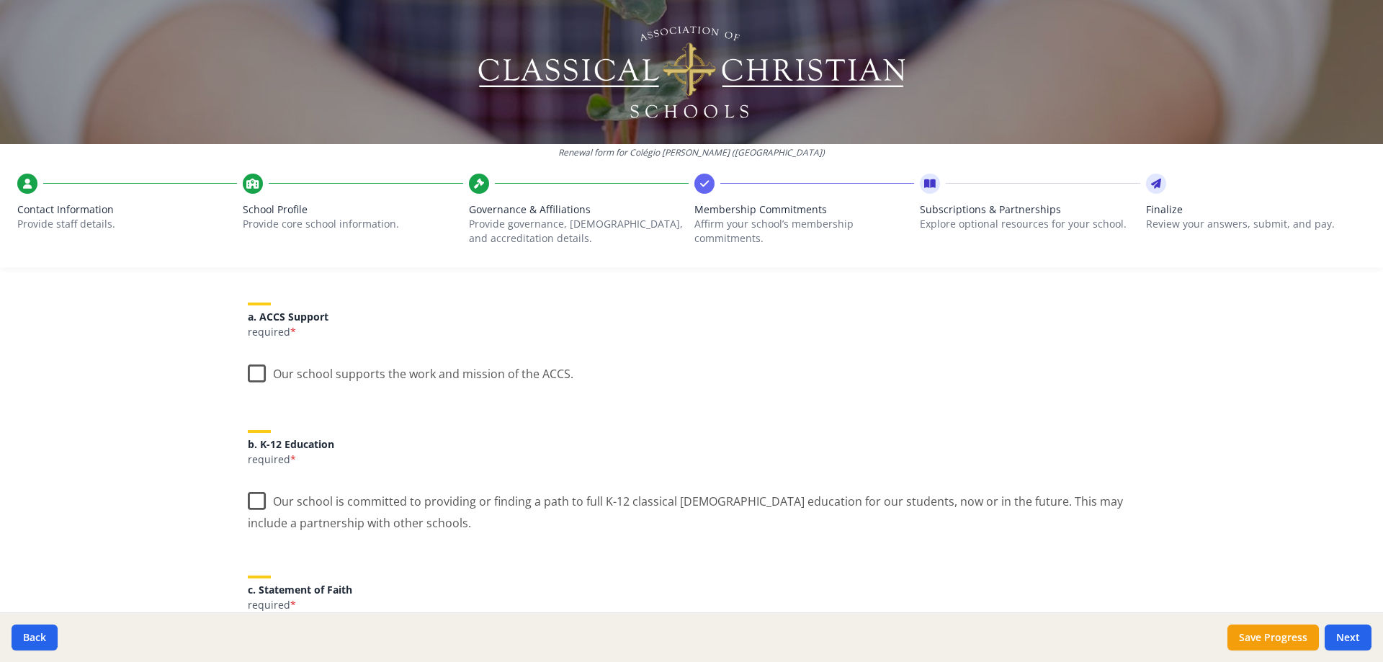
click at [249, 370] on label "Our school supports the work and mission of the ACCS." at bounding box center [411, 370] width 326 height 31
click at [0, 0] on input "Our school supports the work and mission of the ACCS." at bounding box center [0, 0] width 0 height 0
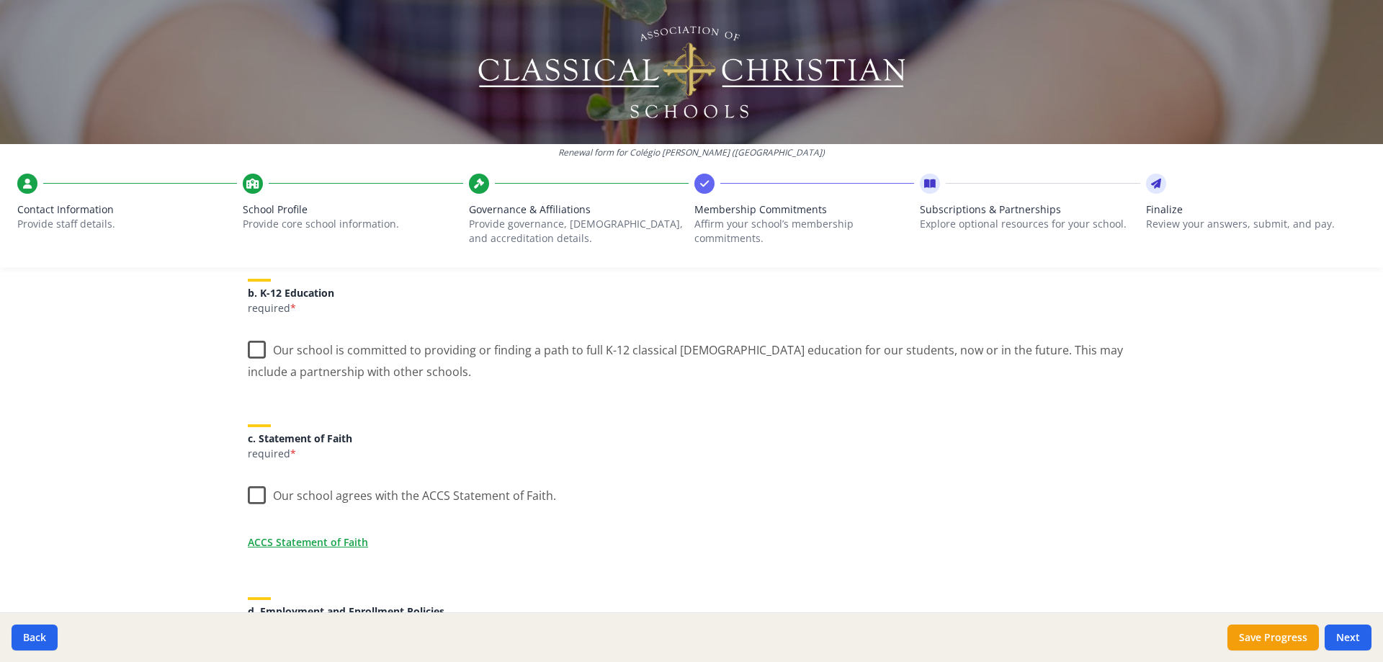
scroll to position [320, 0]
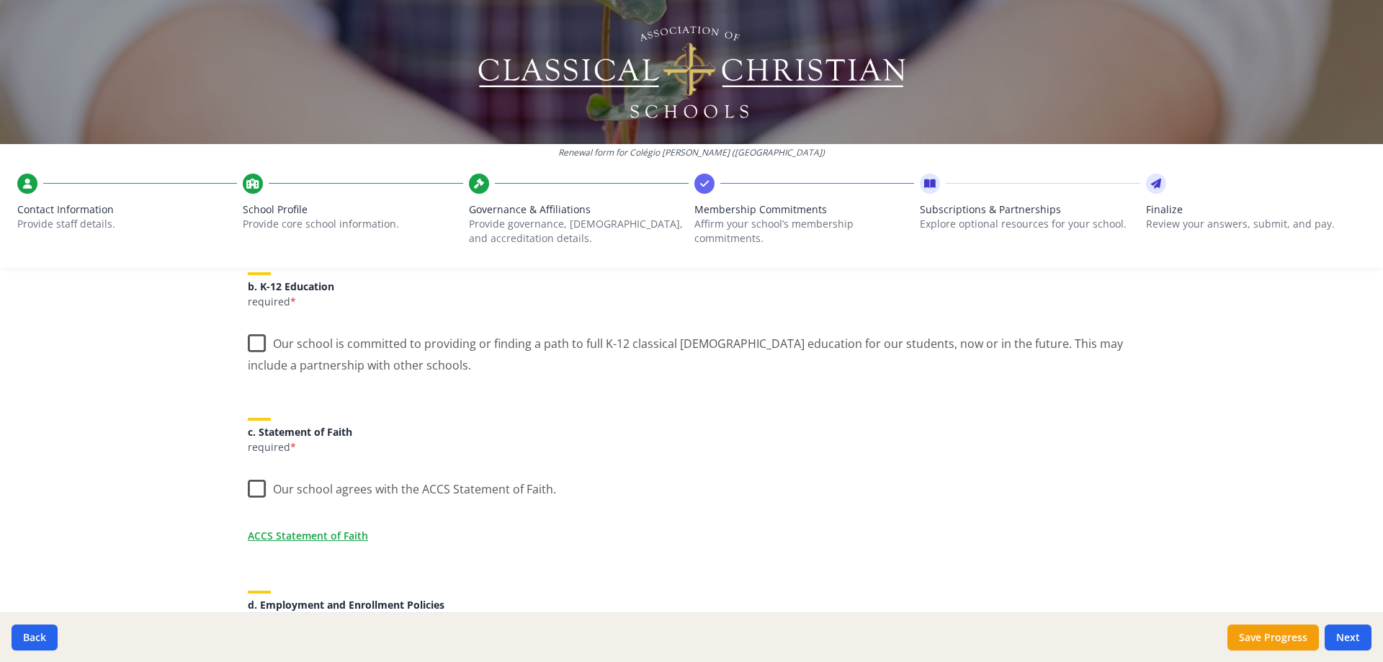
click at [248, 344] on label "Our school is committed to providing or finding a path to full K-12 classical […" at bounding box center [692, 349] width 888 height 48
click at [0, 0] on input "Our school is committed to providing or finding a path to full K-12 classical […" at bounding box center [0, 0] width 0 height 0
click at [255, 484] on label "Our school agrees with the ACCS Statement of Faith." at bounding box center [402, 485] width 308 height 31
click at [0, 0] on input "Our school agrees with the ACCS Statement of Faith." at bounding box center [0, 0] width 0 height 0
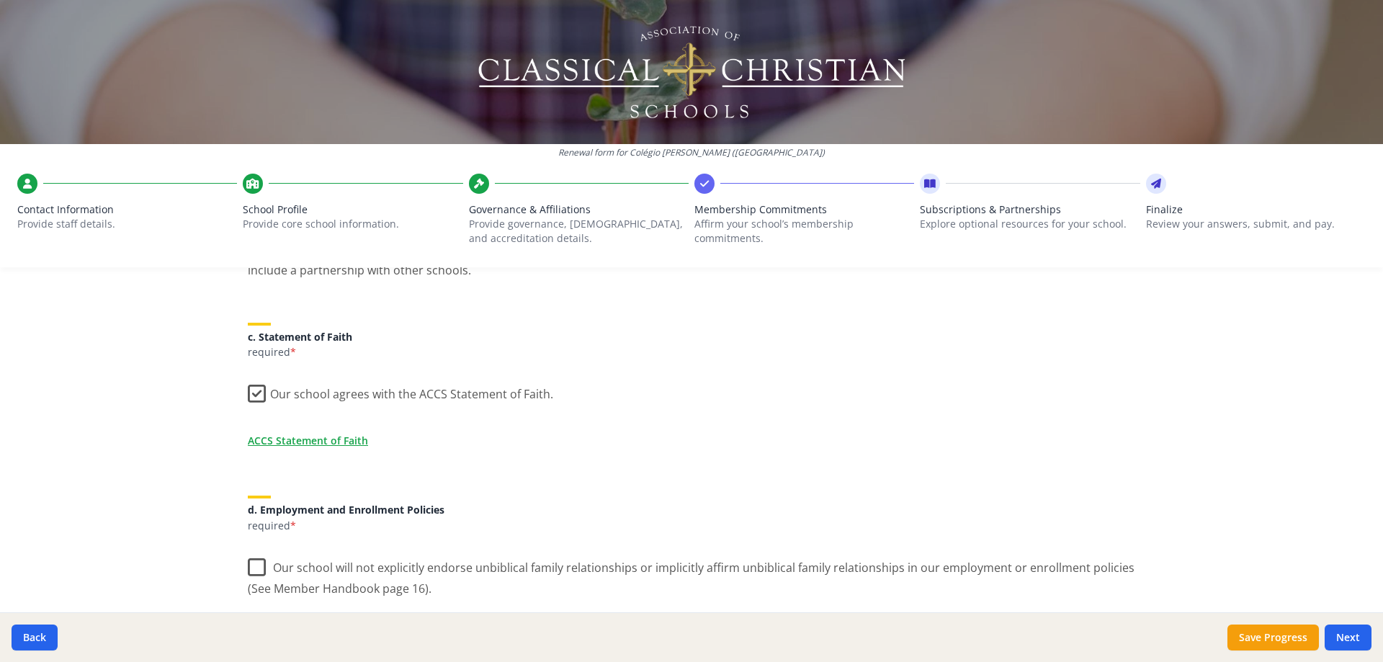
scroll to position [422, 0]
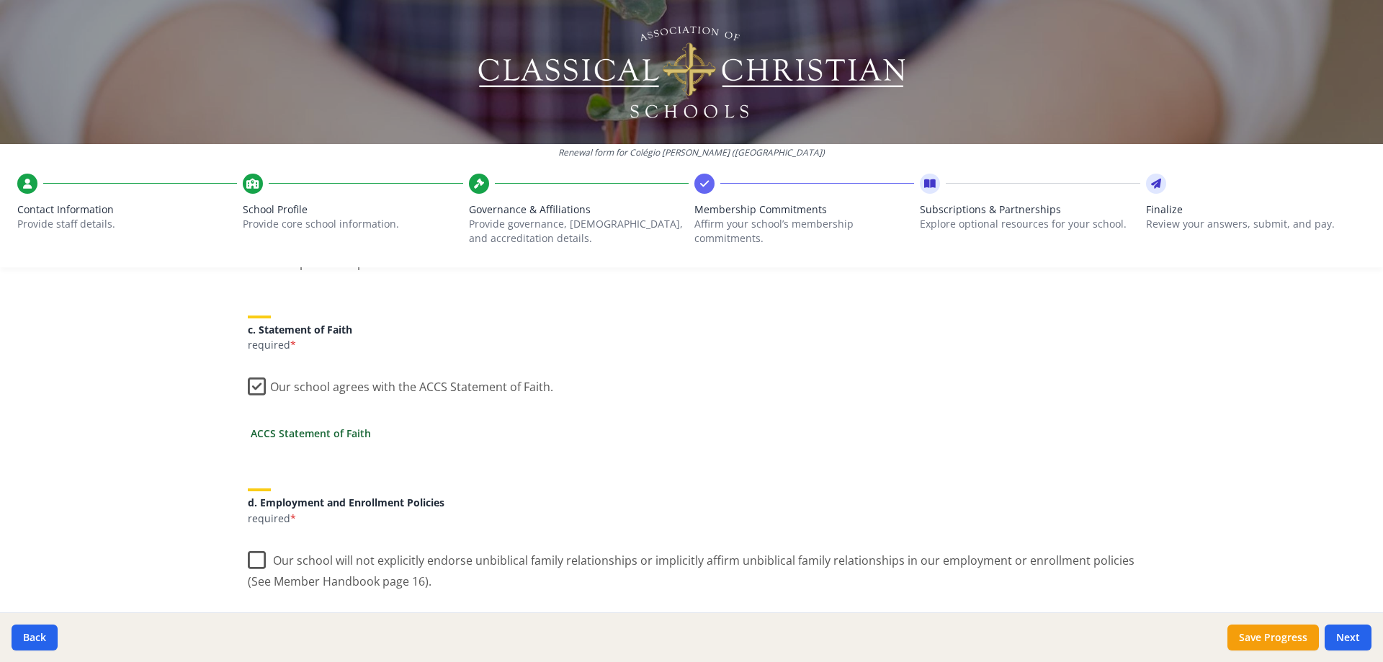
click at [294, 434] on link "ACCS Statement of Faith" at bounding box center [311, 433] width 120 height 15
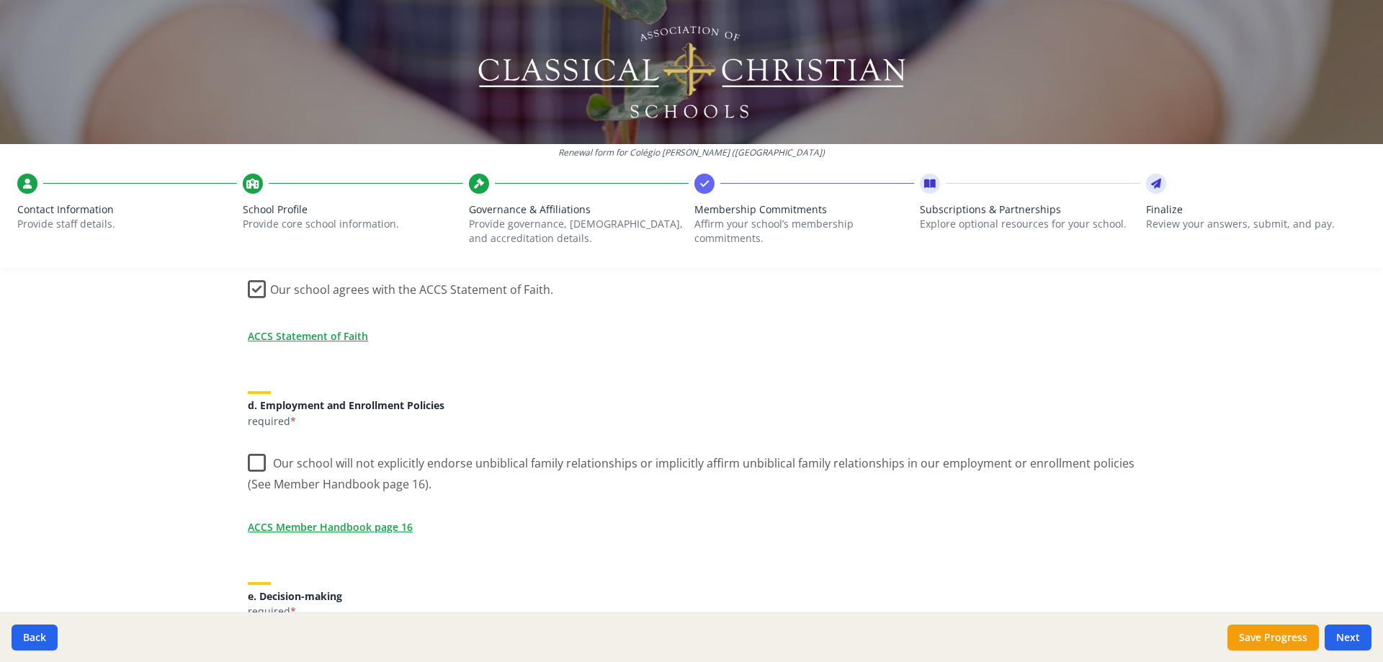
scroll to position [599, 0]
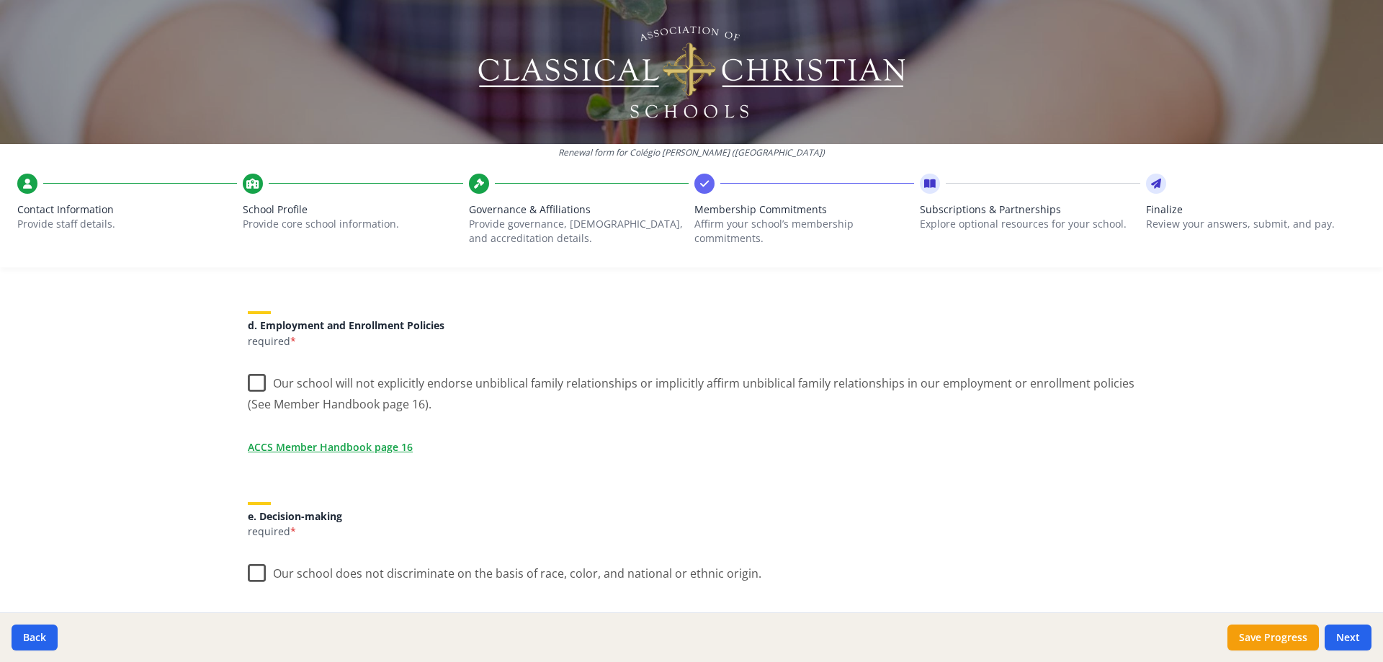
click at [256, 383] on label "Our school will not explicitly endorse unbiblical family relationships or impli…" at bounding box center [692, 389] width 888 height 48
click at [0, 0] on input "Our school will not explicitly endorse unbiblical family relationships or impli…" at bounding box center [0, 0] width 0 height 0
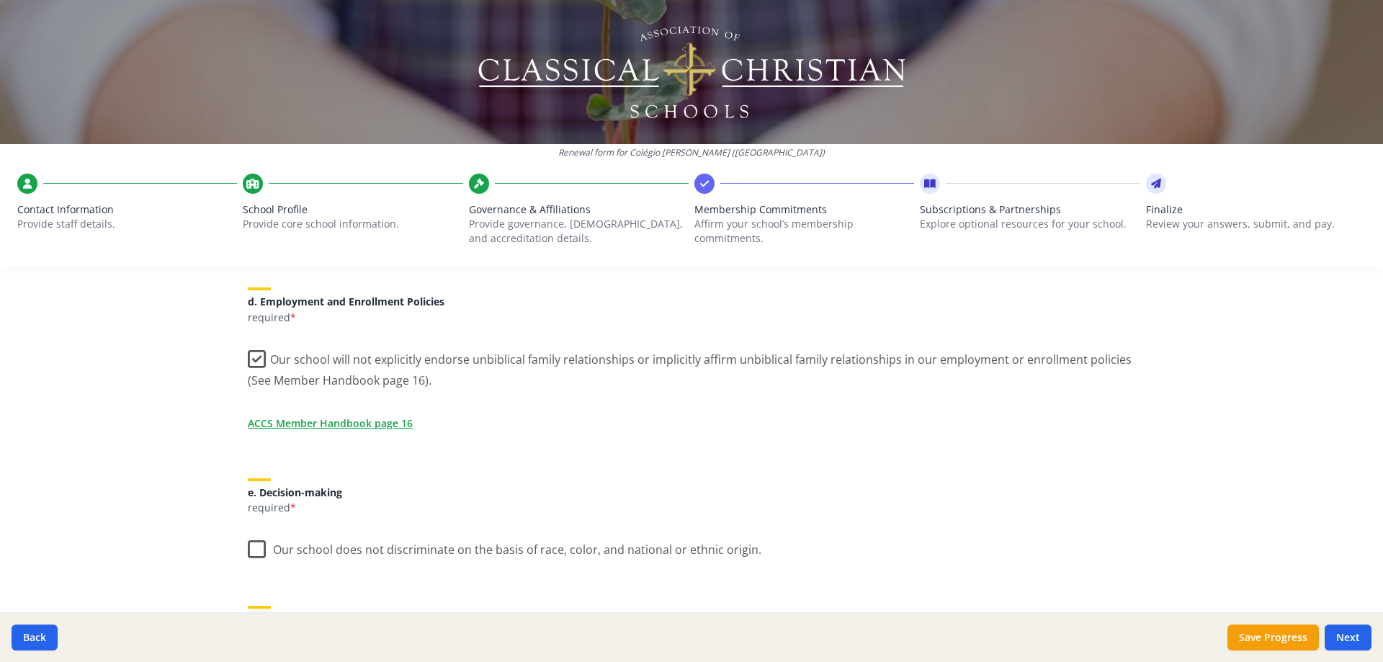
scroll to position [632, 0]
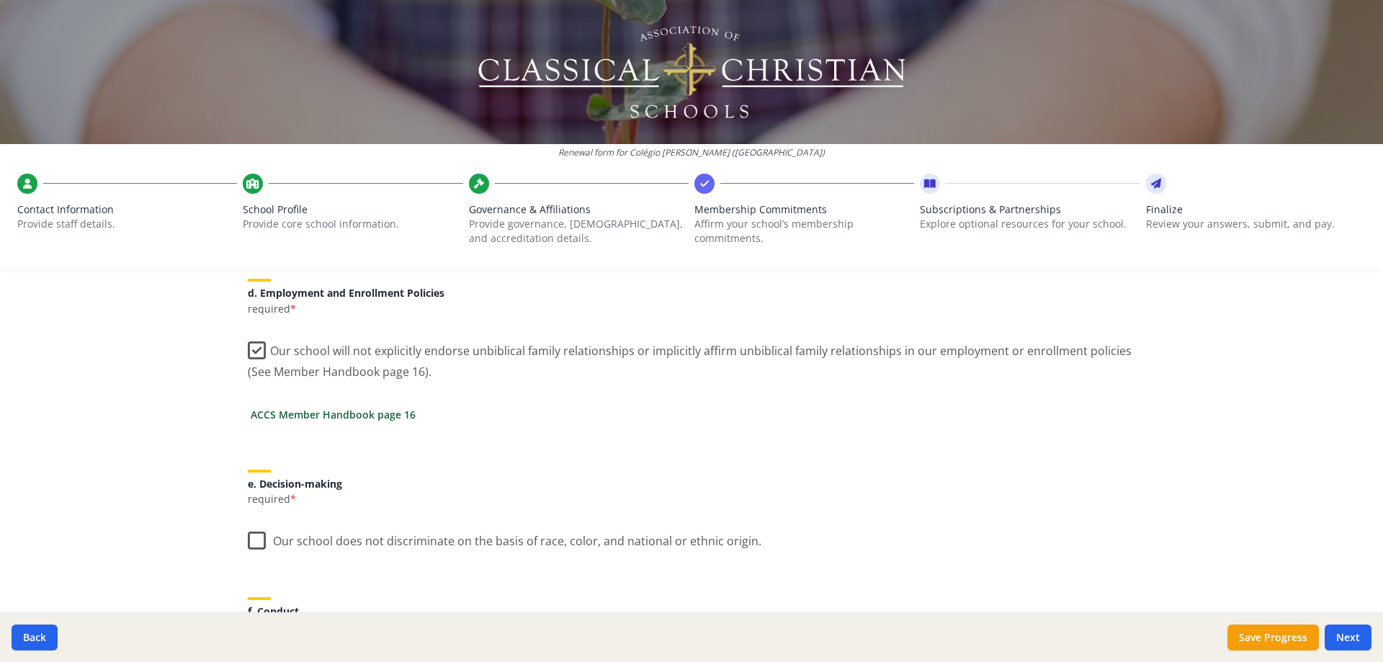
click at [352, 418] on link "ACCS Member Handbook page 16" at bounding box center [333, 414] width 165 height 15
click at [264, 542] on label "Our school does not discriminate on the basis of race, color, and national or e…" at bounding box center [505, 537] width 514 height 31
click at [0, 0] on input "Our school does not discriminate on the basis of race, color, and national or e…" at bounding box center [0, 0] width 0 height 0
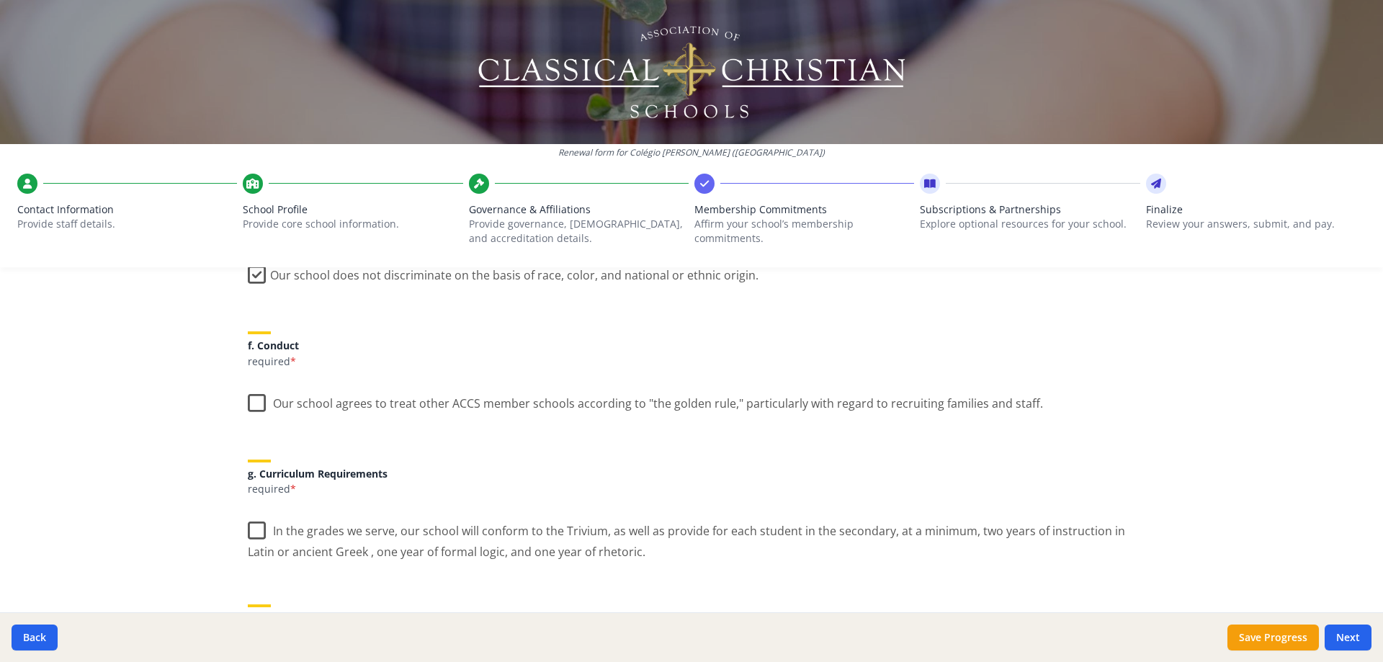
scroll to position [934, 0]
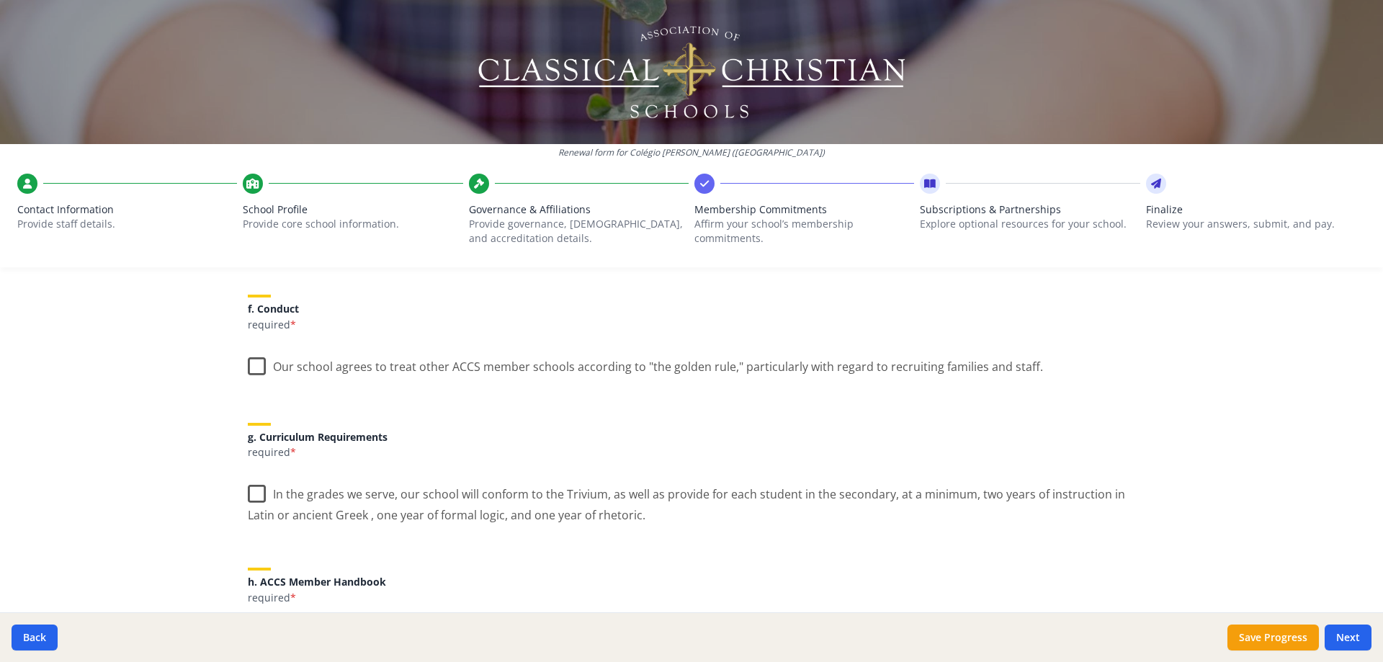
click at [248, 366] on label "Our school agrees to treat other ACCS member schools according to "the golden r…" at bounding box center [645, 363] width 795 height 31
click at [0, 0] on input "Our school agrees to treat other ACCS member schools according to "the golden r…" at bounding box center [0, 0] width 0 height 0
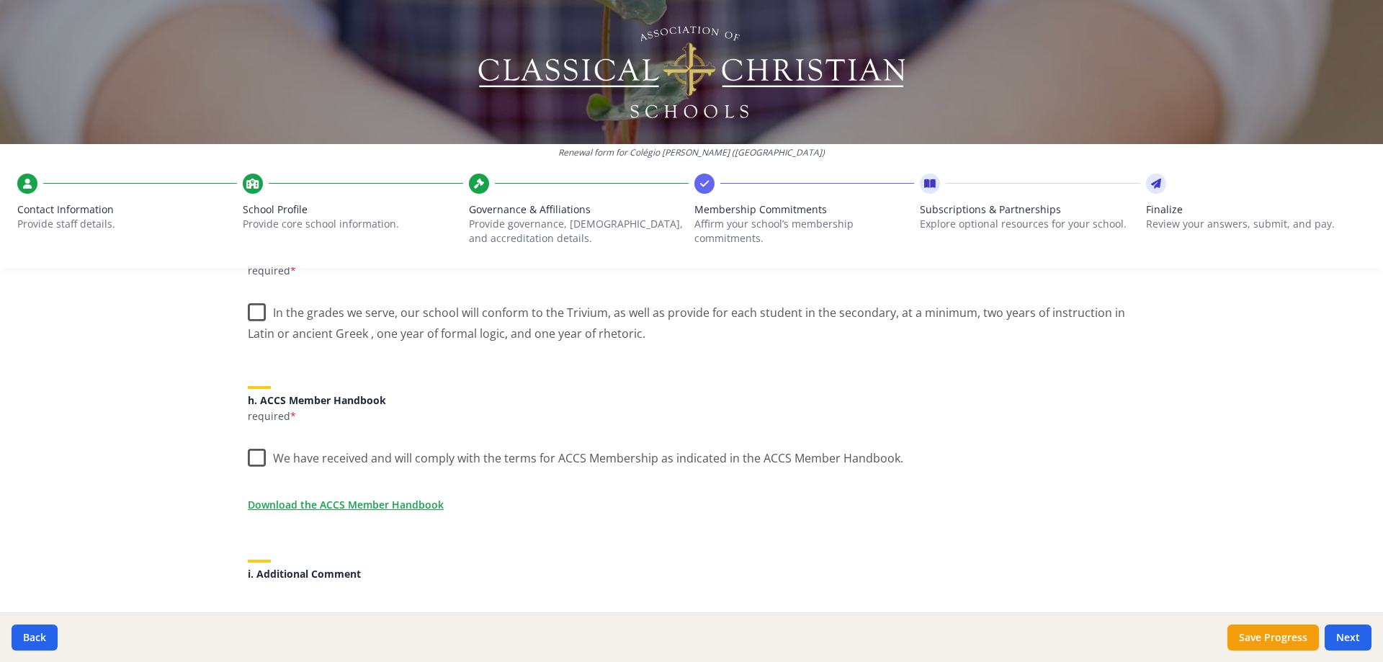
scroll to position [1125, 0]
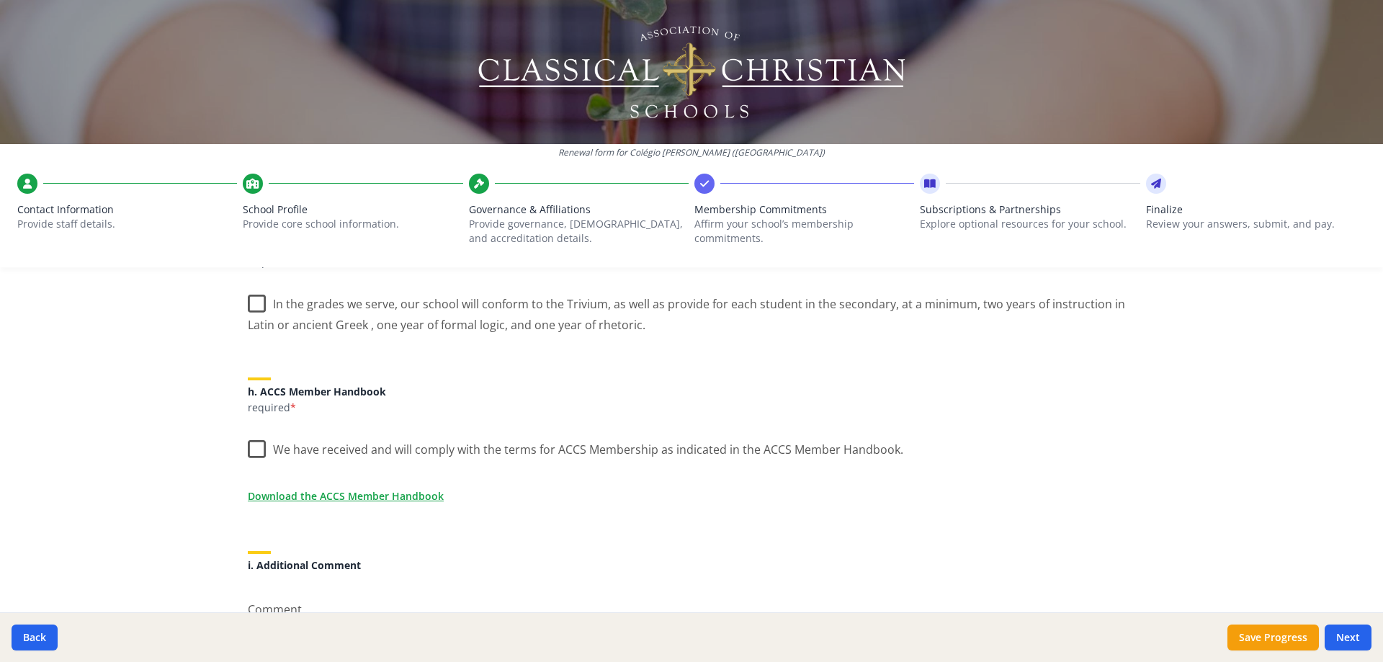
click at [254, 302] on label "In the grades we serve, our school will conform to the Trivium, as well as prov…" at bounding box center [692, 309] width 888 height 48
click at [0, 0] on input "In the grades we serve, our school will conform to the Trivium, as well as prov…" at bounding box center [0, 0] width 0 height 0
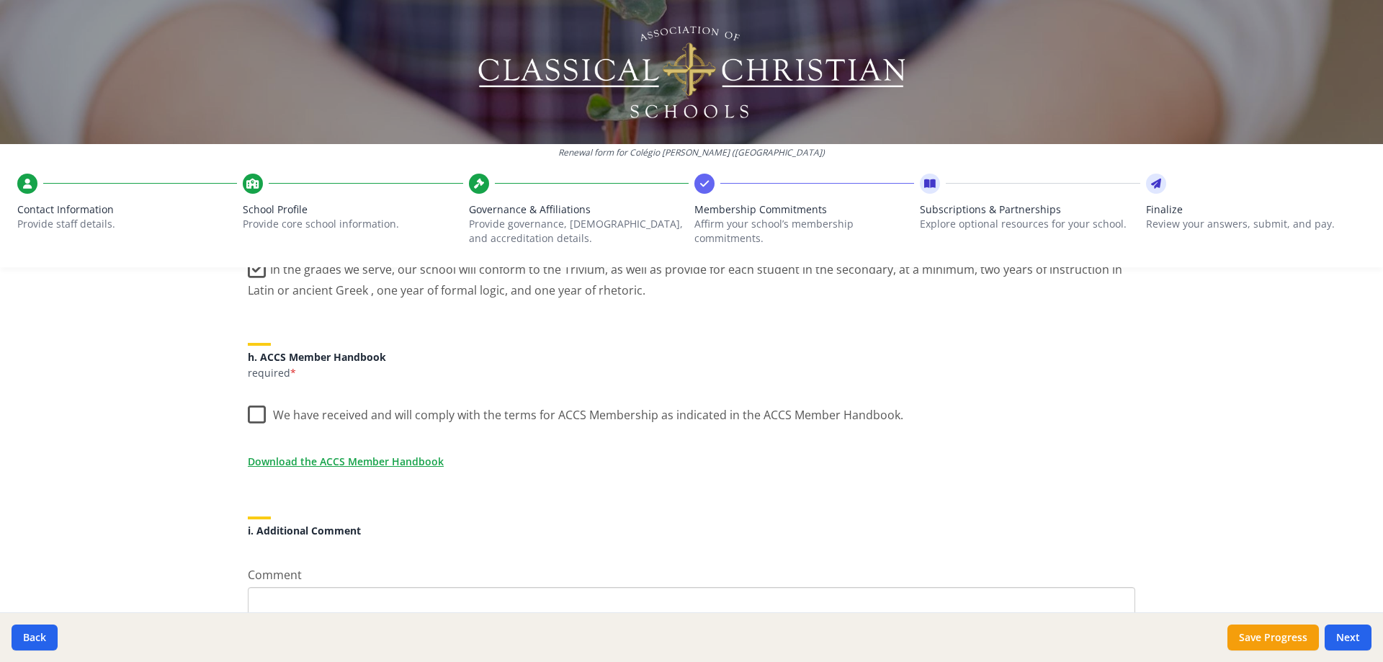
scroll to position [1161, 0]
click at [259, 411] on label "We have received and will comply with the terms for ACCS Membership as indicate…" at bounding box center [576, 409] width 656 height 31
click at [0, 0] on input "We have received and will comply with the terms for ACCS Membership as indicate…" at bounding box center [0, 0] width 0 height 0
click at [360, 460] on link "Download the ACCS Member Handbook" at bounding box center [349, 459] width 196 height 15
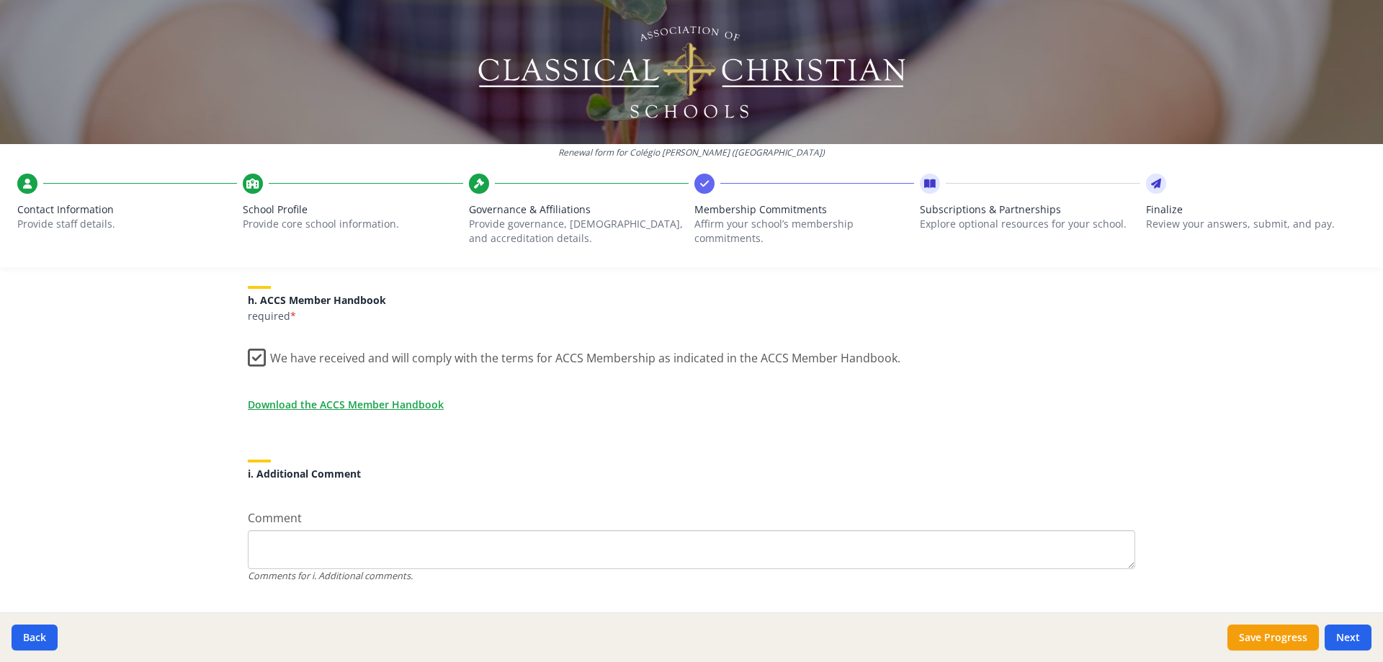
scroll to position [1248, 0]
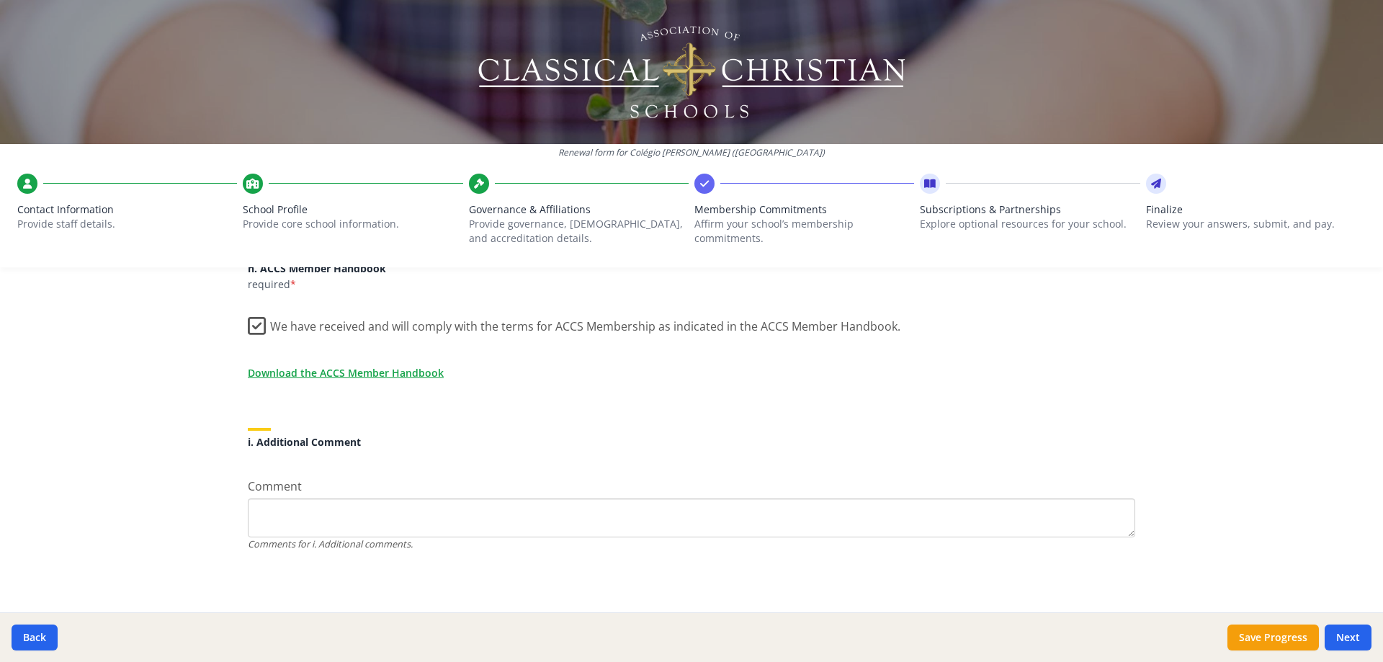
paste textarea "Thank you for your loving and persevering support of classical [DEMOGRAPHIC_DAT…"
type textarea "Thank you for your loving and persevering support of classical [DEMOGRAPHIC_DAT…"
click at [1357, 641] on button "Next" at bounding box center [1348, 638] width 47 height 26
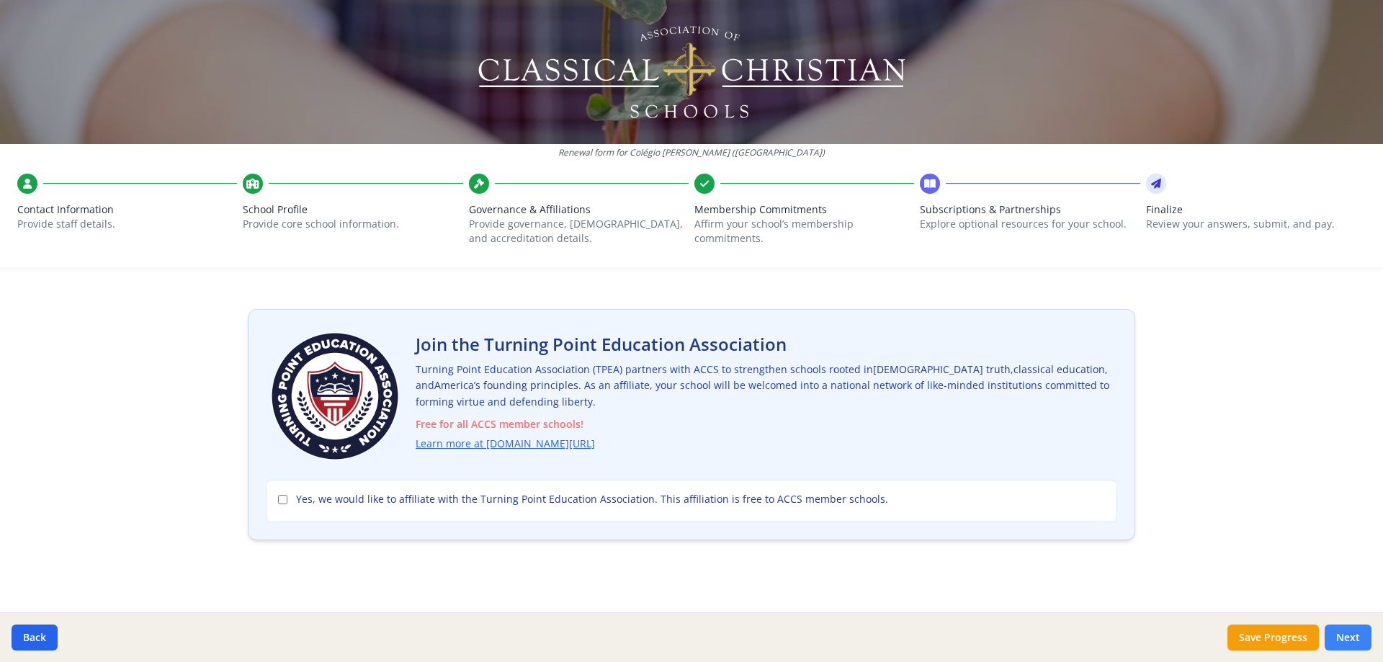
scroll to position [39, 0]
click at [278, 499] on input "Yes, we would like to affiliate with the Turning Point Education Association. T…" at bounding box center [282, 499] width 9 height 9
checkbox input "true"
click at [506, 445] on link "Learn more at [DOMAIN_NAME][URL]" at bounding box center [508, 444] width 179 height 17
drag, startPoint x: 1372, startPoint y: 530, endPoint x: 1373, endPoint y: 561, distance: 31.0
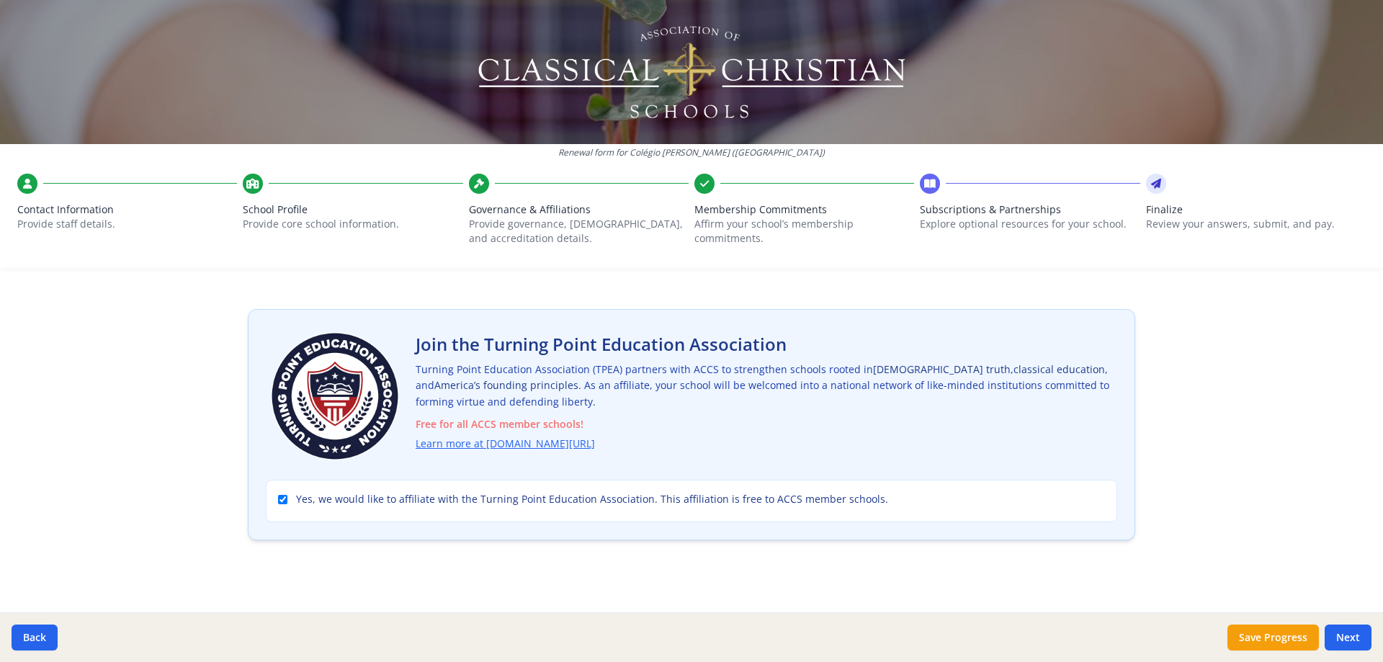
click at [1373, 561] on div "Renewal form for [GEOGRAPHIC_DATA][PERSON_NAME] ([GEOGRAPHIC_DATA]) Contact Inf…" at bounding box center [691, 331] width 1383 height 662
click at [1303, 637] on button "Save Progress" at bounding box center [1274, 638] width 92 height 26
click at [1350, 644] on button "Next" at bounding box center [1348, 638] width 47 height 26
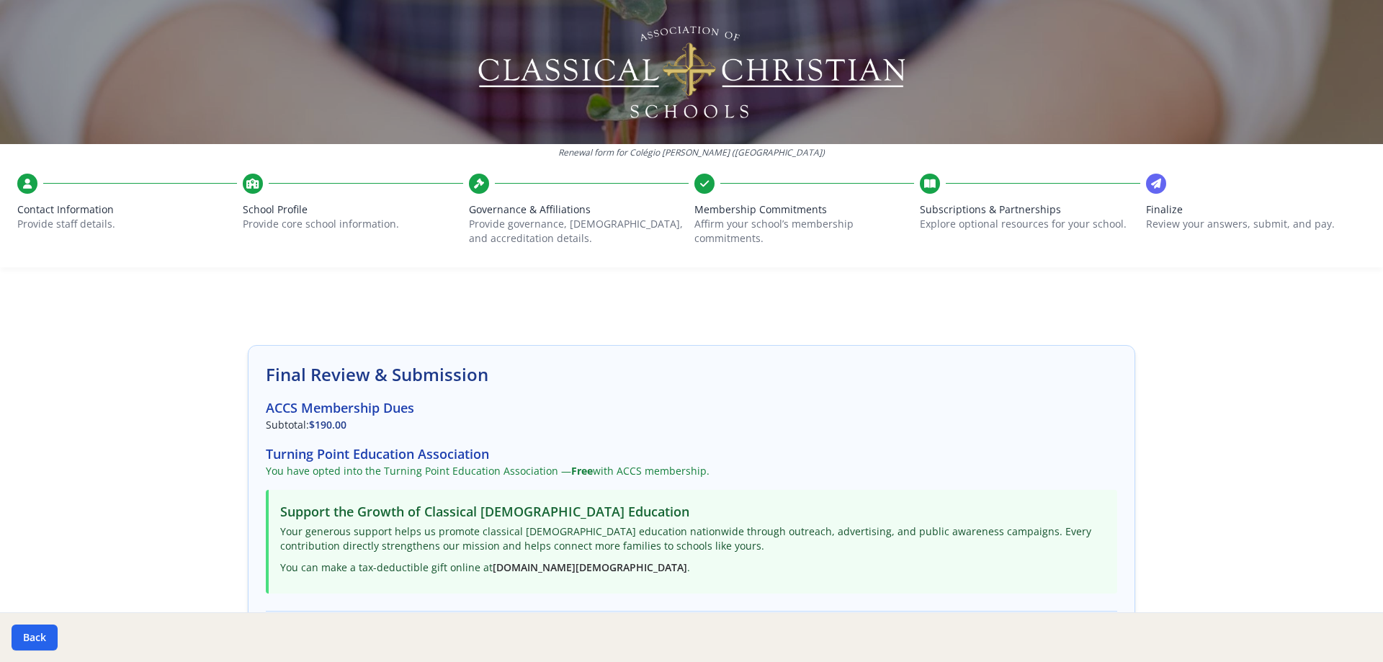
scroll to position [0, 0]
drag, startPoint x: 481, startPoint y: 383, endPoint x: 239, endPoint y: 385, distance: 241.4
click at [239, 385] on div "Final Review & Submission ACCS Membership Dues Subtotal: $190.00 Turning Point …" at bounding box center [692, 614] width 922 height 603
copy h2 "Final Review & Submission"
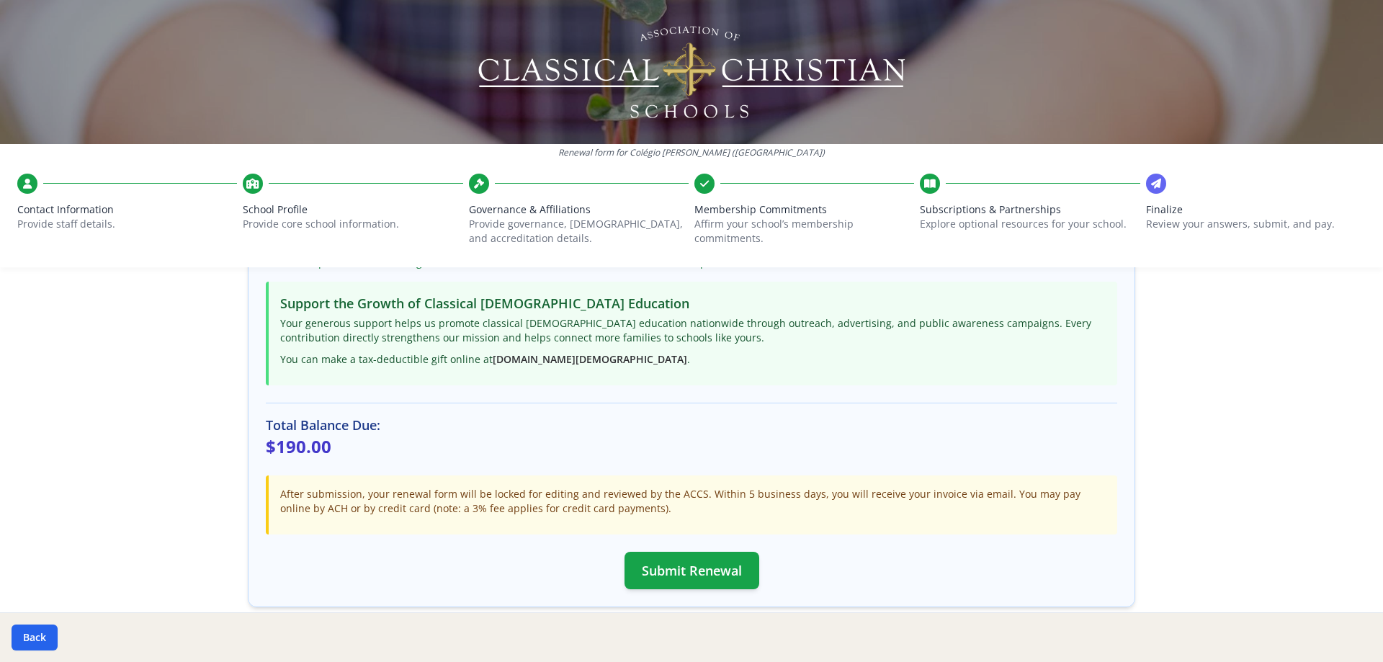
scroll to position [212, 0]
click at [723, 563] on button "Submit Renewal" at bounding box center [692, 569] width 135 height 37
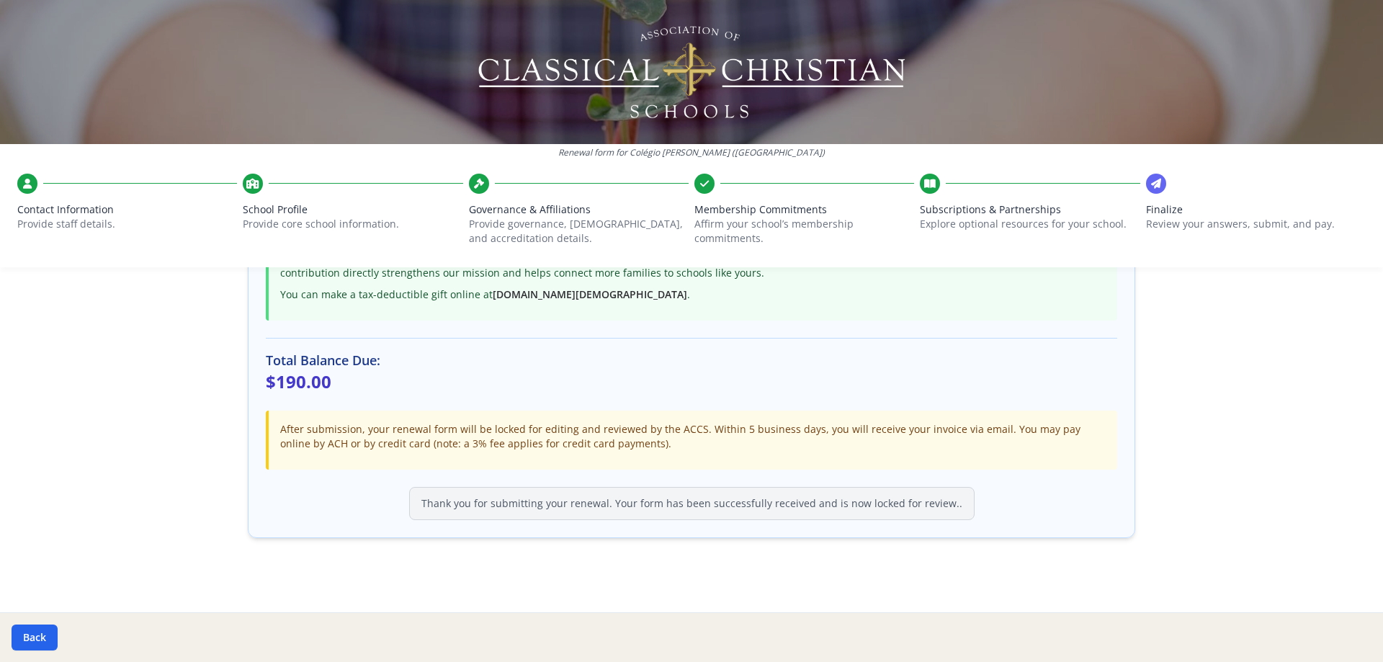
scroll to position [280, 0]
drag, startPoint x: 1369, startPoint y: 375, endPoint x: 1346, endPoint y: 131, distance: 244.6
click at [1346, 133] on div "Renewal form for [GEOGRAPHIC_DATA][PERSON_NAME] ([GEOGRAPHIC_DATA]) Contact Inf…" at bounding box center [691, 331] width 1383 height 662
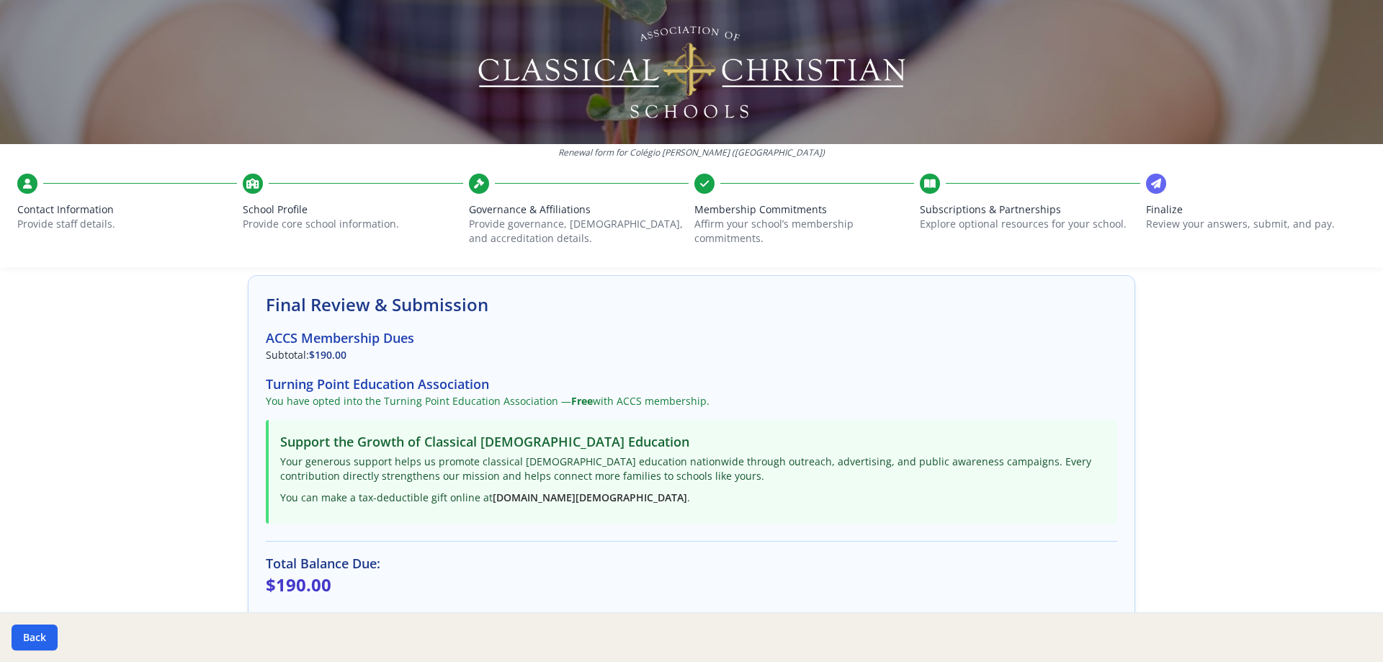
scroll to position [77, 0]
